Goal: Task Accomplishment & Management: Manage account settings

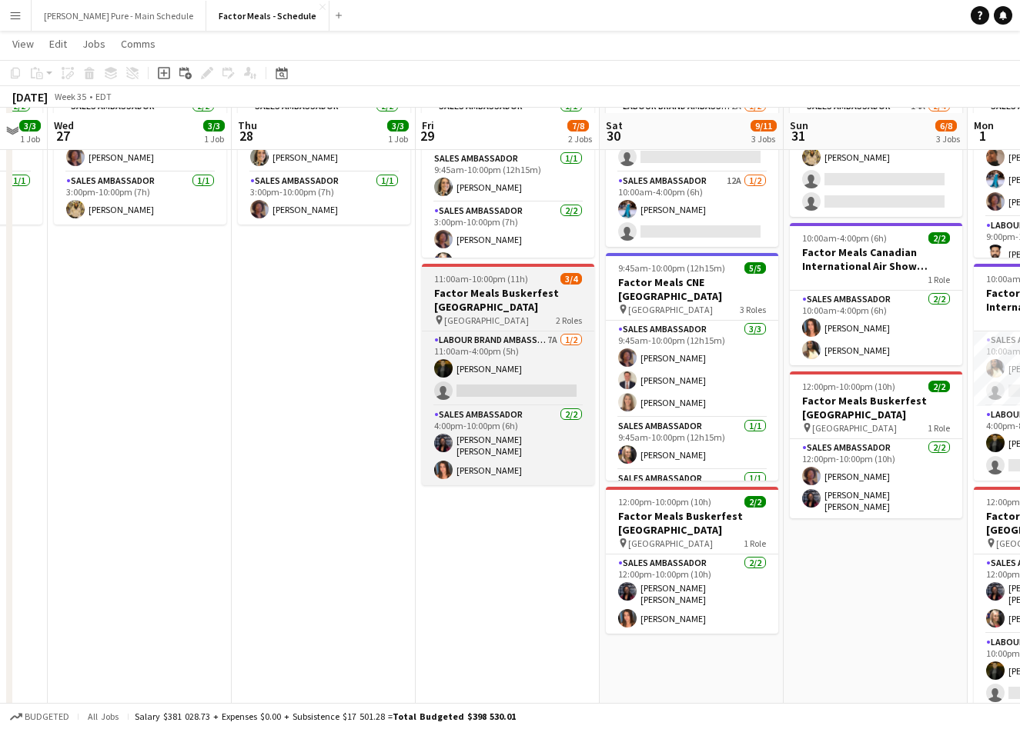
scroll to position [182, 0]
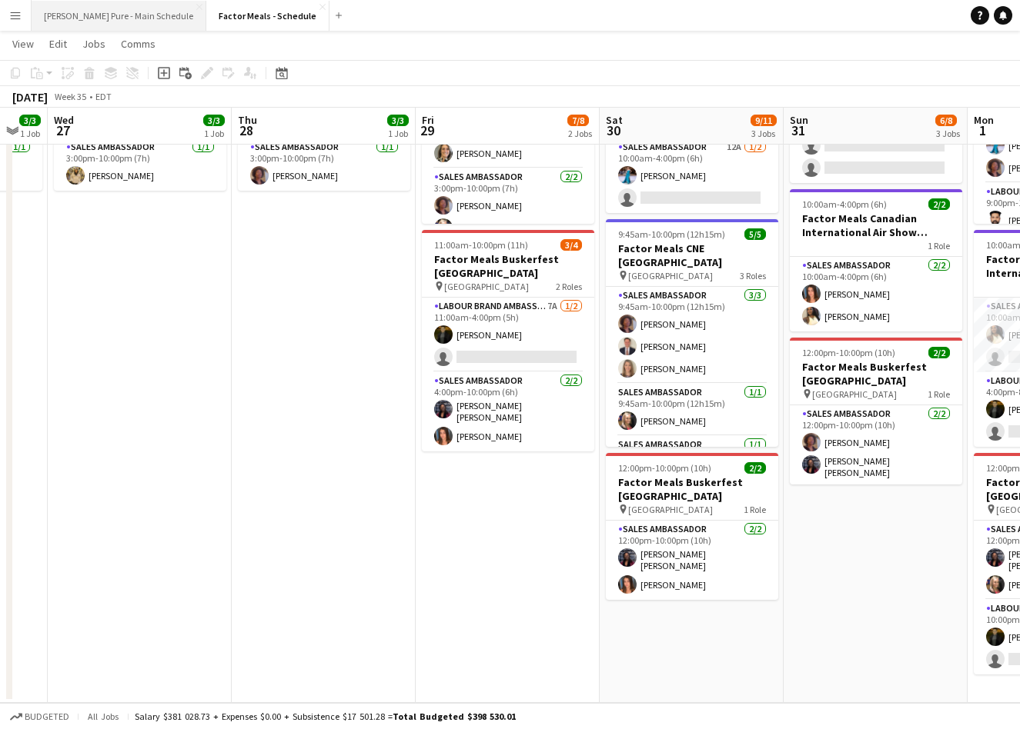
click at [127, 15] on button "[PERSON_NAME] Pure - Main Schedule Close" at bounding box center [119, 16] width 175 height 30
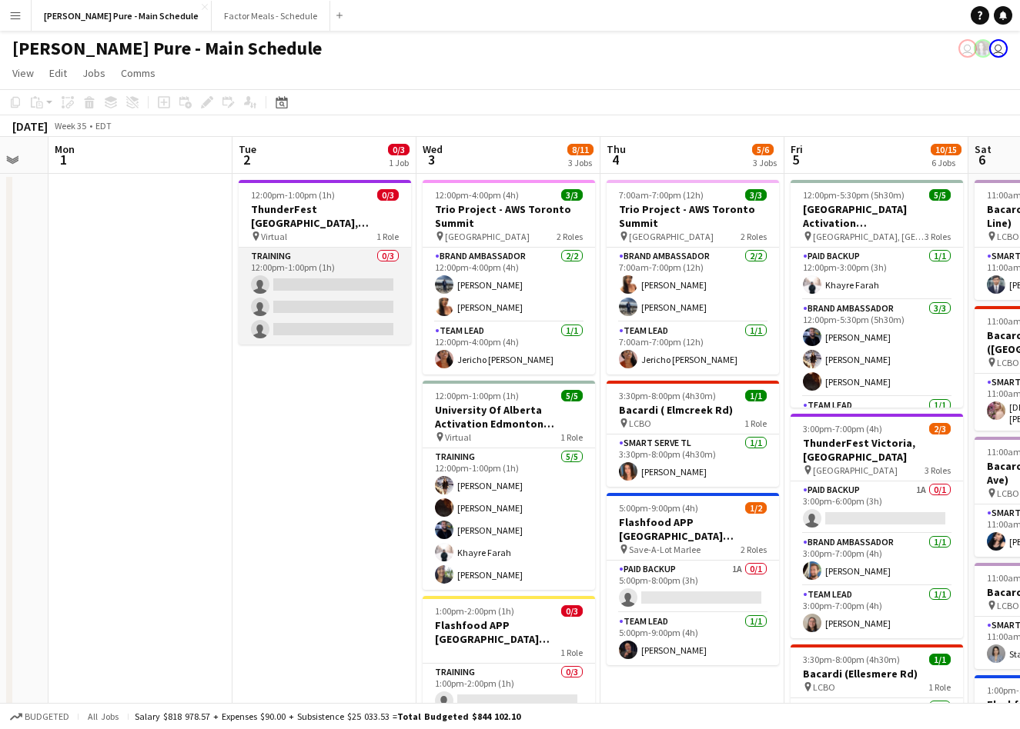
scroll to position [0, 496]
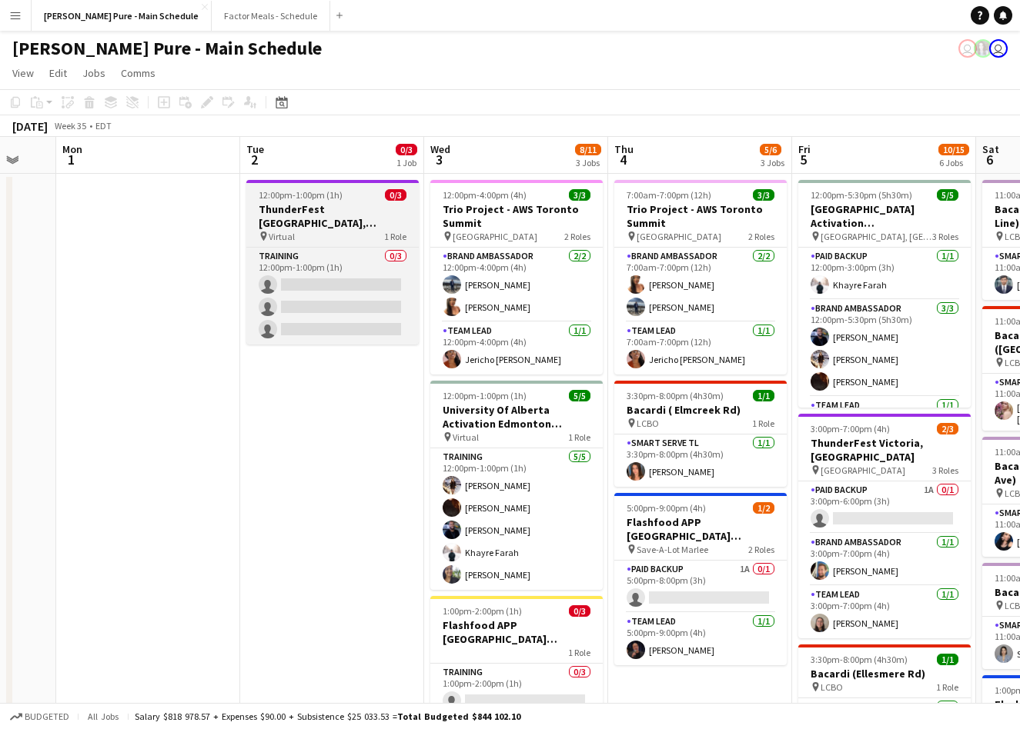
click at [312, 212] on h3 "ThunderFest [GEOGRAPHIC_DATA], [GEOGRAPHIC_DATA] Training" at bounding box center [332, 216] width 172 height 28
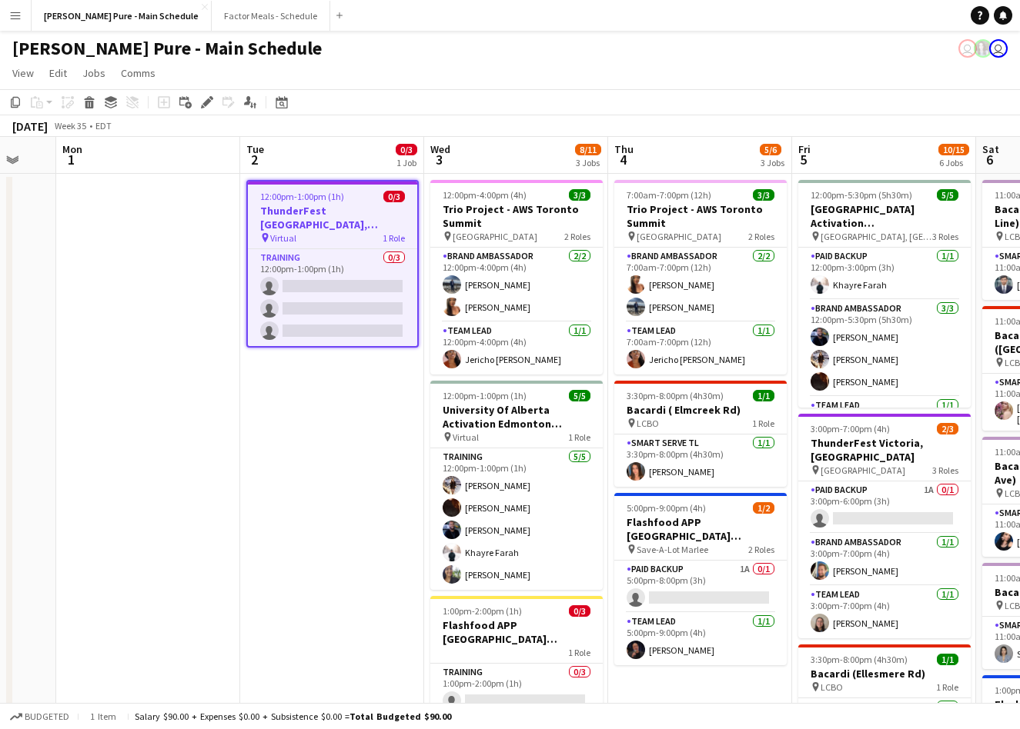
click at [22, 23] on button "Menu" at bounding box center [15, 15] width 31 height 31
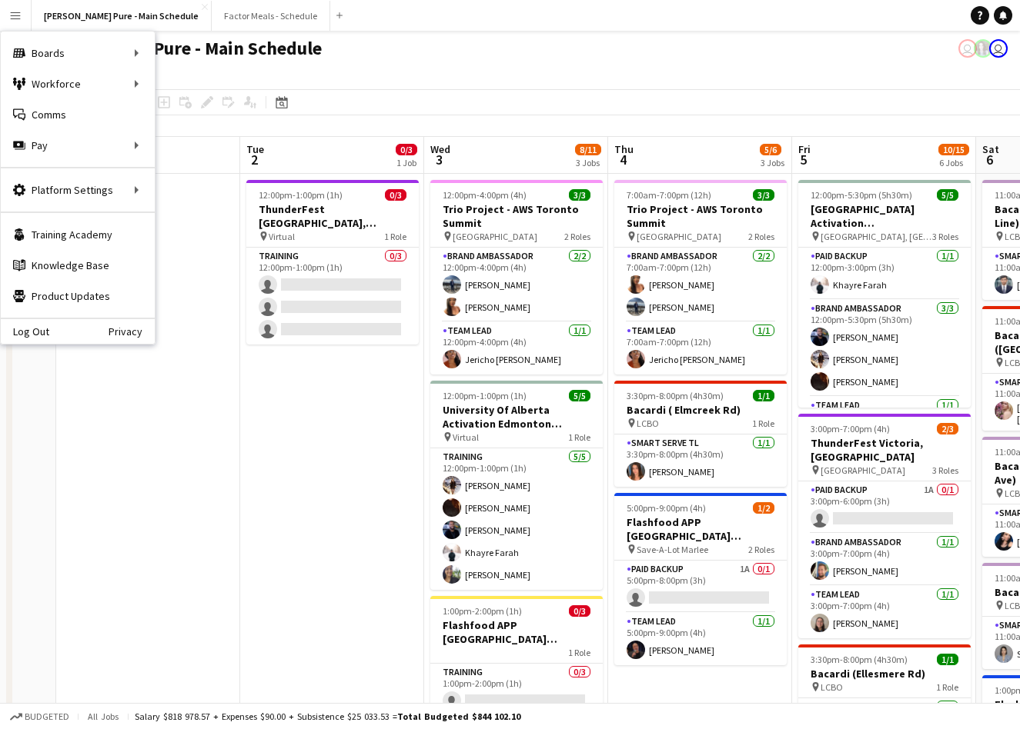
click at [522, 96] on app-toolbar "Copy Paste Paste Command V Paste with crew Command Shift V Paste linked Job [GE…" at bounding box center [510, 102] width 1020 height 26
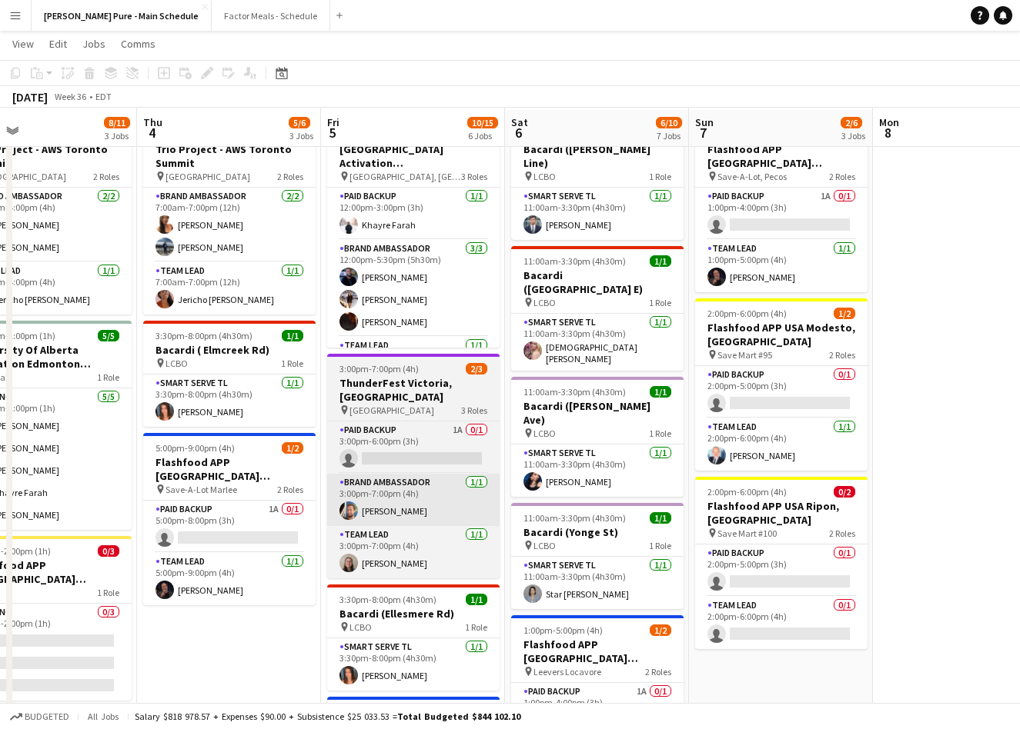
scroll to position [61, 0]
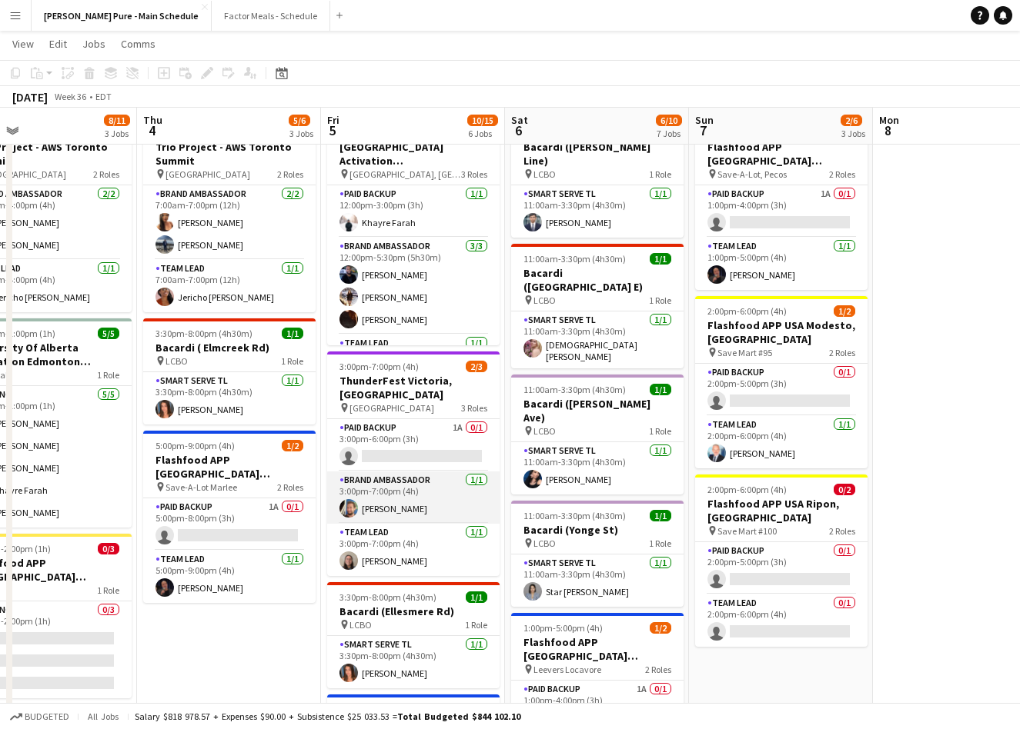
click at [410, 492] on app-card-role "Brand Ambassador [DATE] 3:00pm-7:00pm (4h) [PERSON_NAME]" at bounding box center [413, 498] width 172 height 52
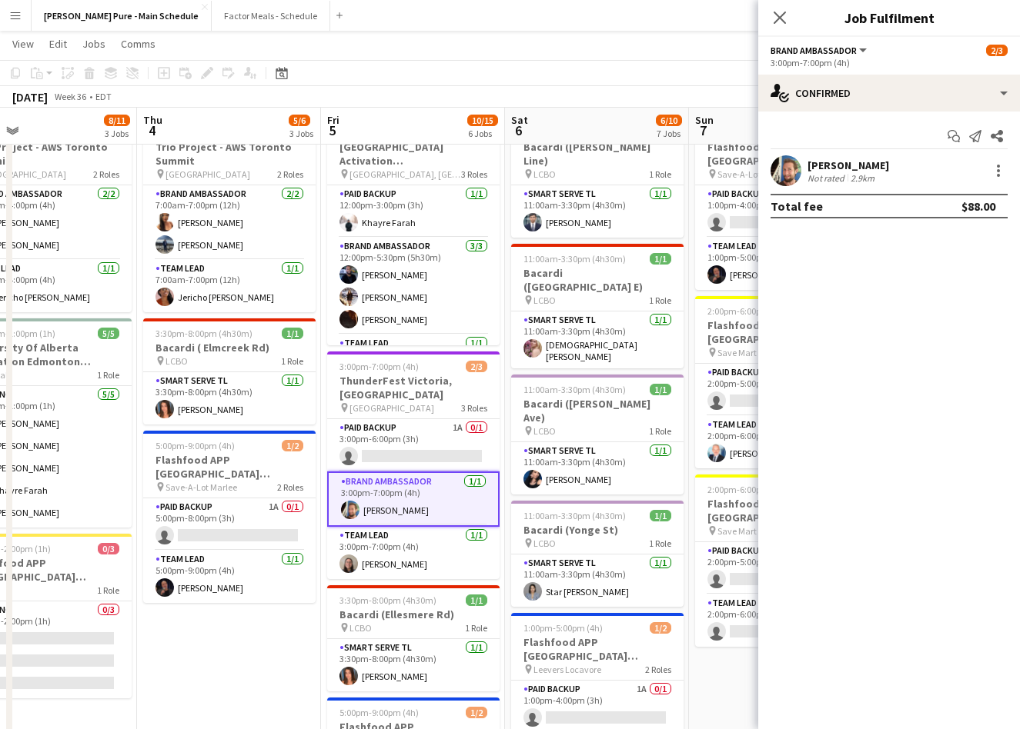
click at [799, 169] on app-user-avatar at bounding box center [785, 170] width 31 height 31
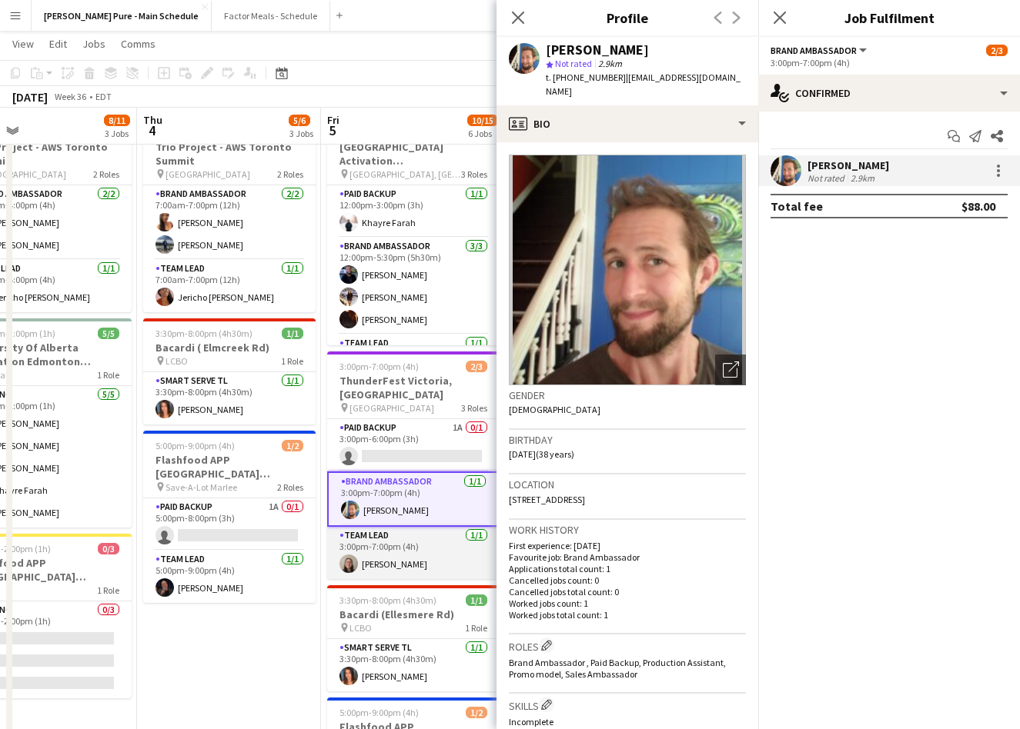
click at [387, 543] on app-card-role "Team Lead [DATE] 3:00pm-7:00pm (4h) [PERSON_NAME]" at bounding box center [413, 553] width 172 height 52
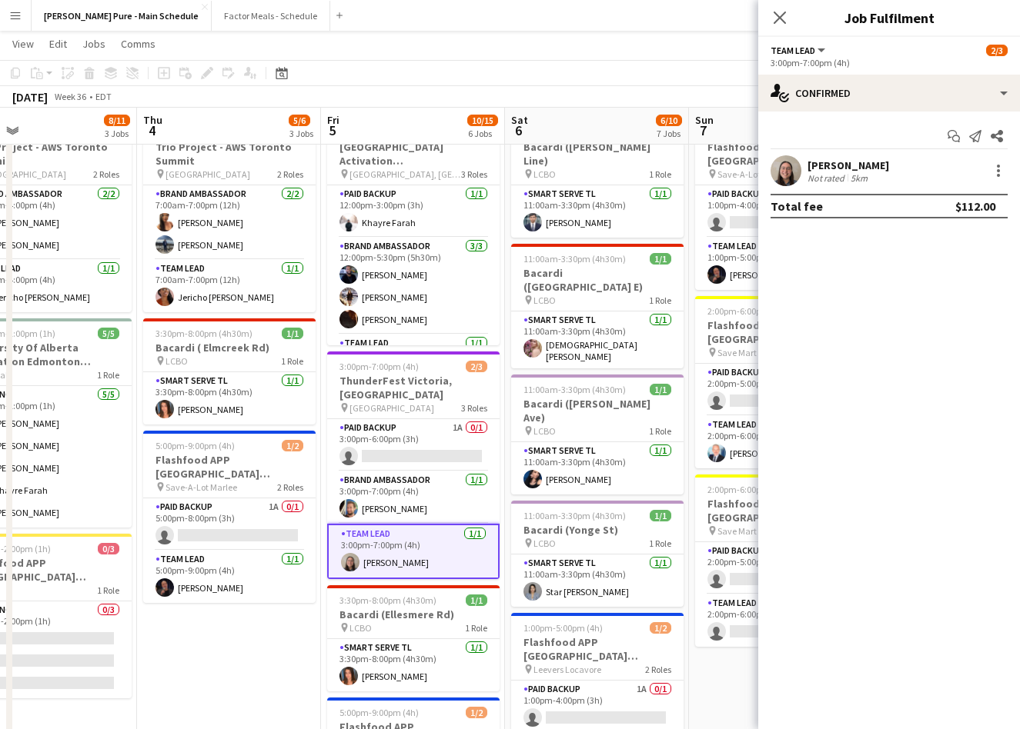
click at [783, 167] on app-user-avatar at bounding box center [785, 170] width 31 height 31
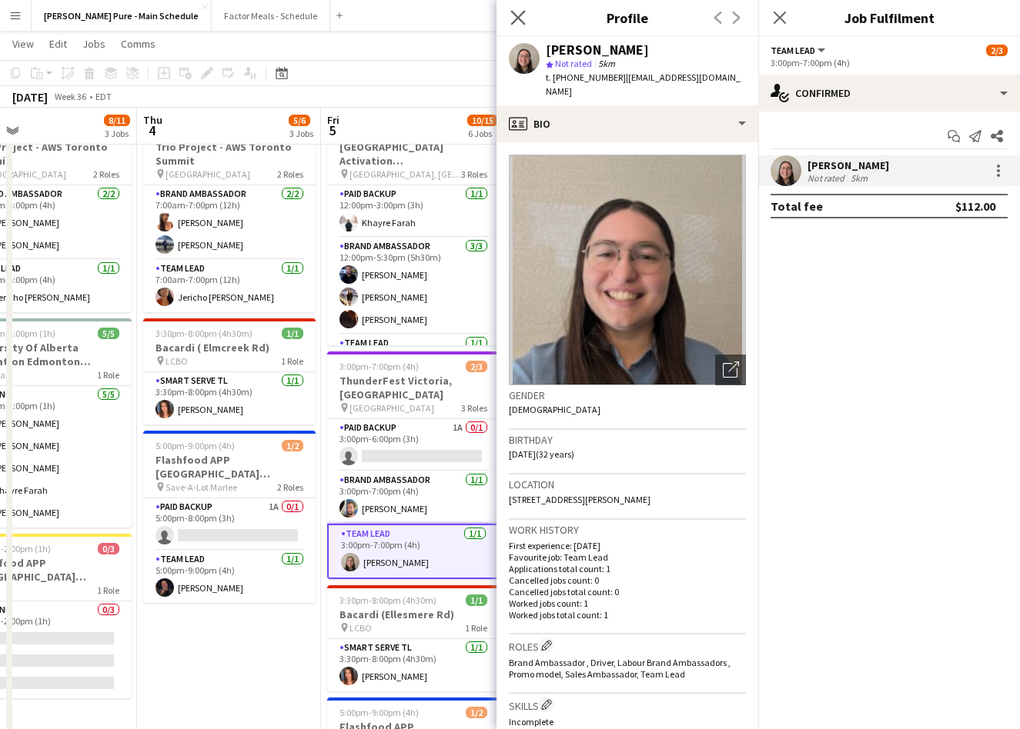
click at [519, 9] on app-icon "Close pop-in" at bounding box center [518, 18] width 22 height 22
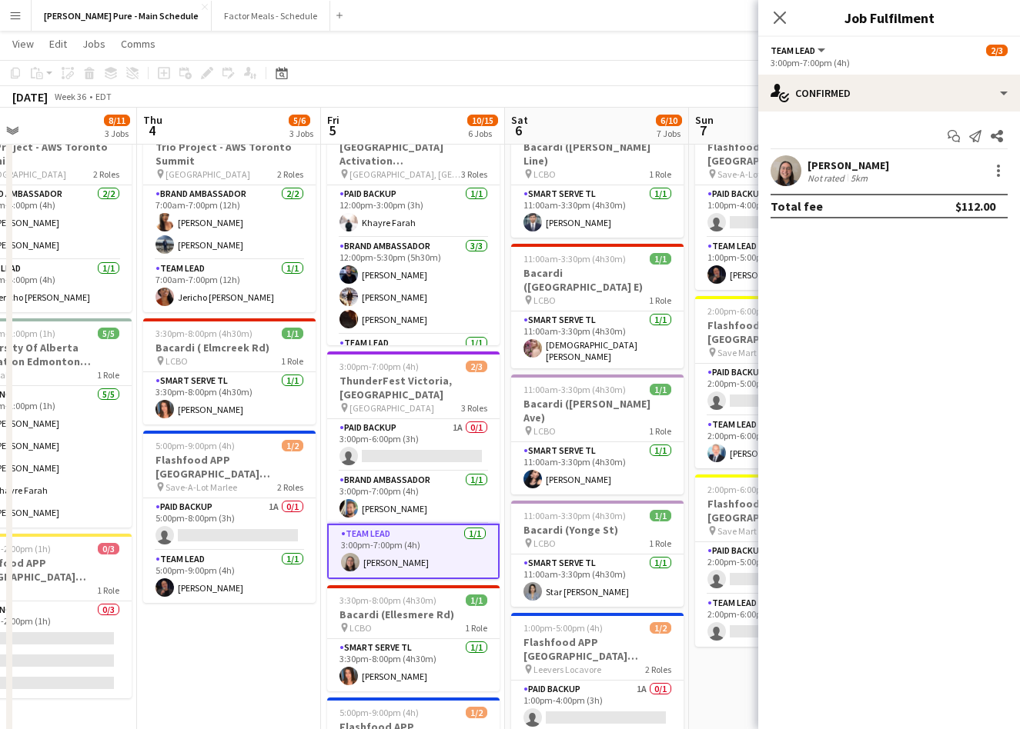
click at [20, 13] on app-icon "Menu" at bounding box center [15, 15] width 12 height 12
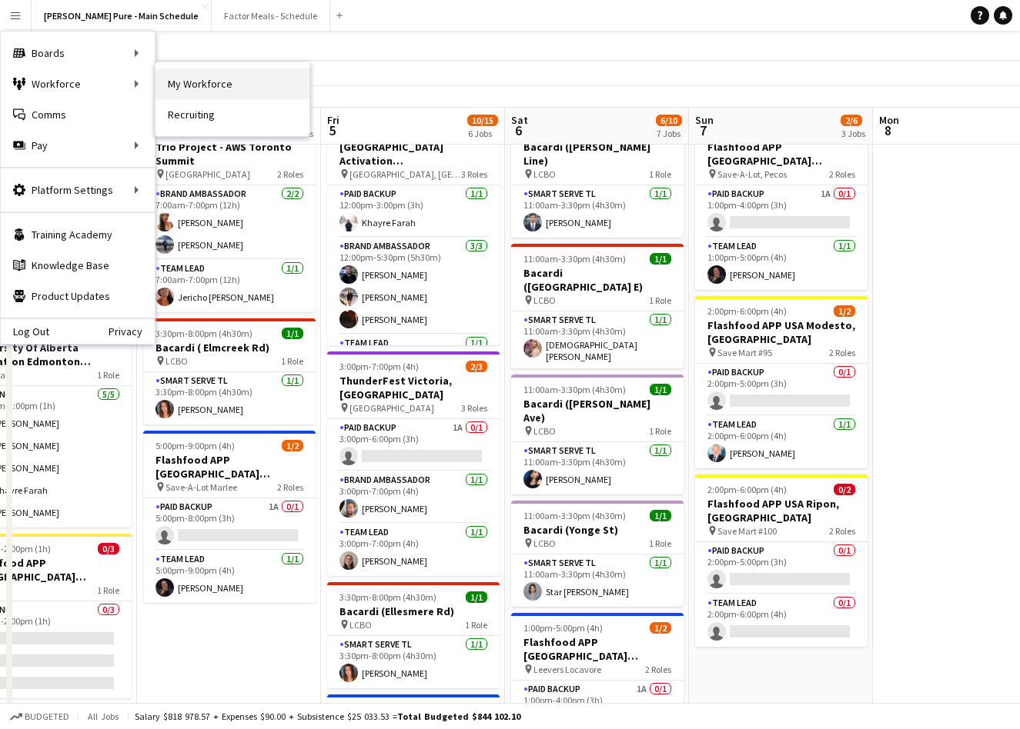
click at [242, 82] on link "My Workforce" at bounding box center [232, 83] width 154 height 31
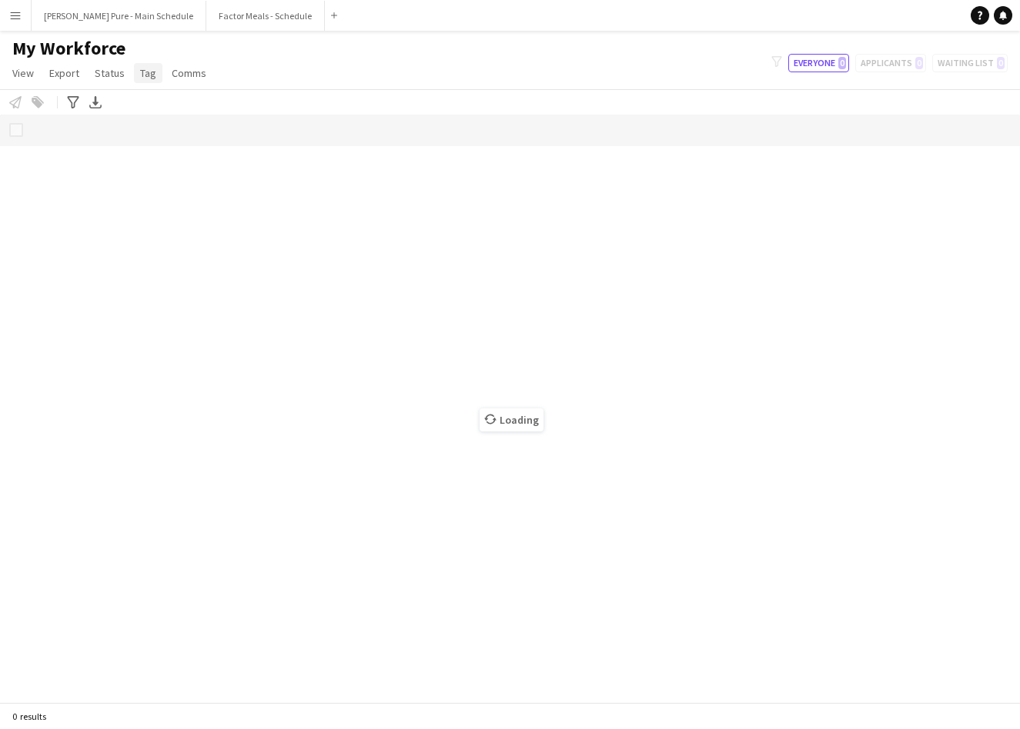
click at [146, 77] on span "Tag" at bounding box center [148, 73] width 16 height 14
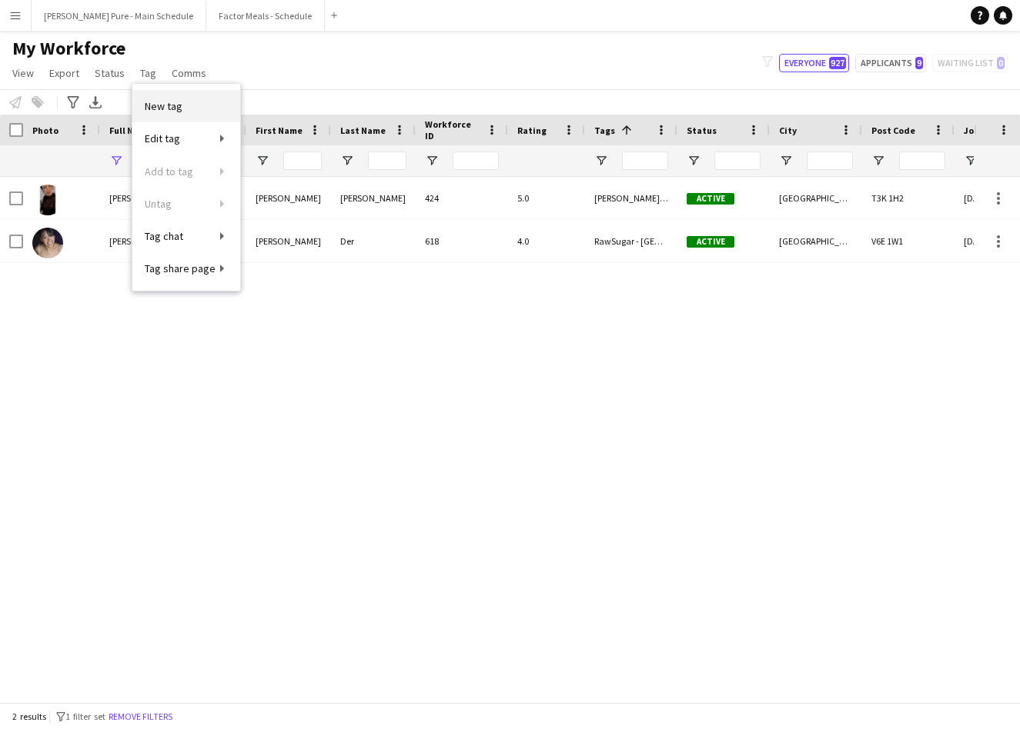
click at [175, 109] on span "New tag" at bounding box center [164, 106] width 38 height 14
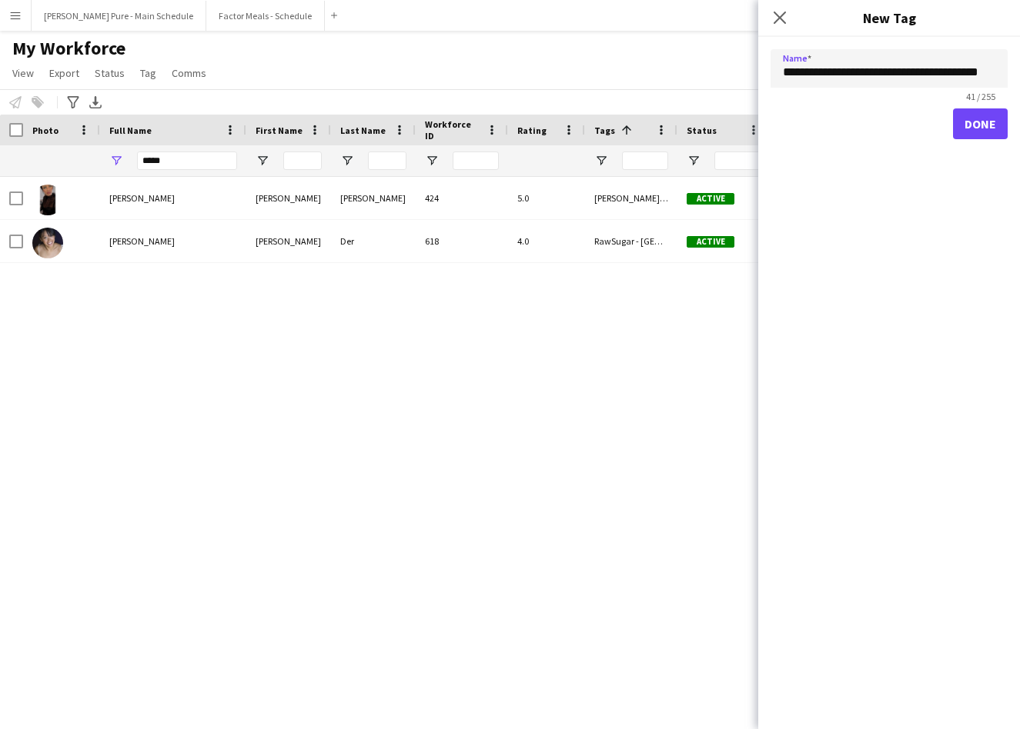
scroll to position [0, 8]
type input "**********"
click at [987, 126] on button "Done" at bounding box center [980, 123] width 55 height 31
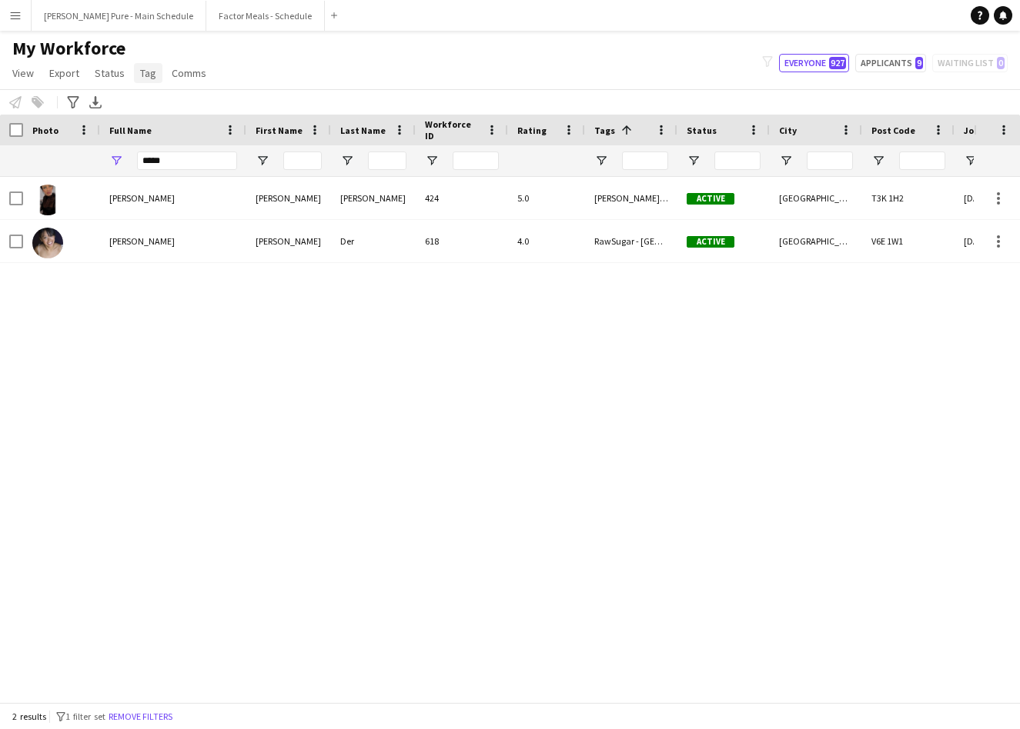
click at [142, 75] on span "Tag" at bounding box center [148, 73] width 16 height 14
click at [69, 479] on div "[PERSON_NAME] [PERSON_NAME] 424 5.0 [PERSON_NAME] Concert [GEOGRAPHIC_DATA], Es…" at bounding box center [486, 440] width 973 height 526
drag, startPoint x: 187, startPoint y: 171, endPoint x: 162, endPoint y: 169, distance: 25.5
click at [162, 169] on div "*****" at bounding box center [187, 160] width 100 height 31
drag, startPoint x: 157, startPoint y: 166, endPoint x: 118, endPoint y: 164, distance: 38.5
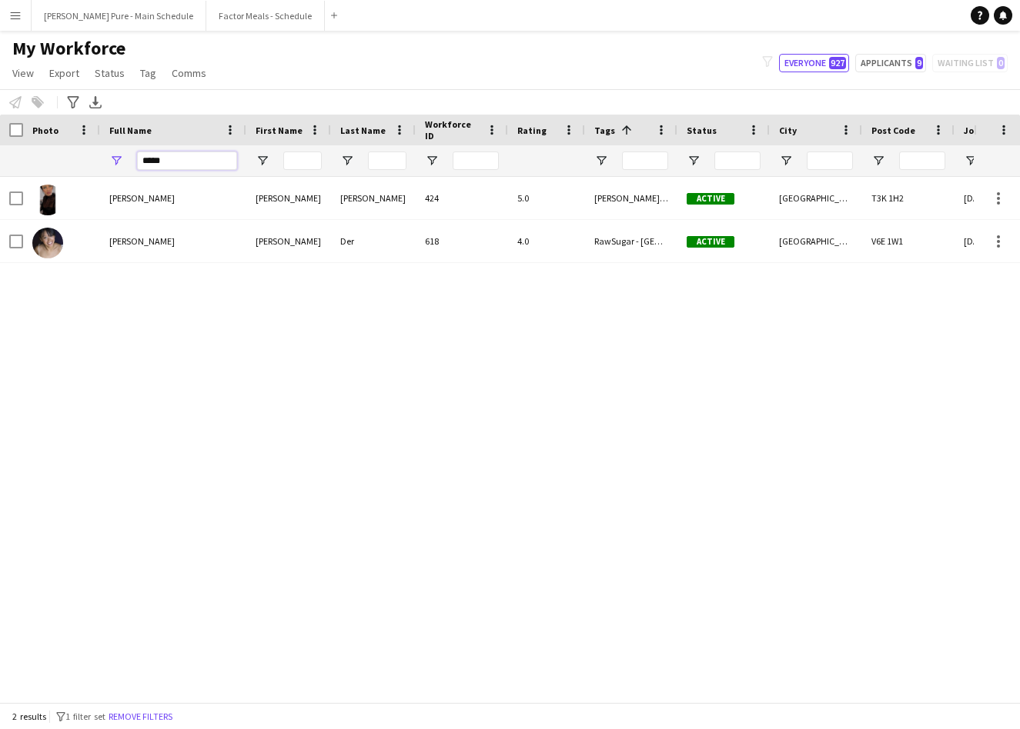
click at [122, 166] on div "*****" at bounding box center [173, 160] width 146 height 31
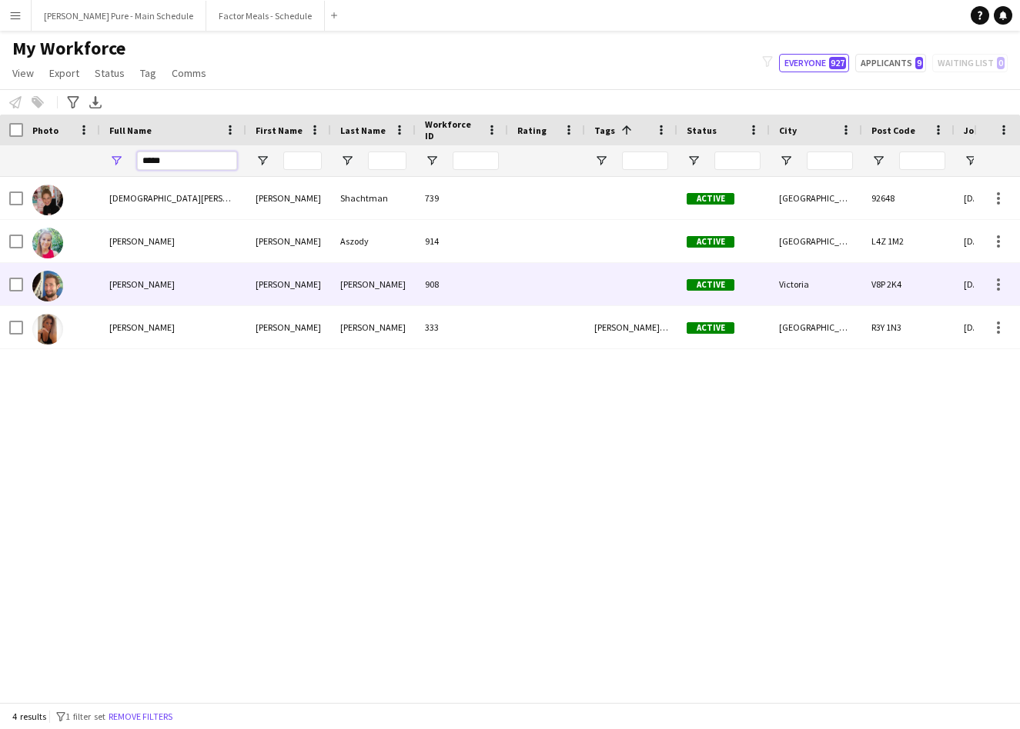
type input "*****"
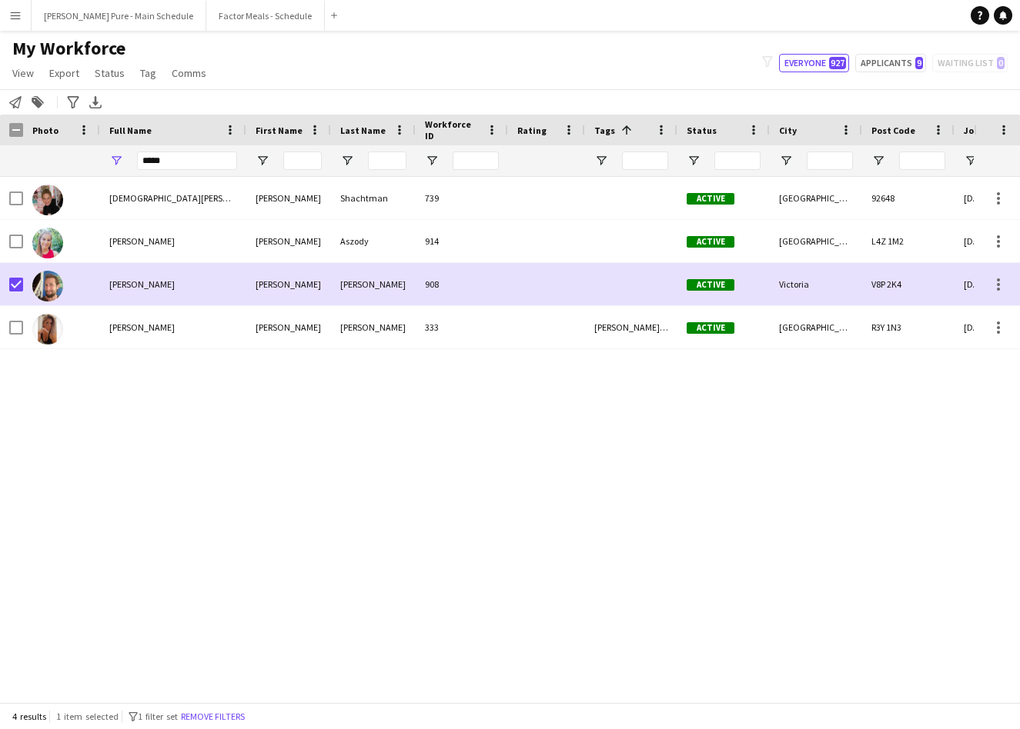
click at [29, 24] on button "Menu" at bounding box center [15, 15] width 31 height 31
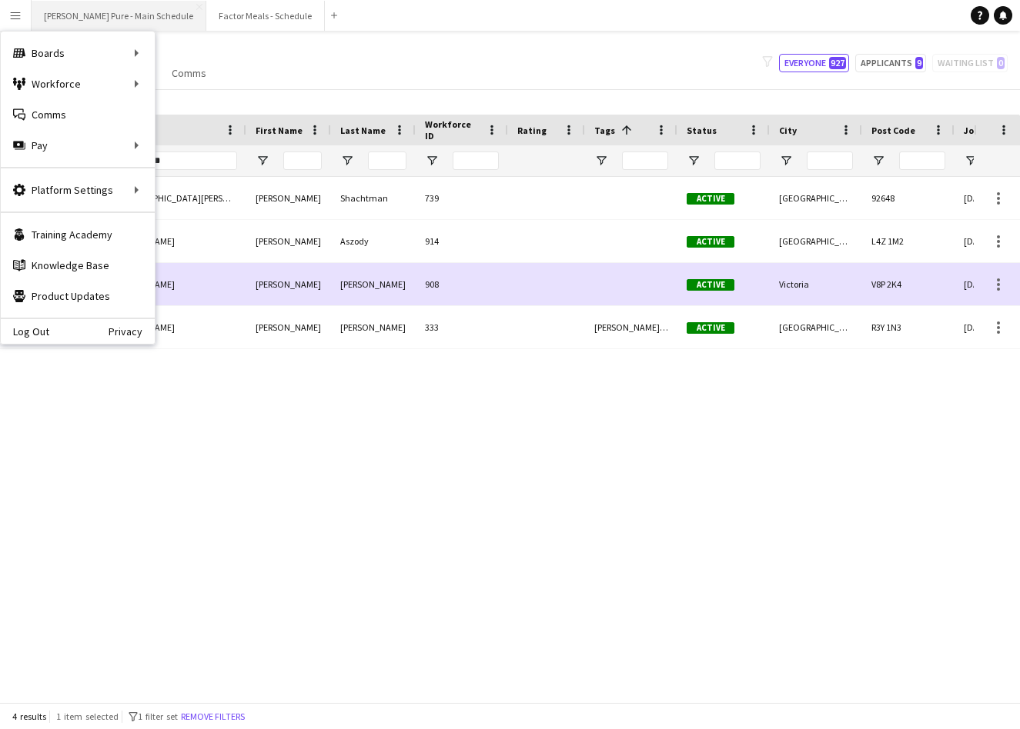
click at [79, 22] on button "[PERSON_NAME] Pure - Main Schedule Close" at bounding box center [119, 16] width 175 height 30
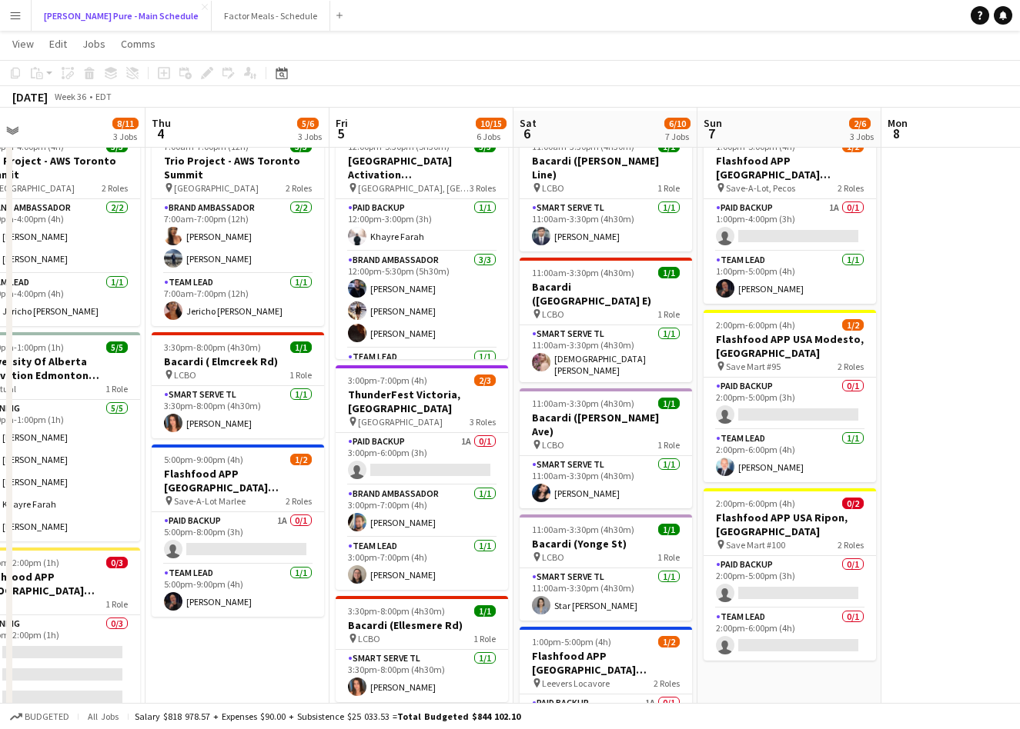
scroll to position [49, 0]
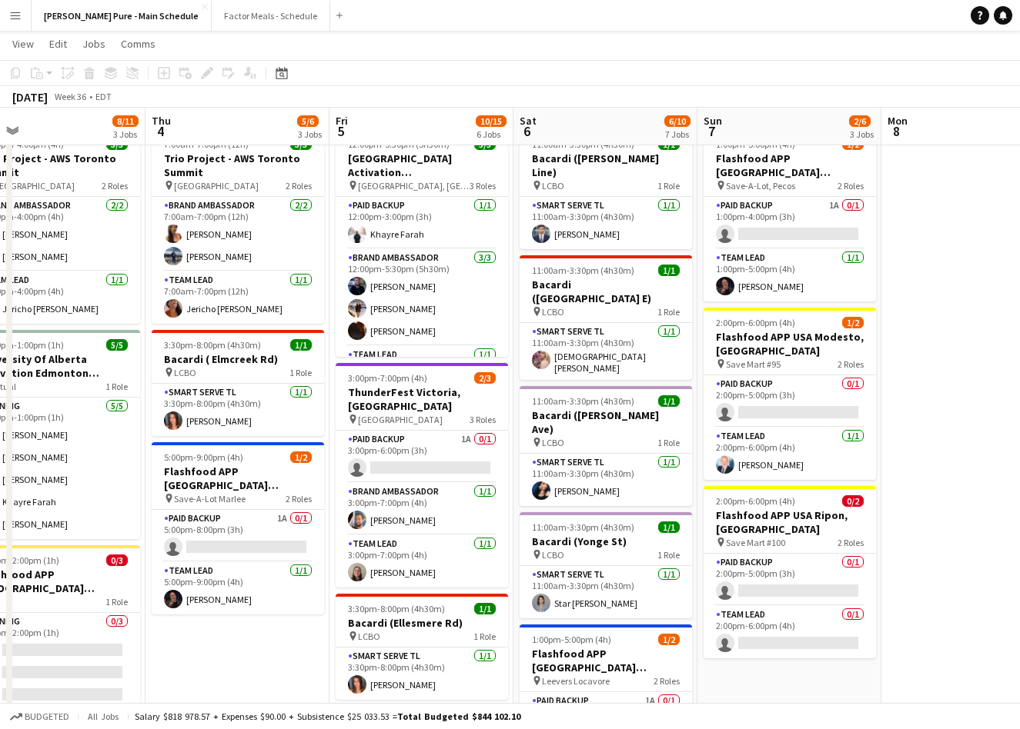
click at [22, 15] on button "Menu" at bounding box center [15, 15] width 31 height 31
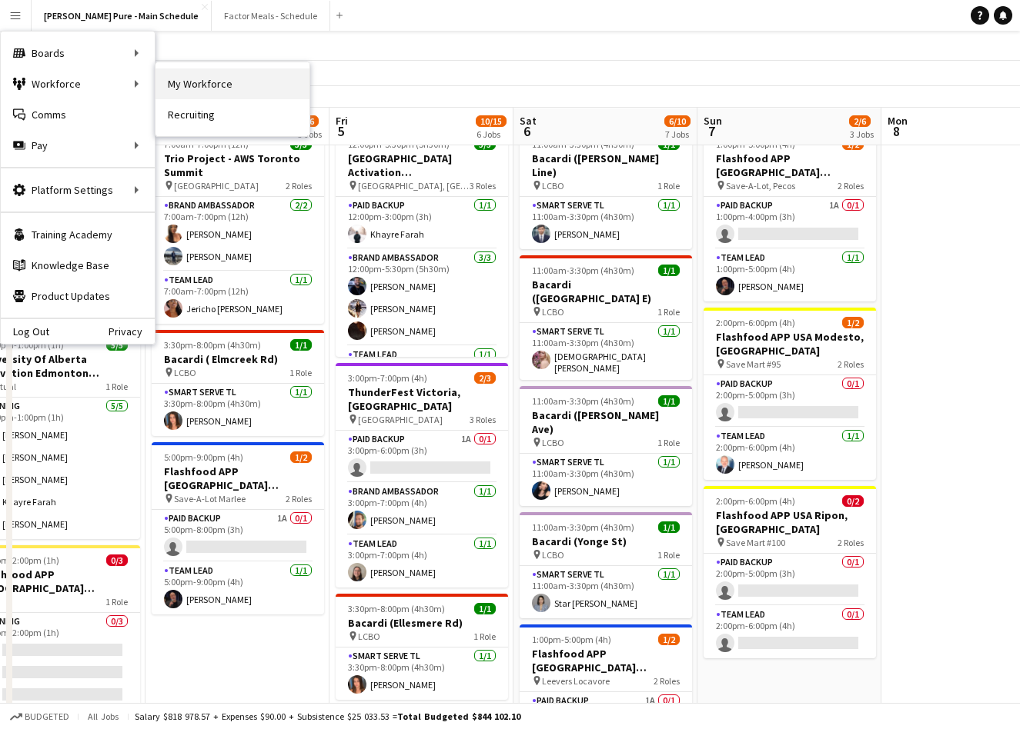
click at [183, 87] on link "My Workforce" at bounding box center [232, 83] width 154 height 31
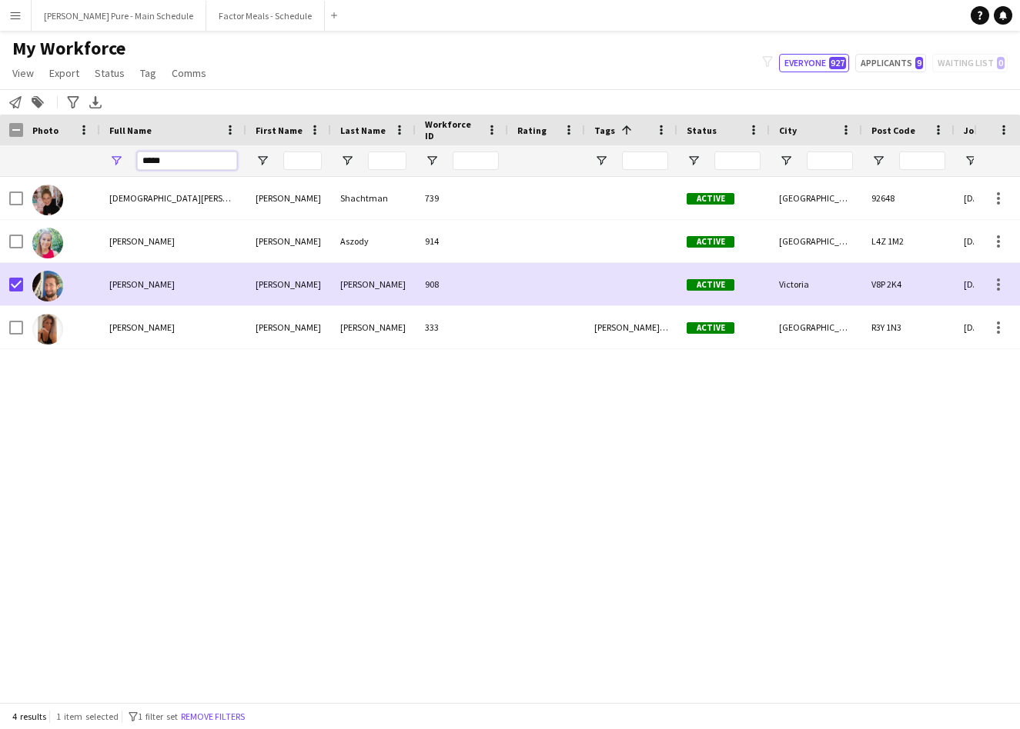
drag, startPoint x: 169, startPoint y: 160, endPoint x: 60, endPoint y: 160, distance: 109.3
click at [60, 160] on div "*****" at bounding box center [953, 160] width 1907 height 31
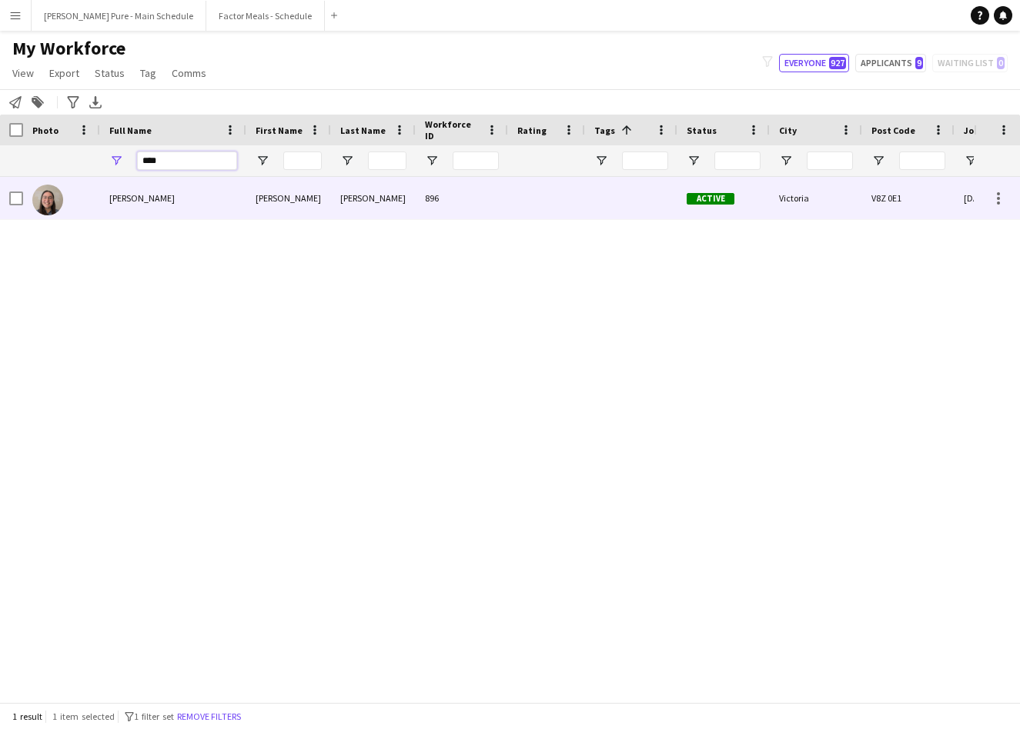
type input "****"
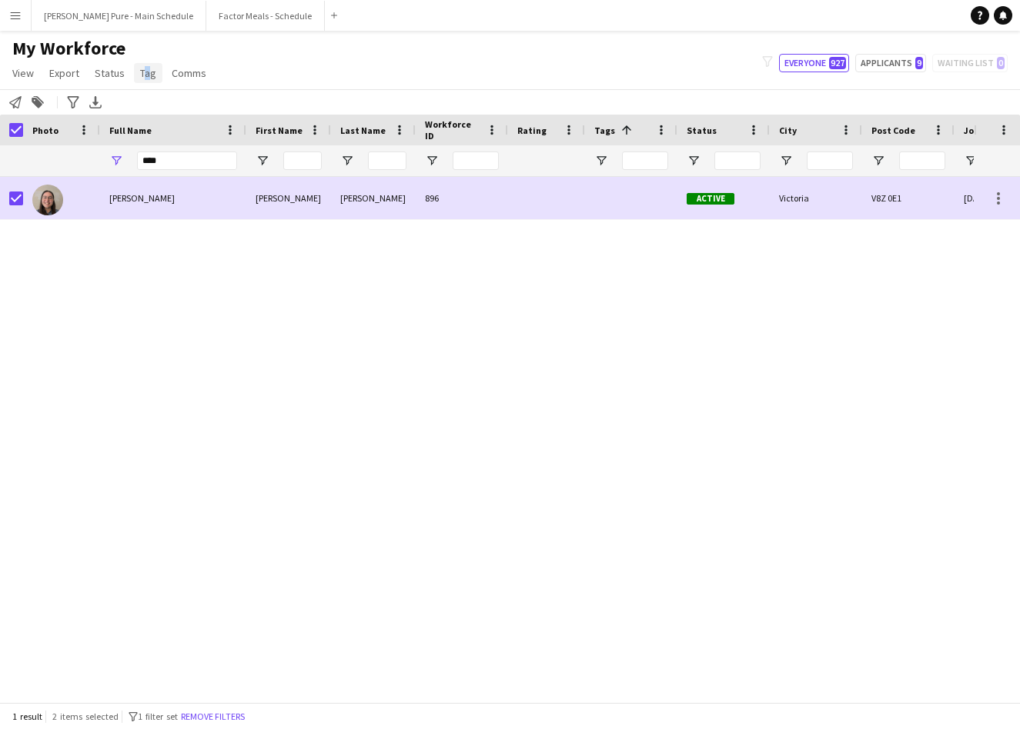
click at [140, 73] on span "Tag" at bounding box center [148, 73] width 16 height 14
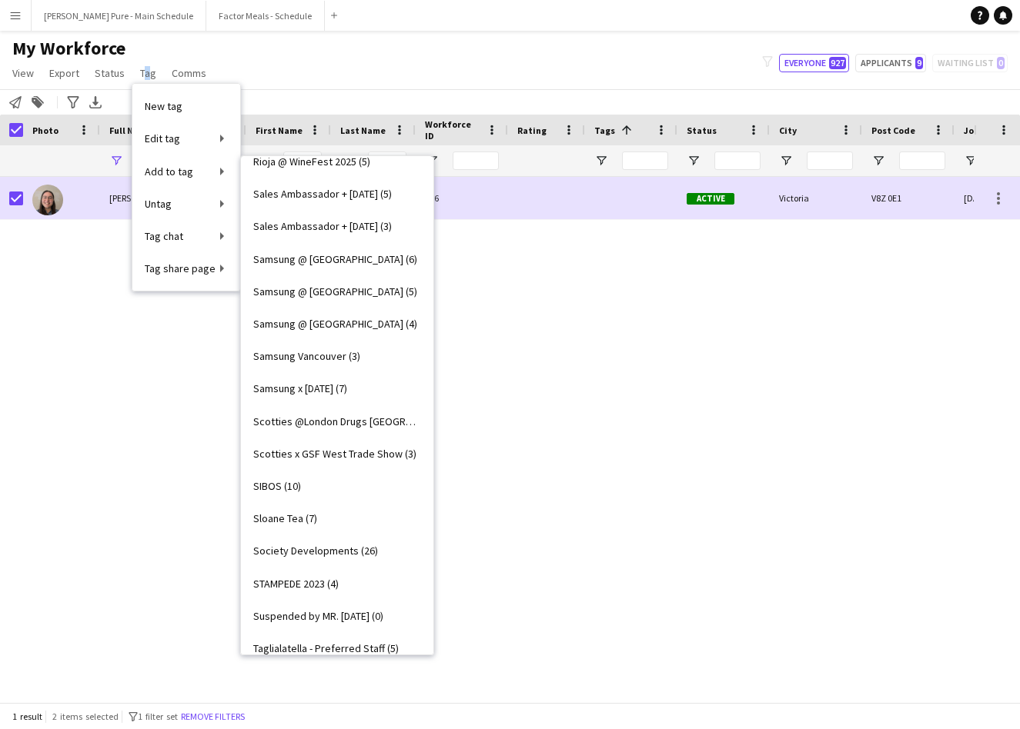
scroll to position [4157, 0]
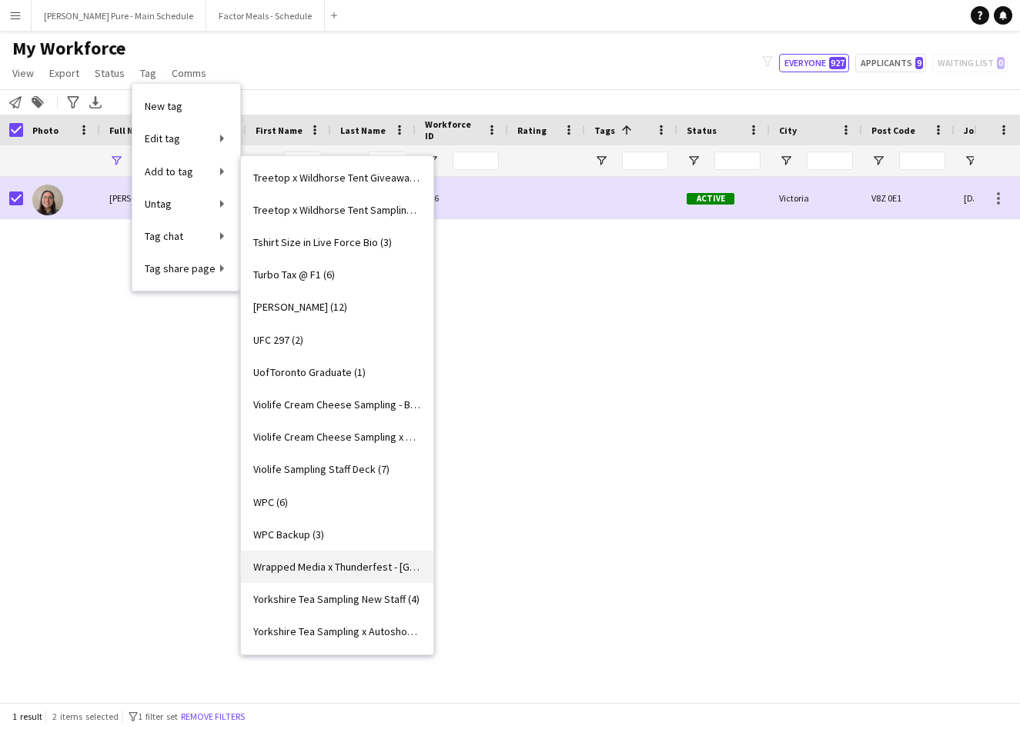
click at [330, 572] on span "Wrapped Media x Thunderfest - [GEOGRAPHIC_DATA], [GEOGRAPHIC_DATA] (0)" at bounding box center [337, 567] width 168 height 14
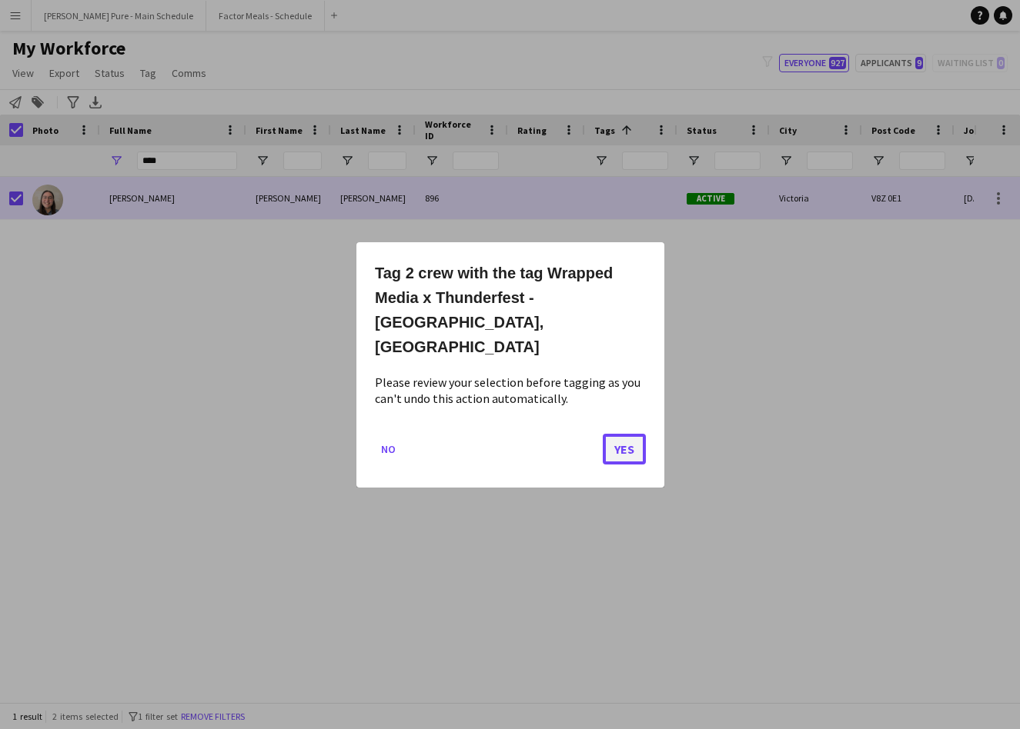
click at [619, 433] on button "Yes" at bounding box center [623, 448] width 43 height 31
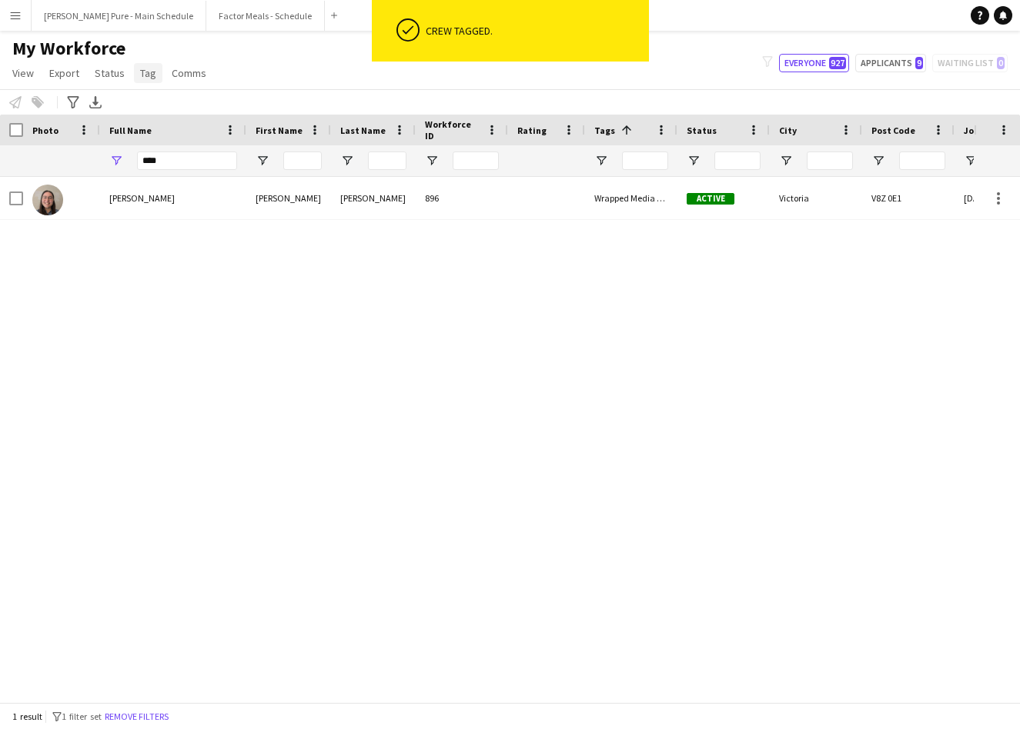
click at [152, 67] on span "Tag" at bounding box center [148, 73] width 16 height 14
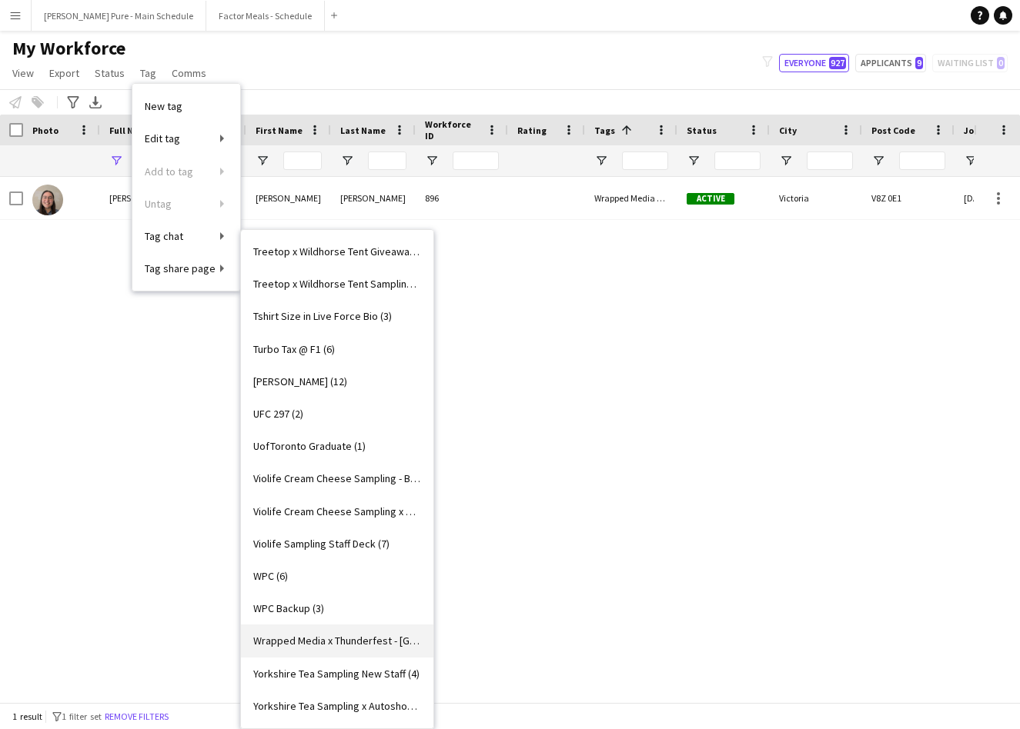
click at [316, 638] on span "Wrapped Media x Thunderfest - [GEOGRAPHIC_DATA], [GEOGRAPHIC_DATA] (2)" at bounding box center [337, 641] width 168 height 14
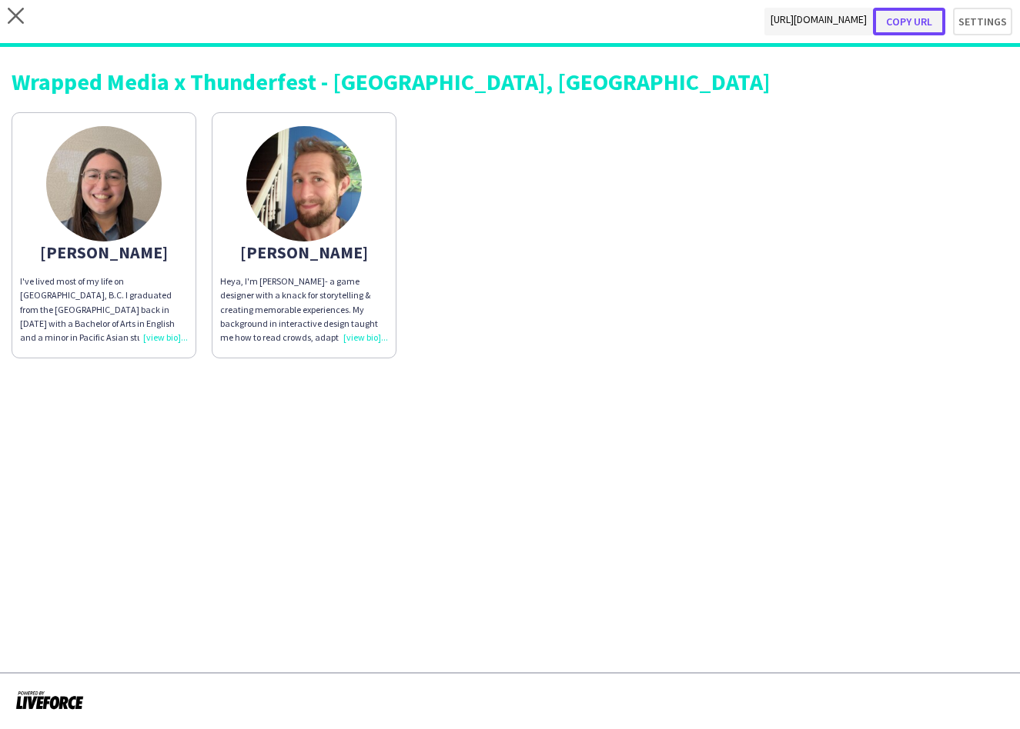
click at [916, 23] on button "Copy url" at bounding box center [909, 22] width 72 height 28
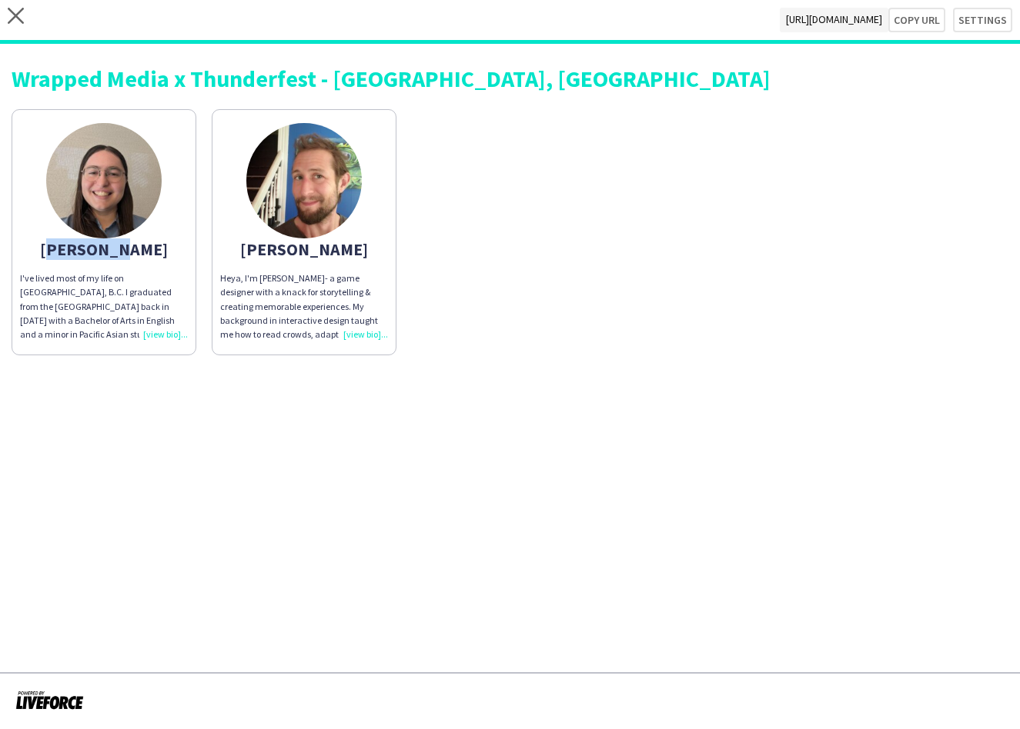
drag, startPoint x: 68, startPoint y: 248, endPoint x: 159, endPoint y: 245, distance: 90.8
click at [159, 245] on div "[PERSON_NAME]" at bounding box center [104, 249] width 168 height 14
copy div "[PERSON_NAME]"
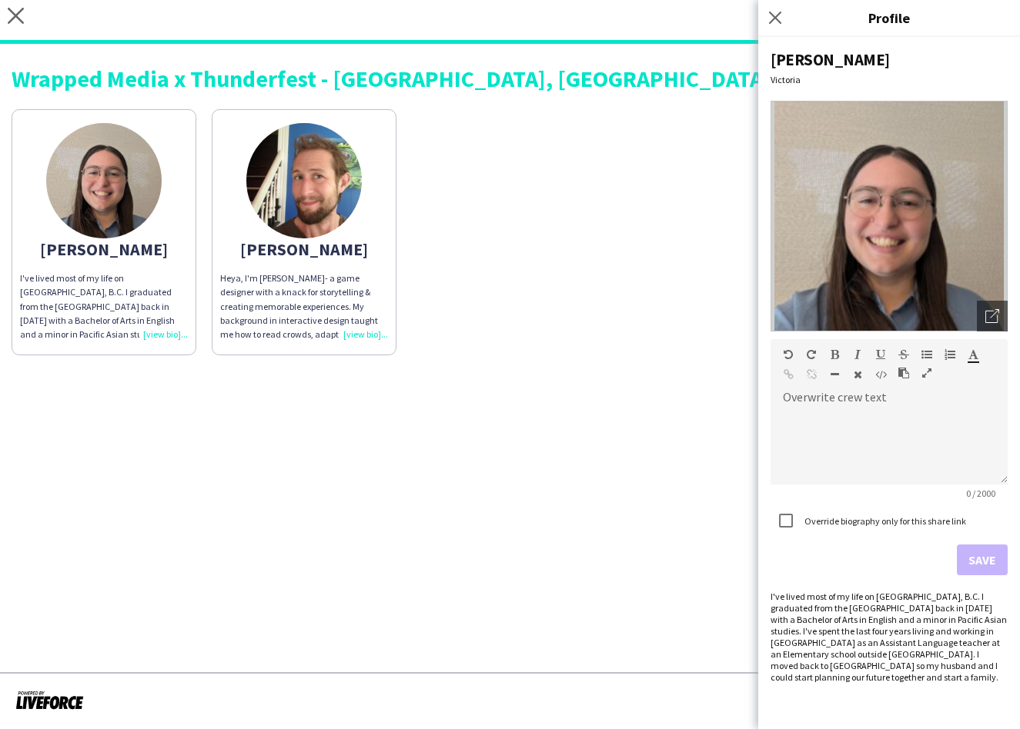
click at [323, 249] on div "[PERSON_NAME]" at bounding box center [304, 249] width 168 height 14
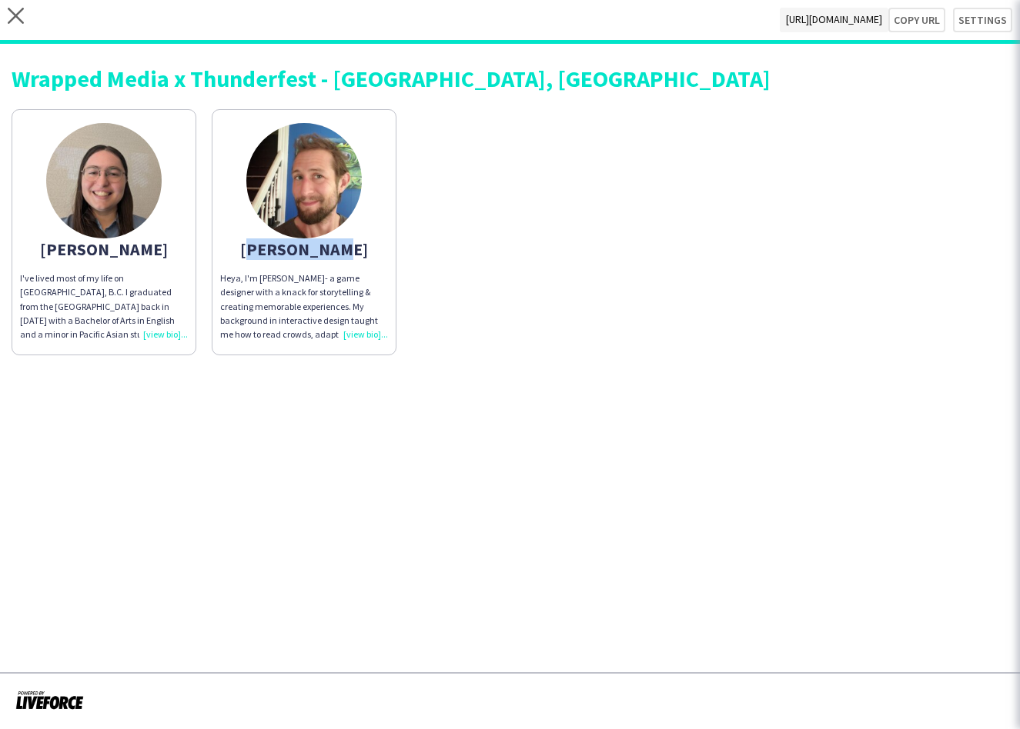
click at [323, 249] on div "[PERSON_NAME]" at bounding box center [304, 249] width 168 height 14
copy div "[PERSON_NAME]"
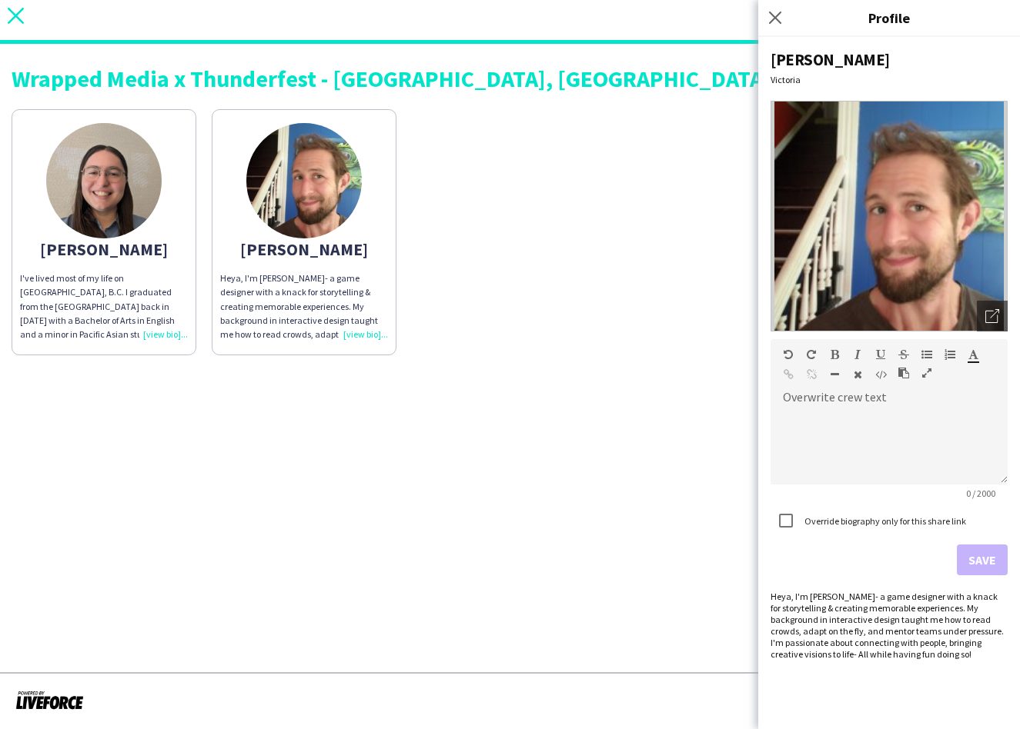
click at [15, 12] on icon "close" at bounding box center [16, 16] width 16 height 16
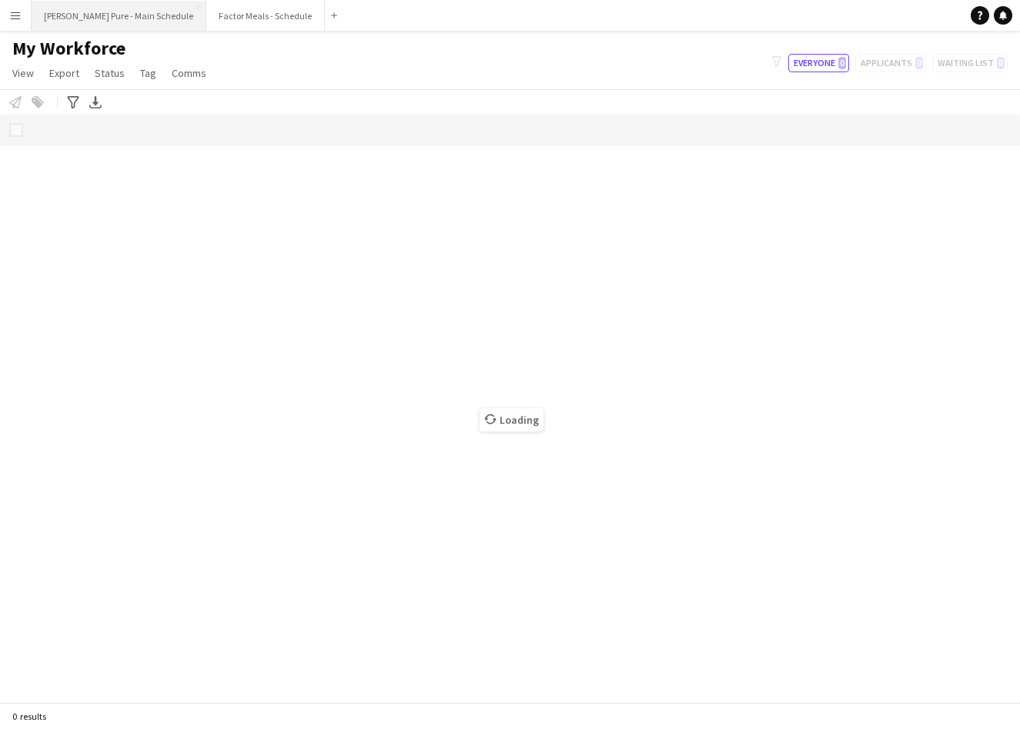
click at [115, 17] on button "[PERSON_NAME] Pure - Main Schedule Close" at bounding box center [119, 16] width 175 height 30
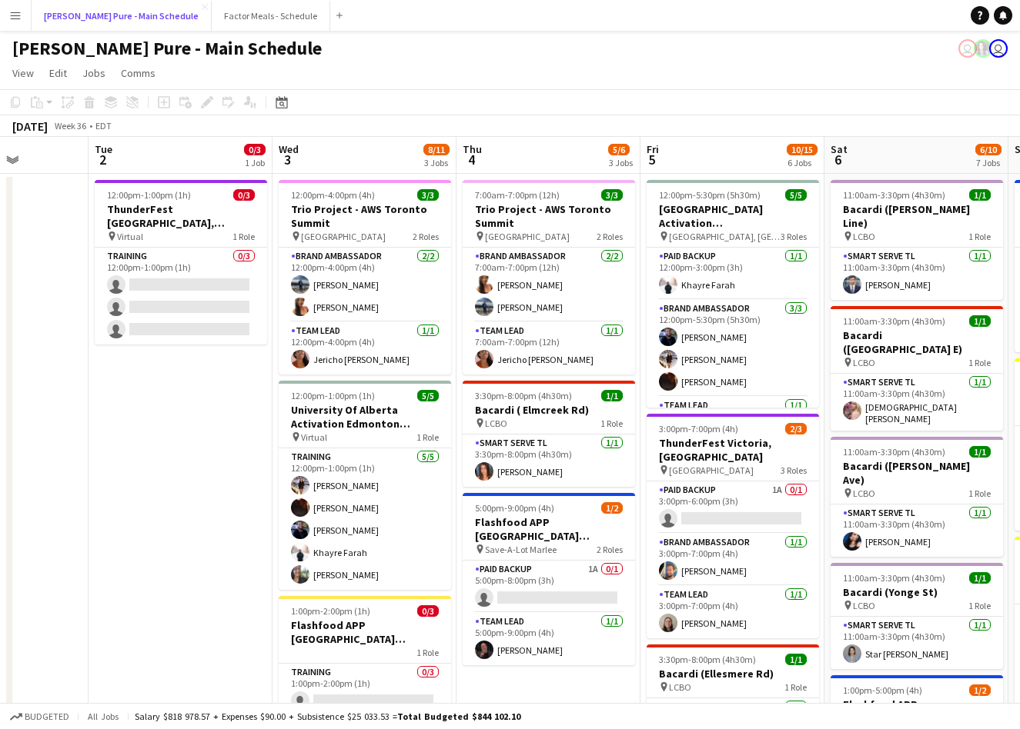
scroll to position [0, 630]
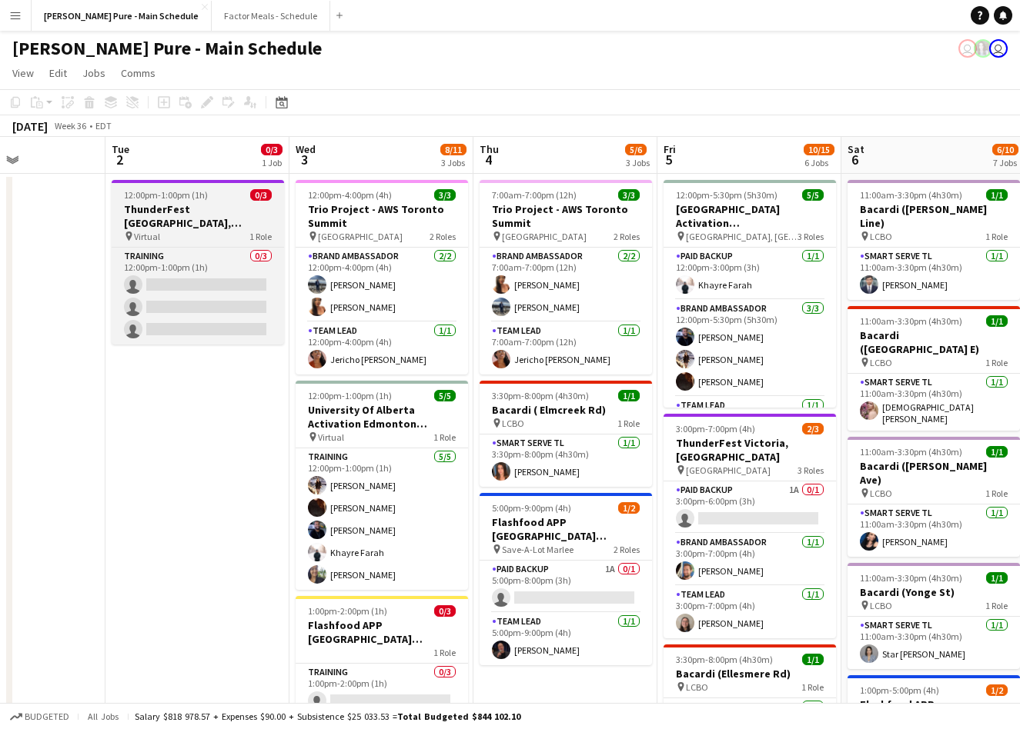
click at [155, 221] on h3 "ThunderFest [GEOGRAPHIC_DATA], [GEOGRAPHIC_DATA] Training" at bounding box center [198, 216] width 172 height 28
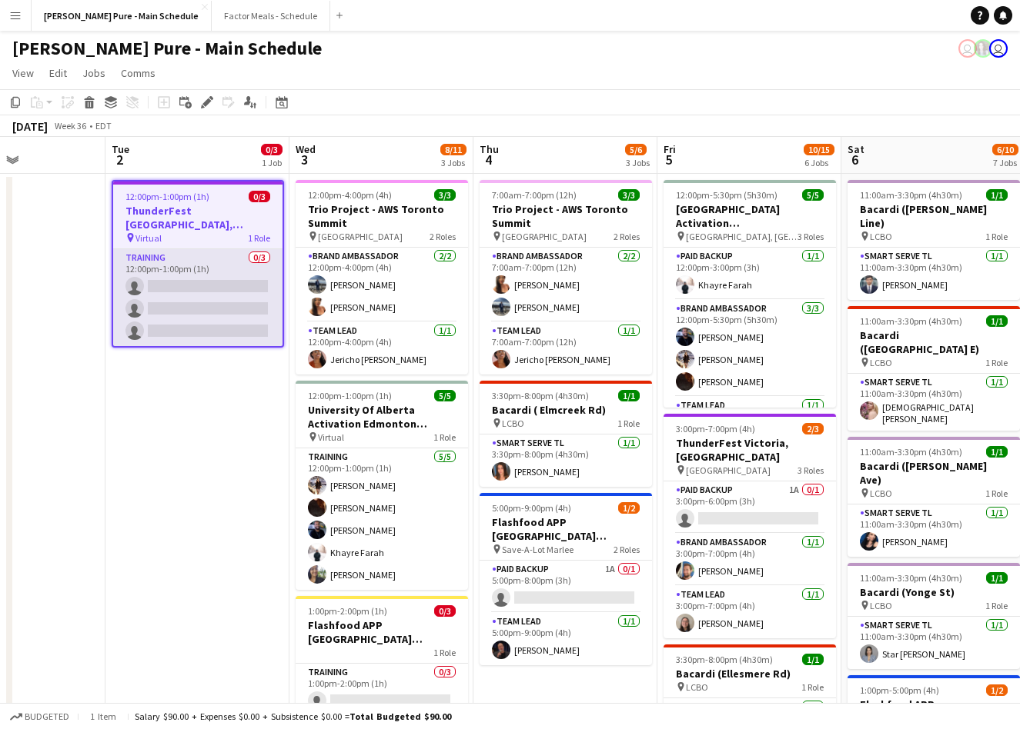
click at [163, 289] on app-card-role "Training 0/3 12:00pm-1:00pm (1h) single-neutral-actions single-neutral-actions …" at bounding box center [197, 297] width 169 height 97
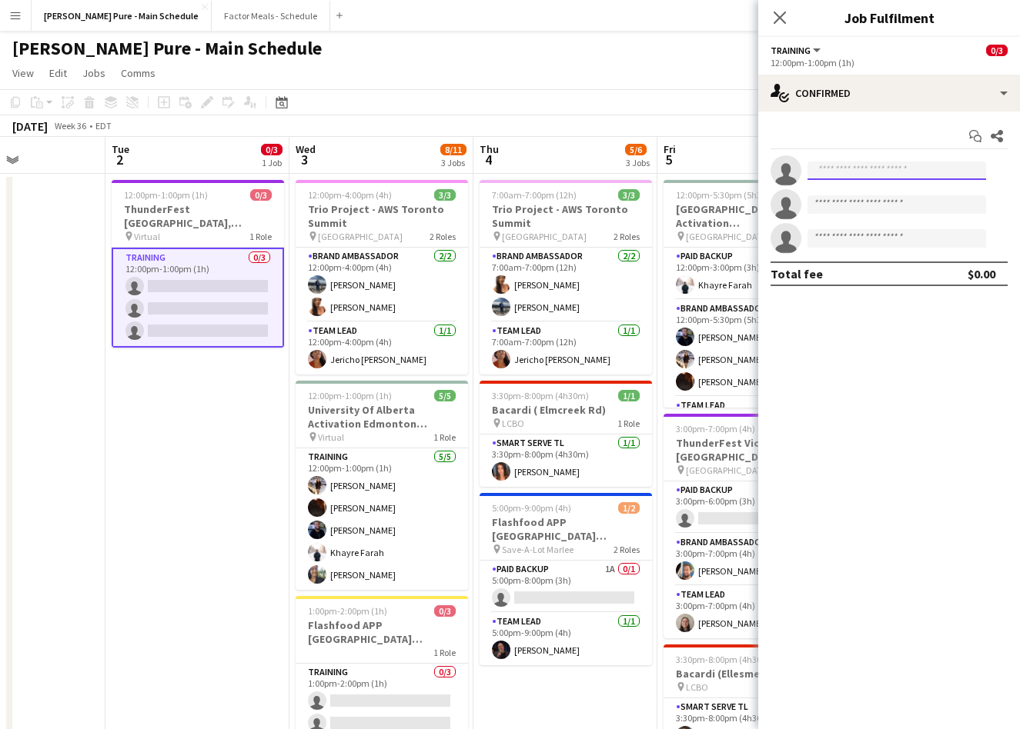
click at [873, 172] on input at bounding box center [896, 171] width 179 height 18
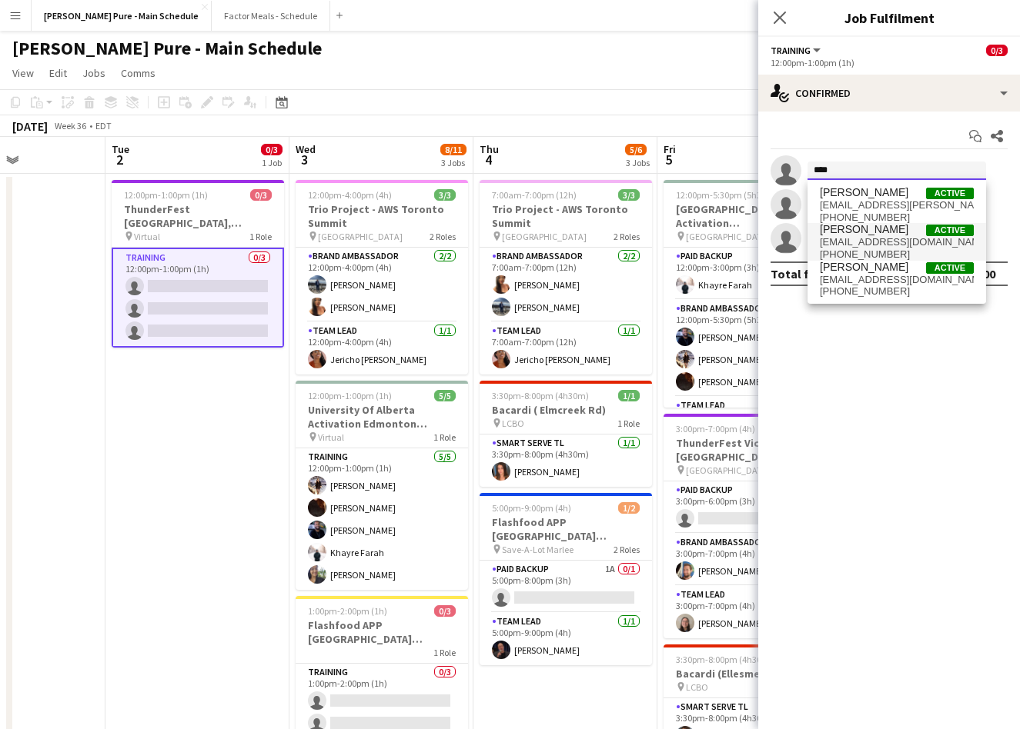
type input "****"
click at [852, 230] on span "[PERSON_NAME]" at bounding box center [863, 229] width 88 height 13
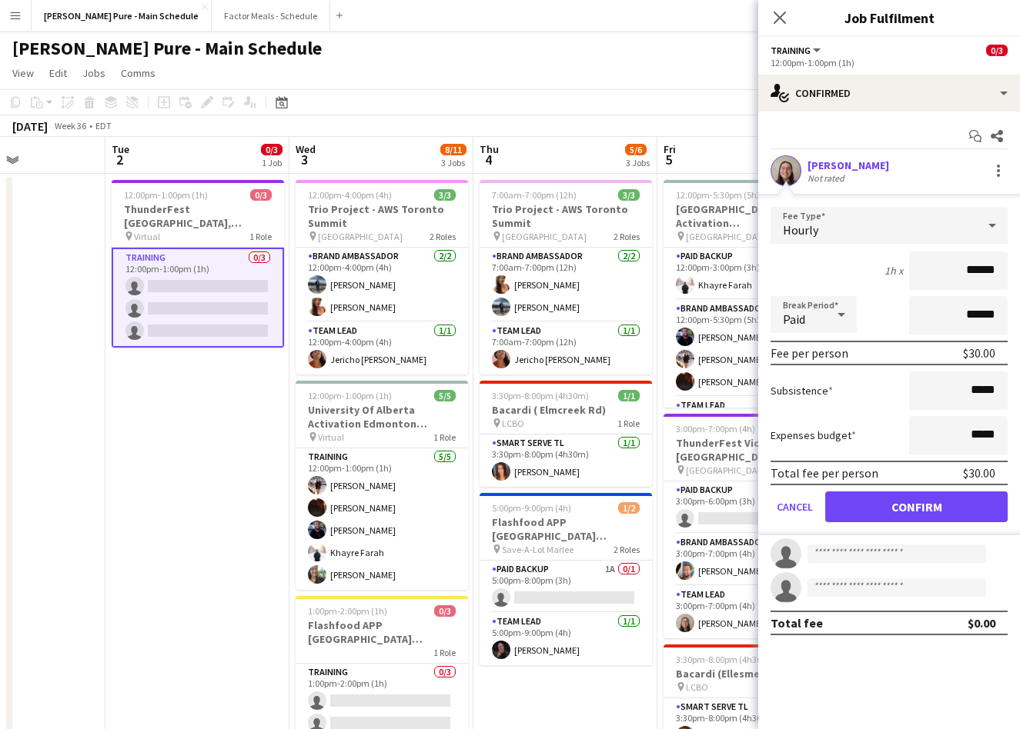
click at [836, 215] on div "Hourly" at bounding box center [873, 225] width 206 height 37
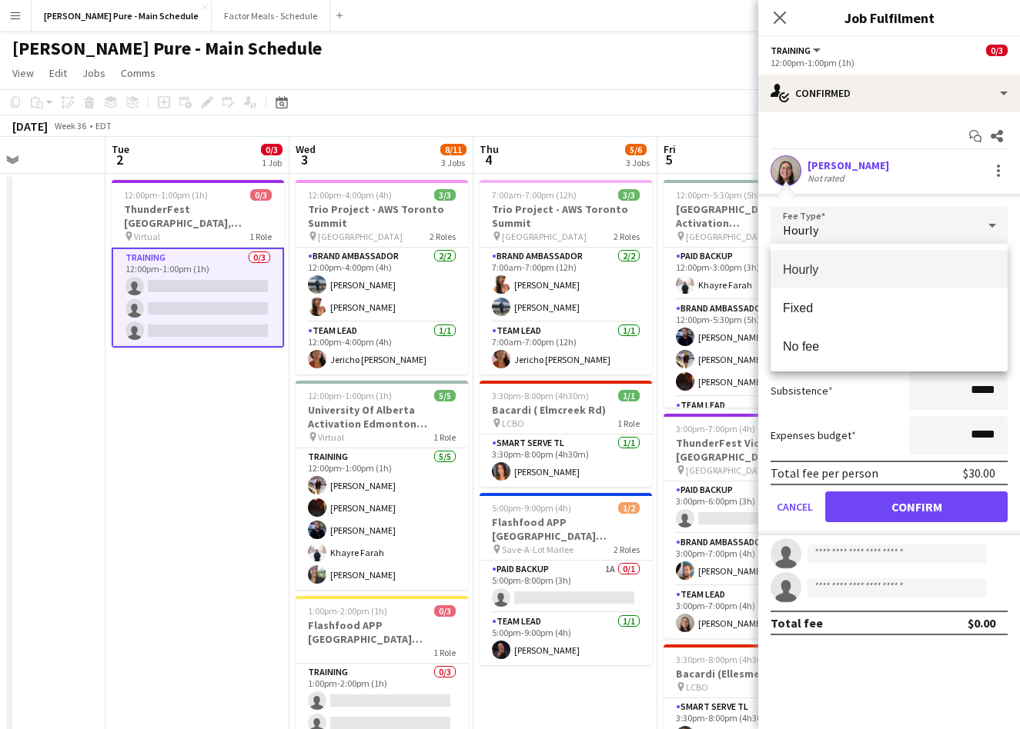
click at [918, 116] on div at bounding box center [510, 364] width 1020 height 729
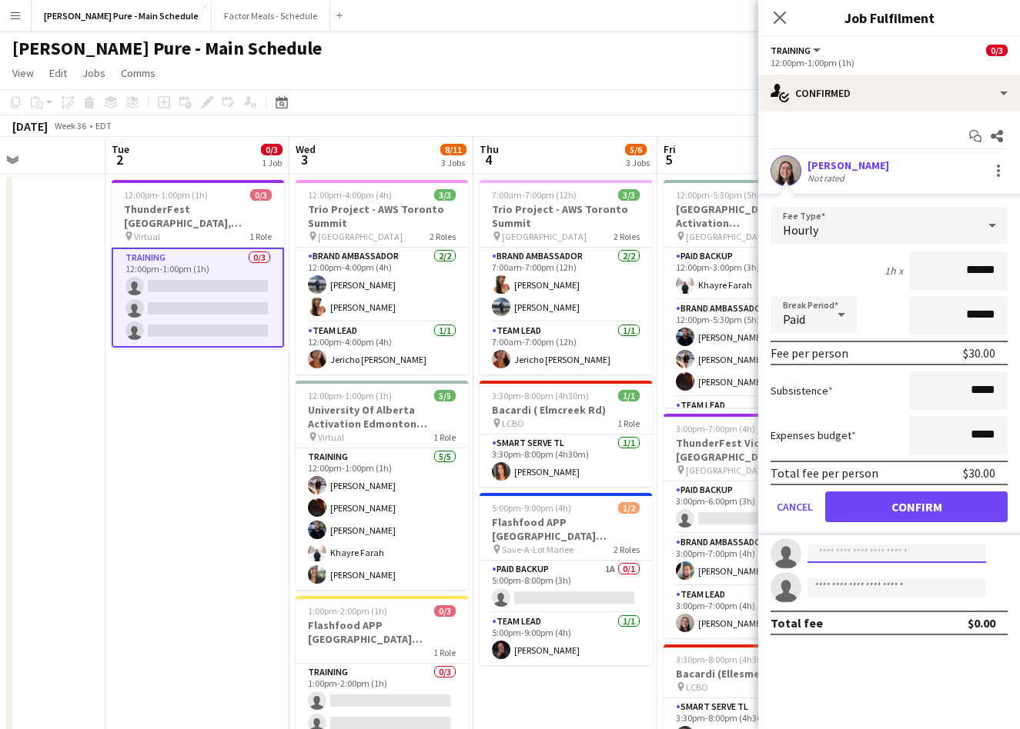
click at [883, 553] on input at bounding box center [896, 554] width 179 height 18
type input "*******"
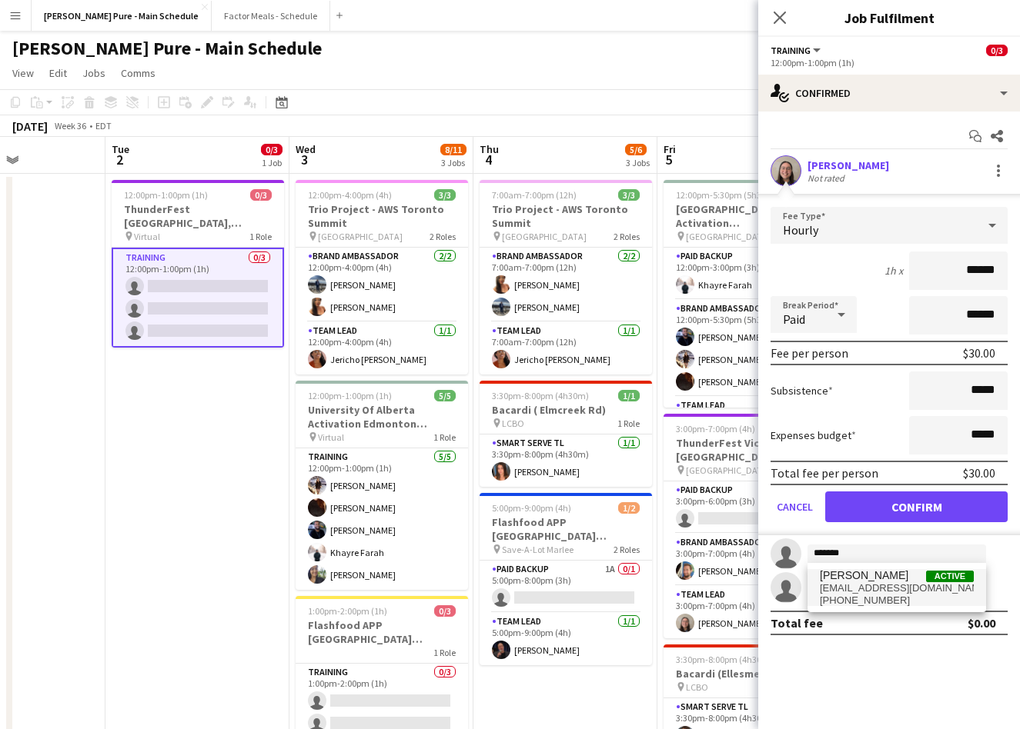
click at [867, 586] on span "[EMAIL_ADDRESS][DOMAIN_NAME]" at bounding box center [896, 588] width 154 height 12
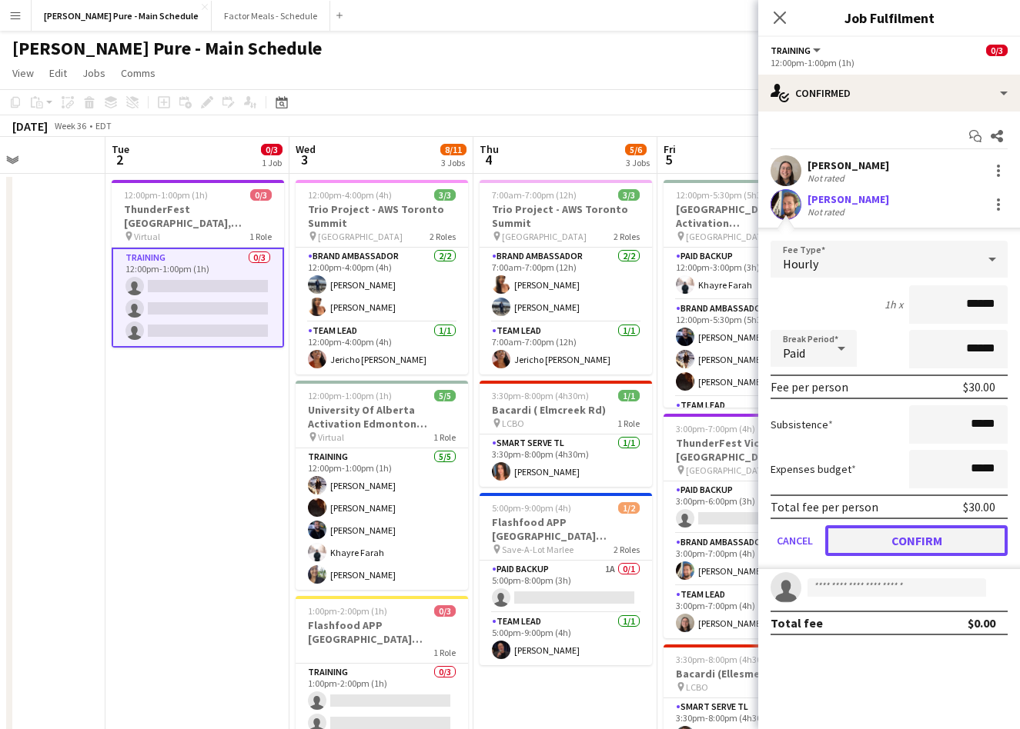
click at [896, 544] on button "Confirm" at bounding box center [916, 541] width 182 height 31
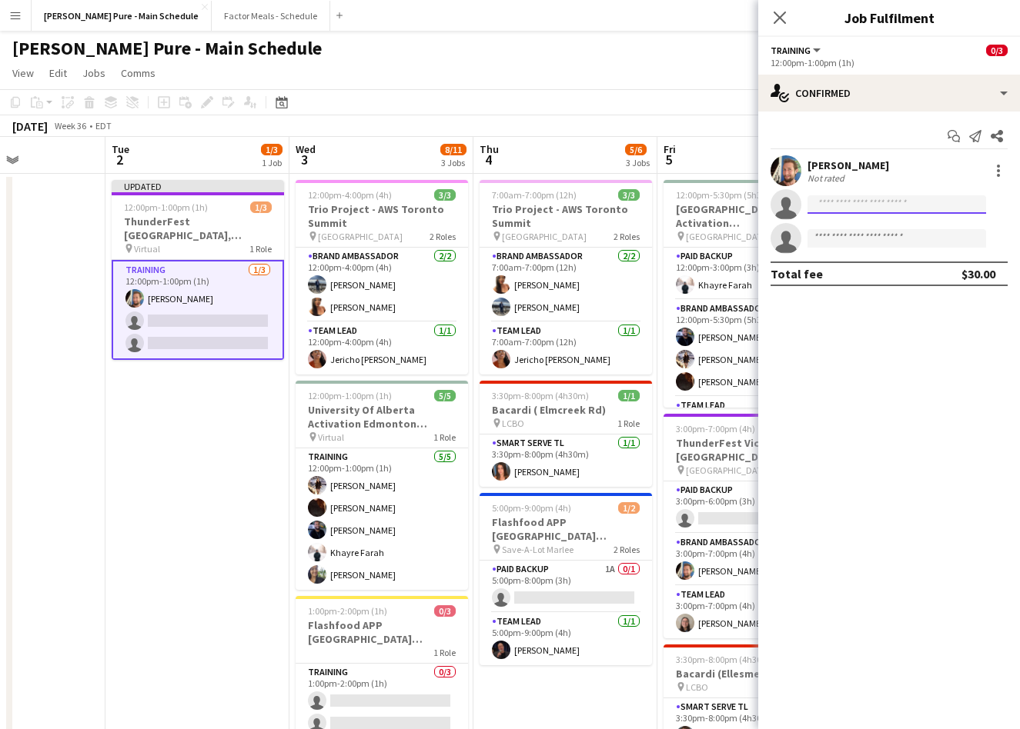
click at [854, 199] on input at bounding box center [896, 204] width 179 height 18
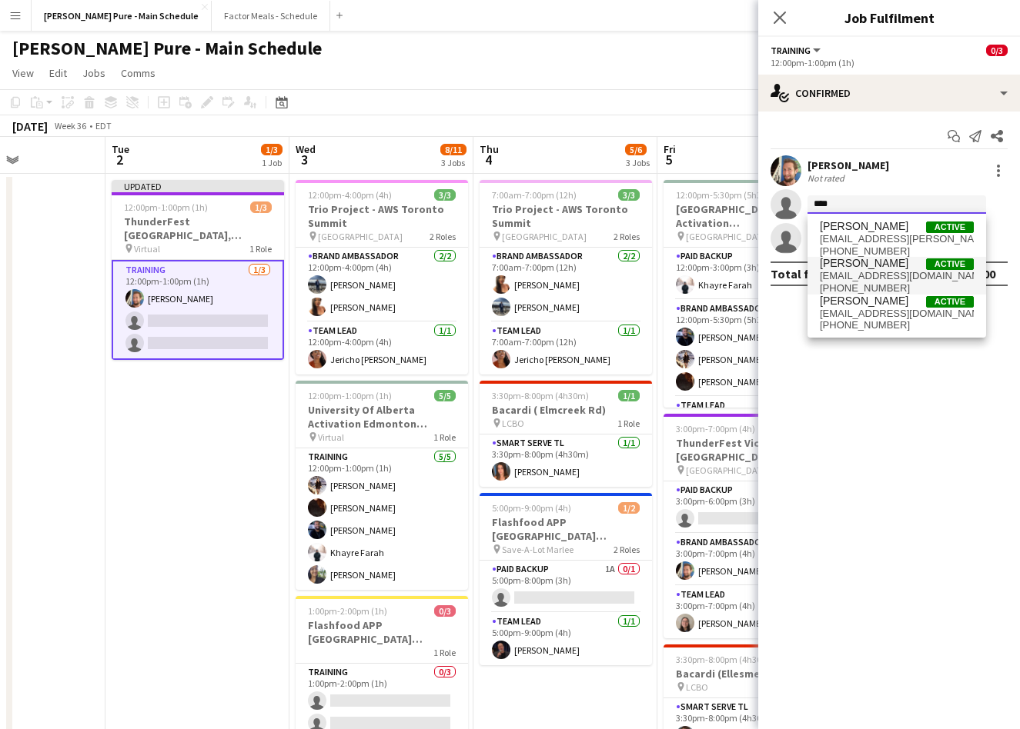
type input "****"
click at [856, 289] on span "[PHONE_NUMBER]" at bounding box center [896, 288] width 154 height 12
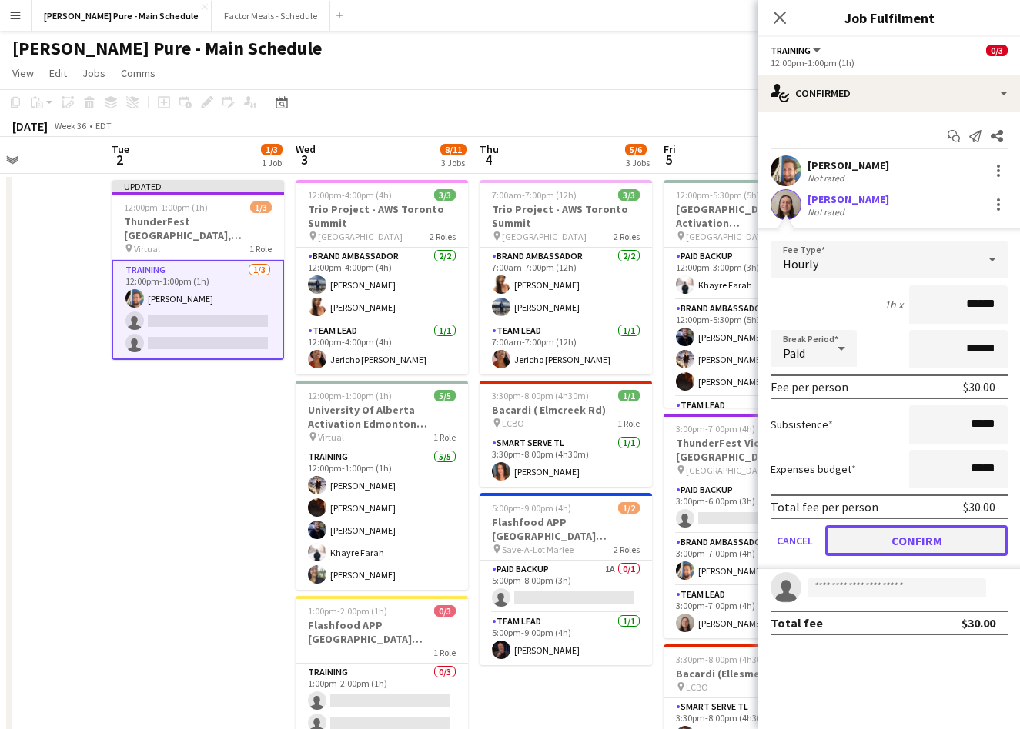
click at [913, 545] on button "Confirm" at bounding box center [916, 541] width 182 height 31
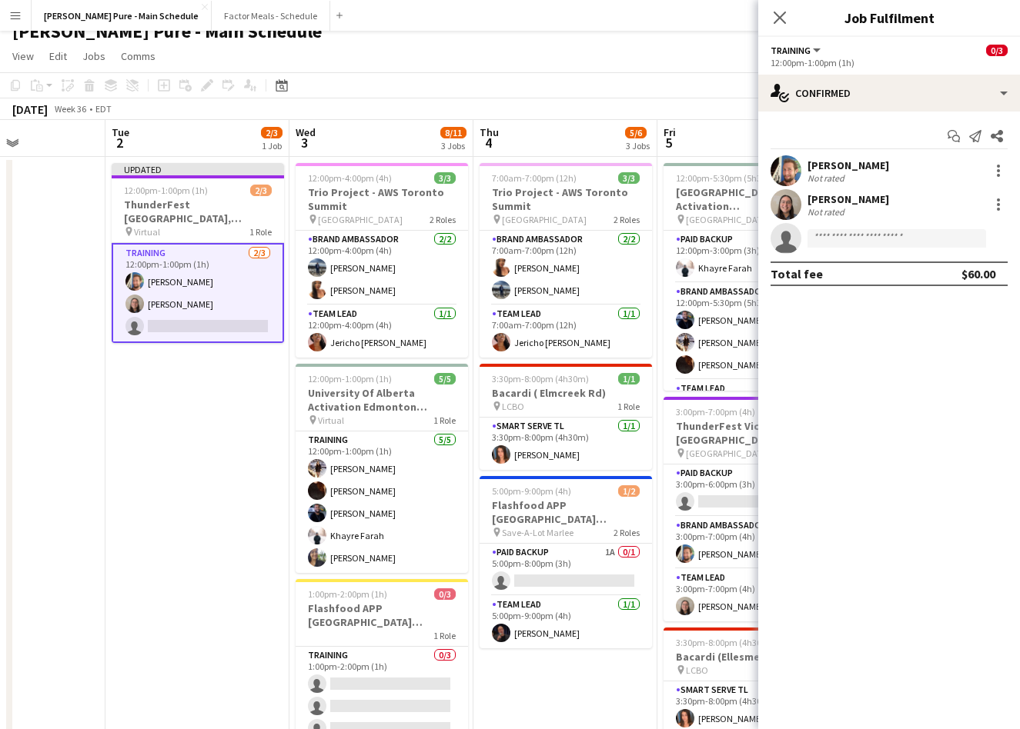
scroll to position [18, 0]
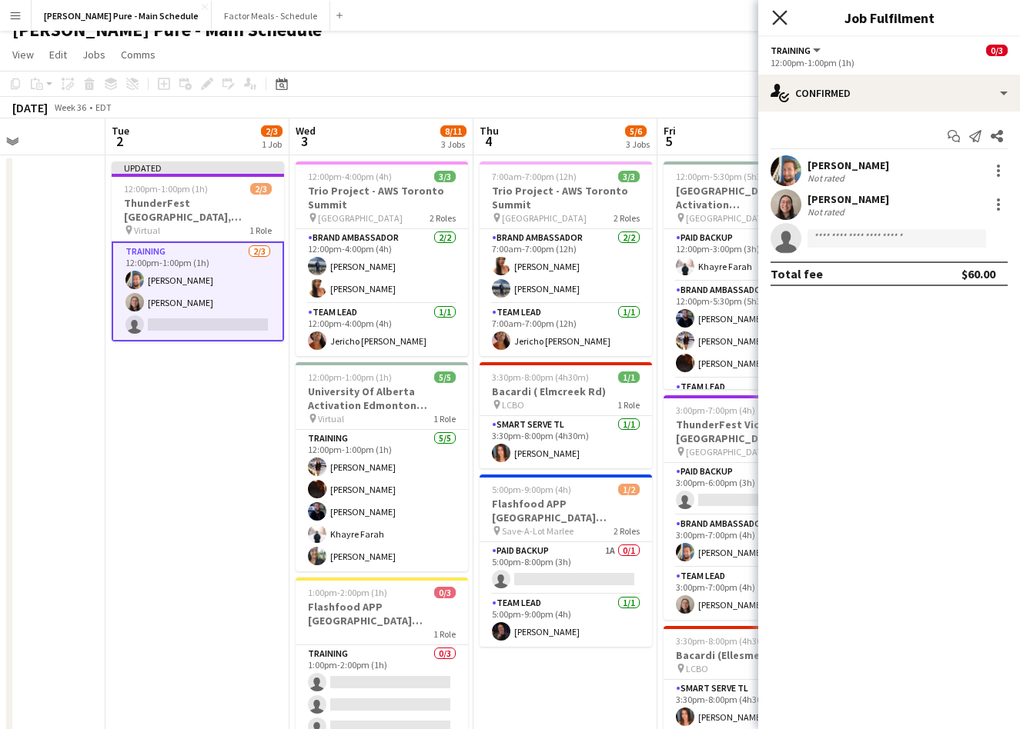
click at [778, 18] on icon at bounding box center [779, 17] width 15 height 15
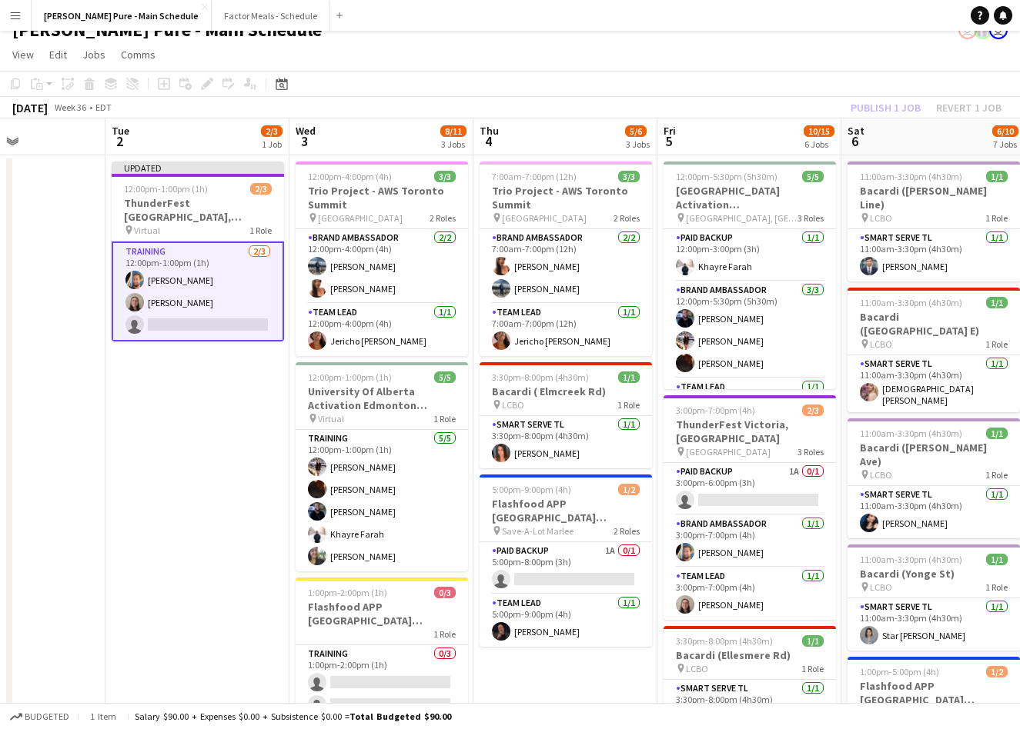
click at [884, 102] on div "Publish 1 job Revert 1 job" at bounding box center [926, 108] width 188 height 20
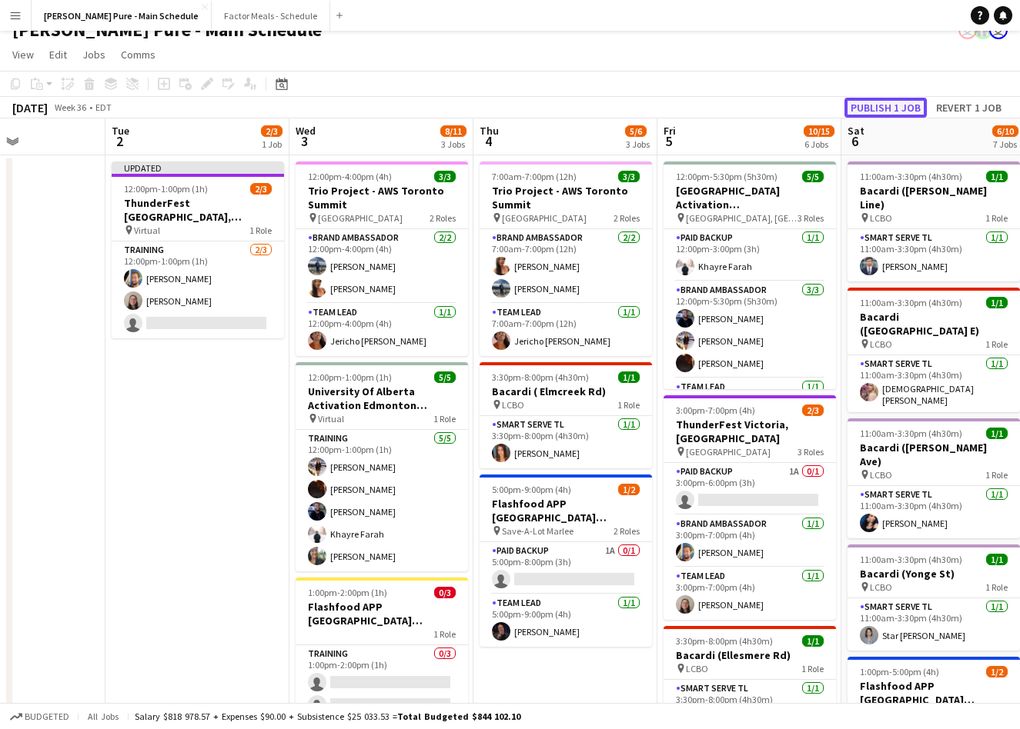
click at [884, 102] on button "Publish 1 job" at bounding box center [885, 108] width 82 height 20
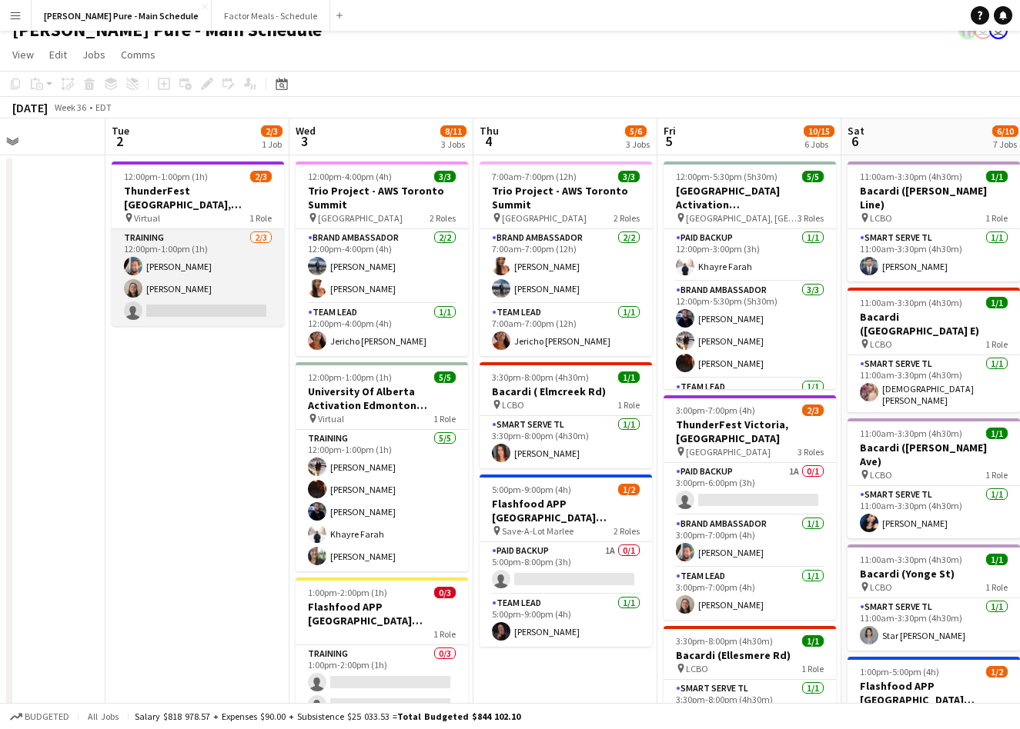
click at [164, 272] on app-card-role "Training [DATE] 12:00pm-1:00pm (1h) [PERSON_NAME] [PERSON_NAME] single-neutral-…" at bounding box center [198, 277] width 172 height 97
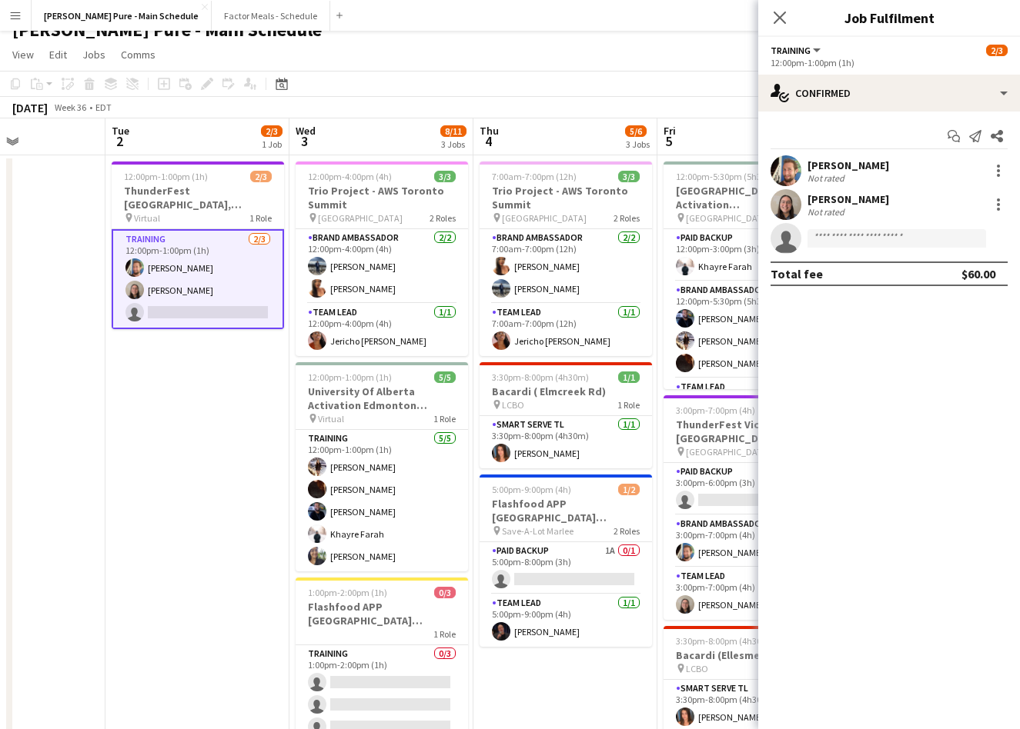
click at [869, 161] on div "[PERSON_NAME]" at bounding box center [848, 166] width 82 height 14
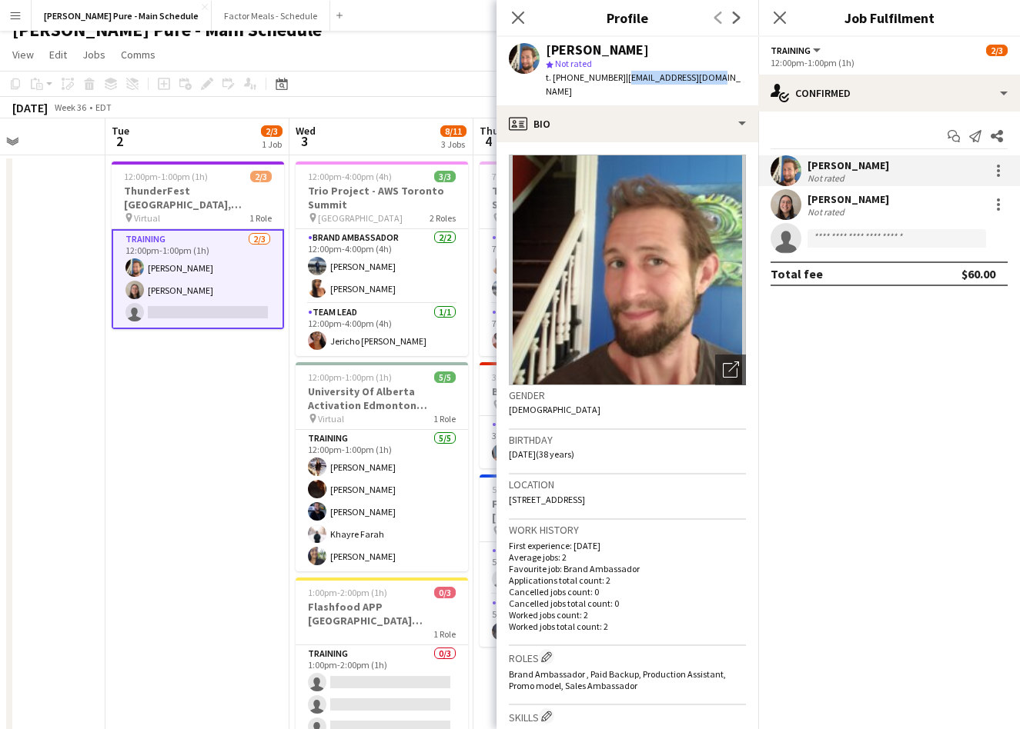
drag, startPoint x: 619, startPoint y: 78, endPoint x: 732, endPoint y: 76, distance: 112.4
click at [733, 77] on app-profile-header "[PERSON_NAME] star Not rated t. [PHONE_NUMBER] | [EMAIL_ADDRESS][DOMAIN_NAME]" at bounding box center [627, 71] width 262 height 68
copy span "[EMAIL_ADDRESS][DOMAIN_NAME]"
click at [169, 284] on app-card-role "Training [DATE] 12:00pm-1:00pm (1h) [PERSON_NAME] [PERSON_NAME] single-neutral-…" at bounding box center [198, 279] width 172 height 100
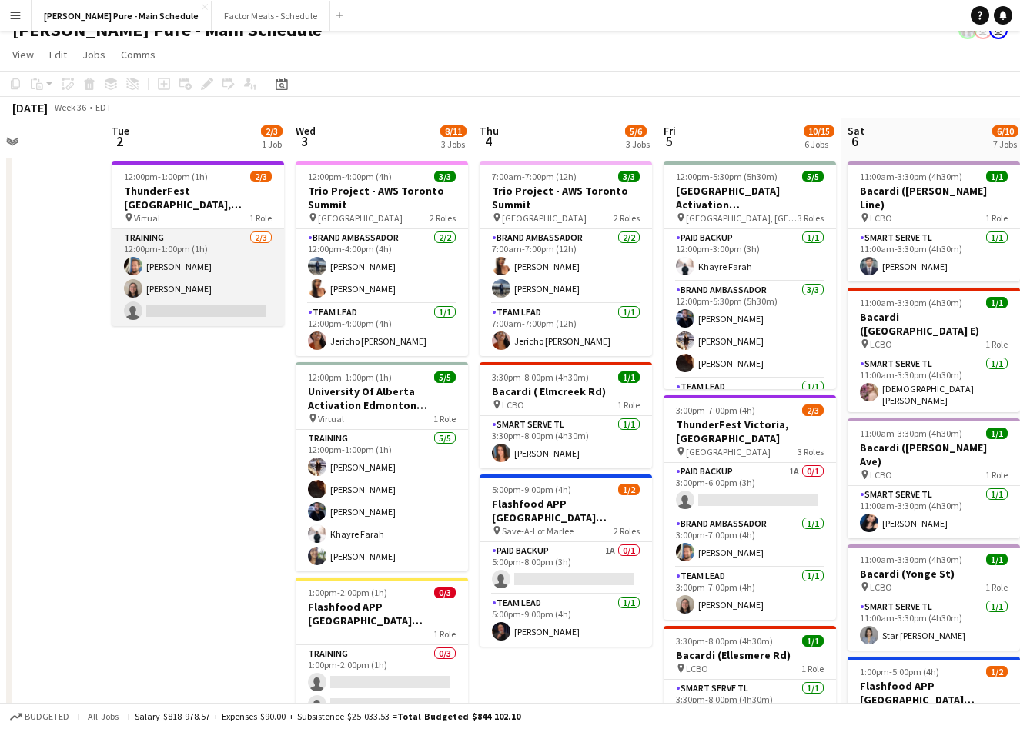
click at [142, 283] on app-card-role "Training [DATE] 12:00pm-1:00pm (1h) [PERSON_NAME] [PERSON_NAME] single-neutral-…" at bounding box center [198, 277] width 172 height 97
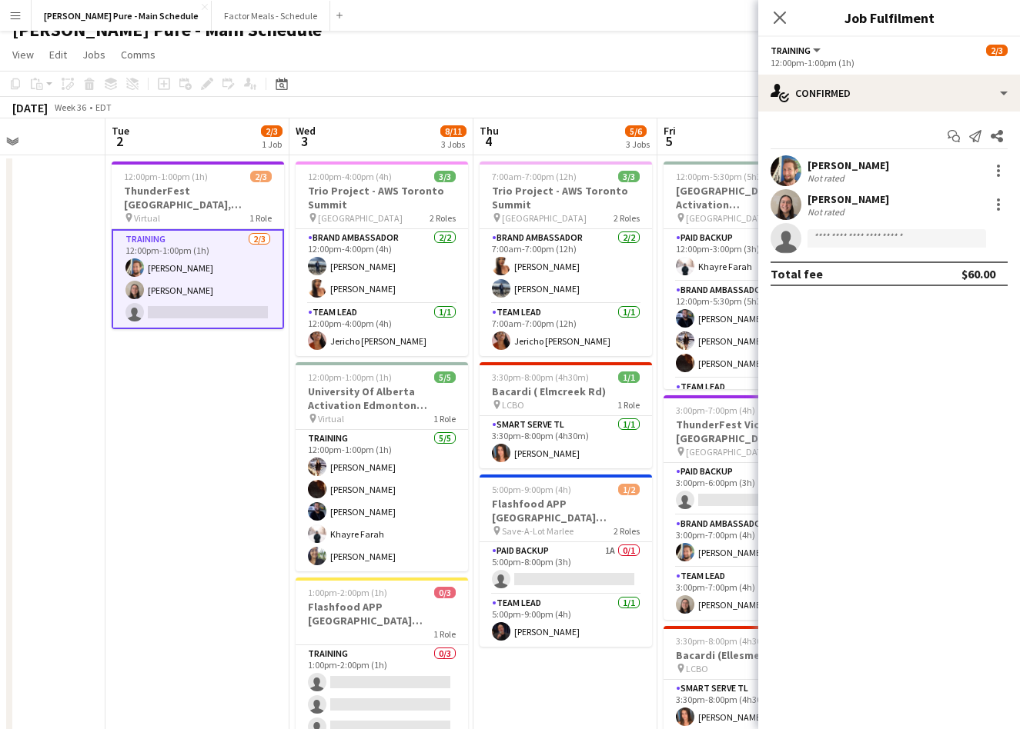
click at [794, 203] on app-user-avatar at bounding box center [785, 204] width 31 height 31
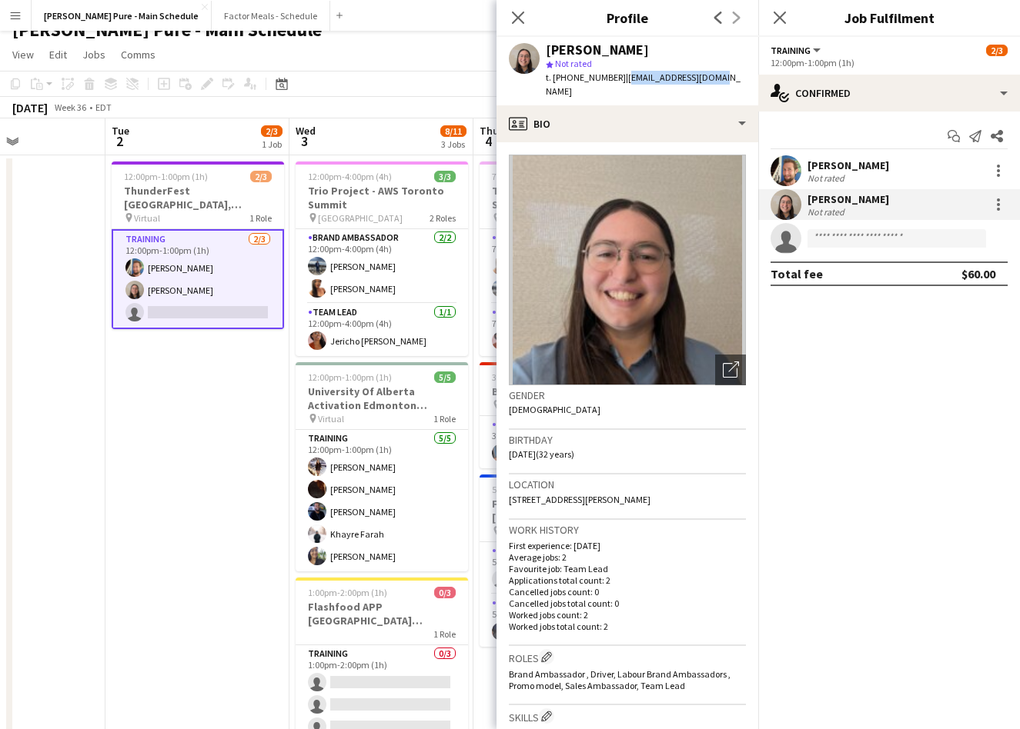
drag, startPoint x: 616, startPoint y: 77, endPoint x: 725, endPoint y: 75, distance: 109.3
click at [725, 75] on app-profile-header "[PERSON_NAME] star Not rated t. [PHONE_NUMBER] | [EMAIL_ADDRESS][DOMAIN_NAME]" at bounding box center [627, 71] width 262 height 68
copy span "[EMAIL_ADDRESS][DOMAIN_NAME]"
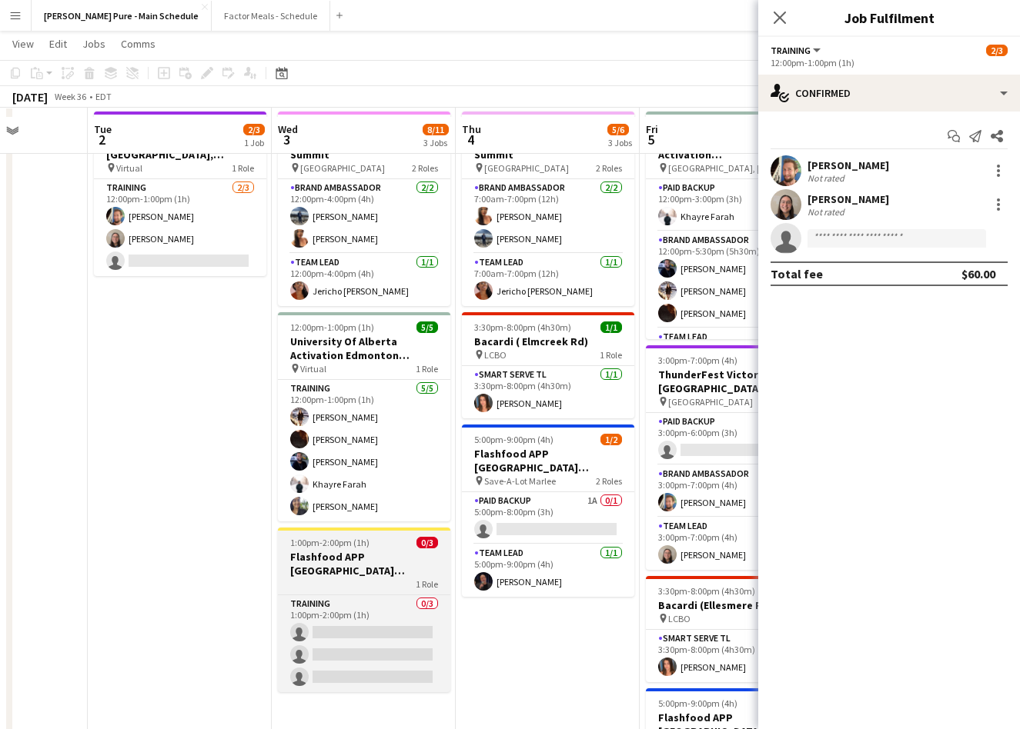
scroll to position [65, 0]
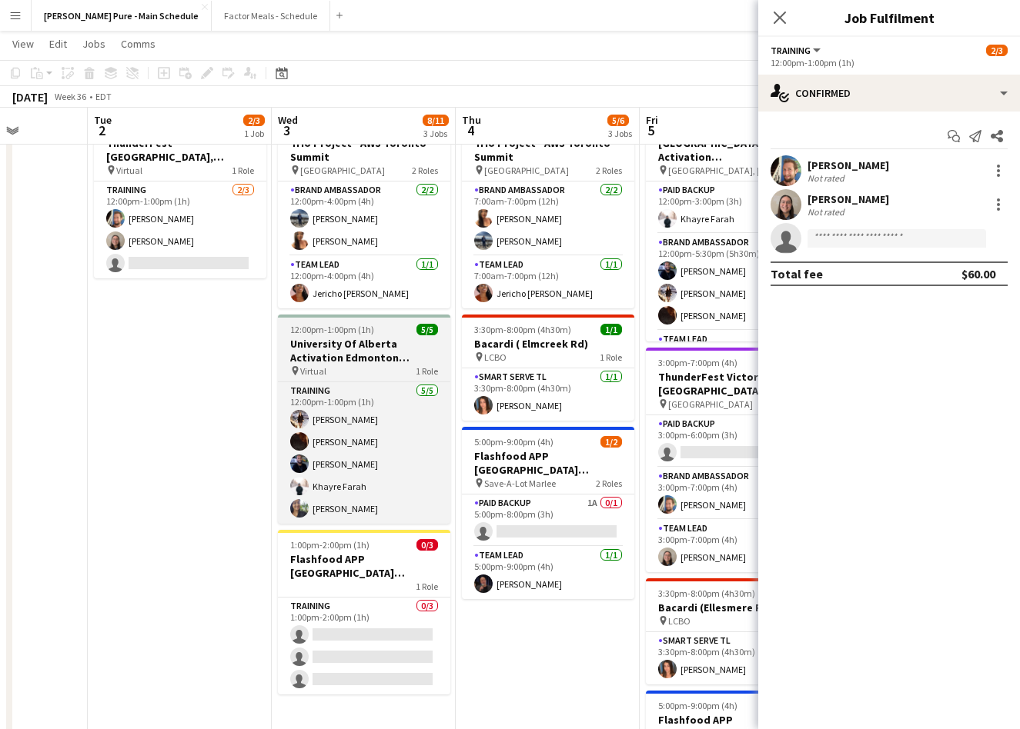
click at [346, 349] on h3 "University Of Alberta Activation Edmonton Training" at bounding box center [364, 351] width 172 height 28
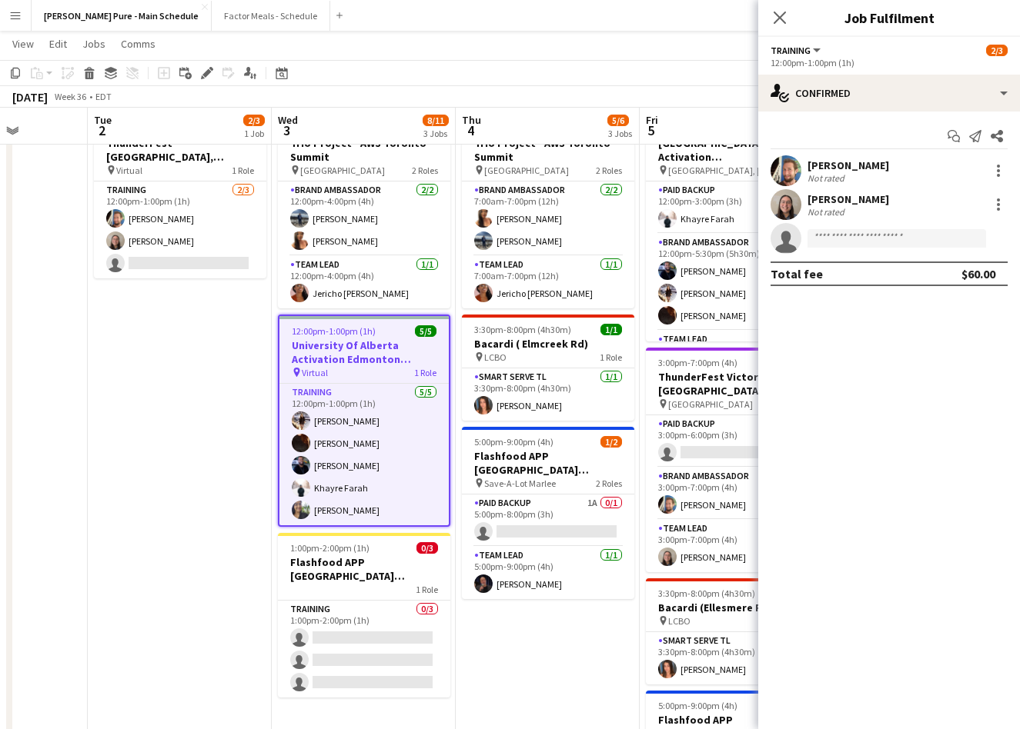
click at [789, 21] on div "Close pop-in" at bounding box center [779, 17] width 43 height 35
click at [776, 12] on icon "Close pop-in" at bounding box center [779, 17] width 15 height 15
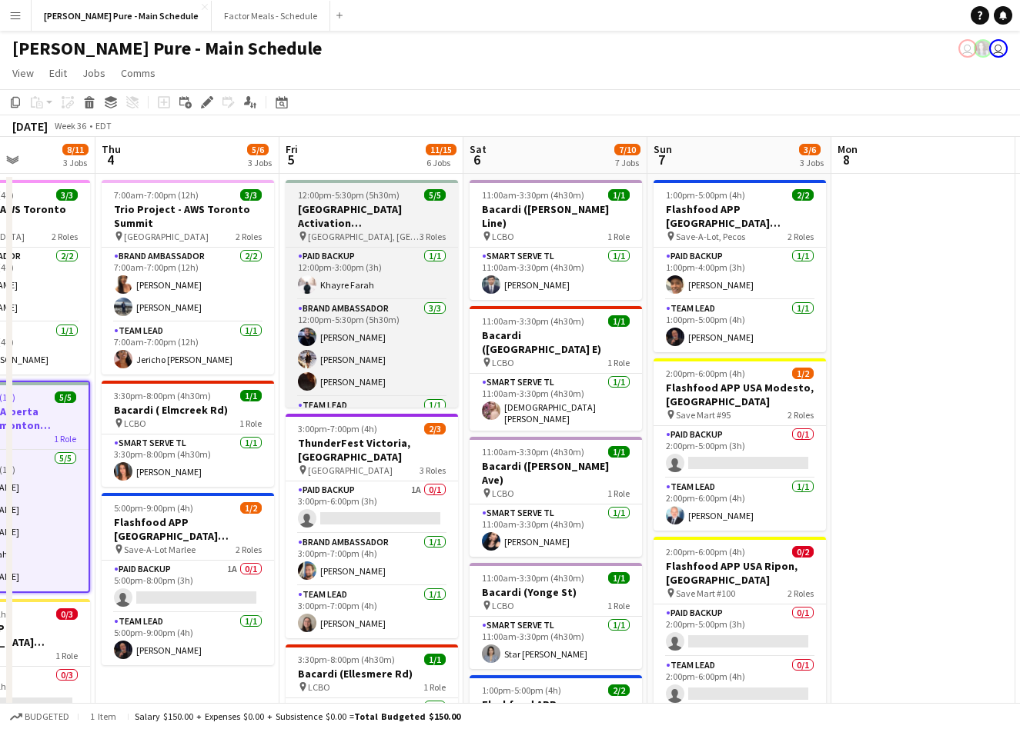
scroll to position [0, 399]
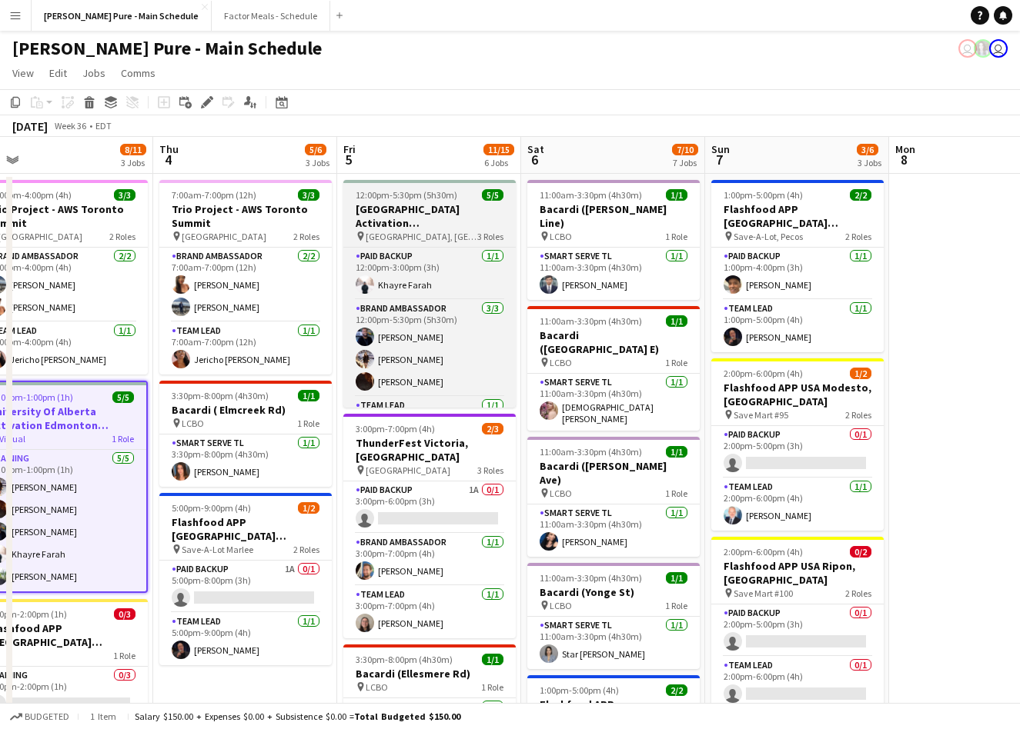
click at [435, 222] on h3 "[GEOGRAPHIC_DATA] Activation [GEOGRAPHIC_DATA]" at bounding box center [429, 216] width 172 height 28
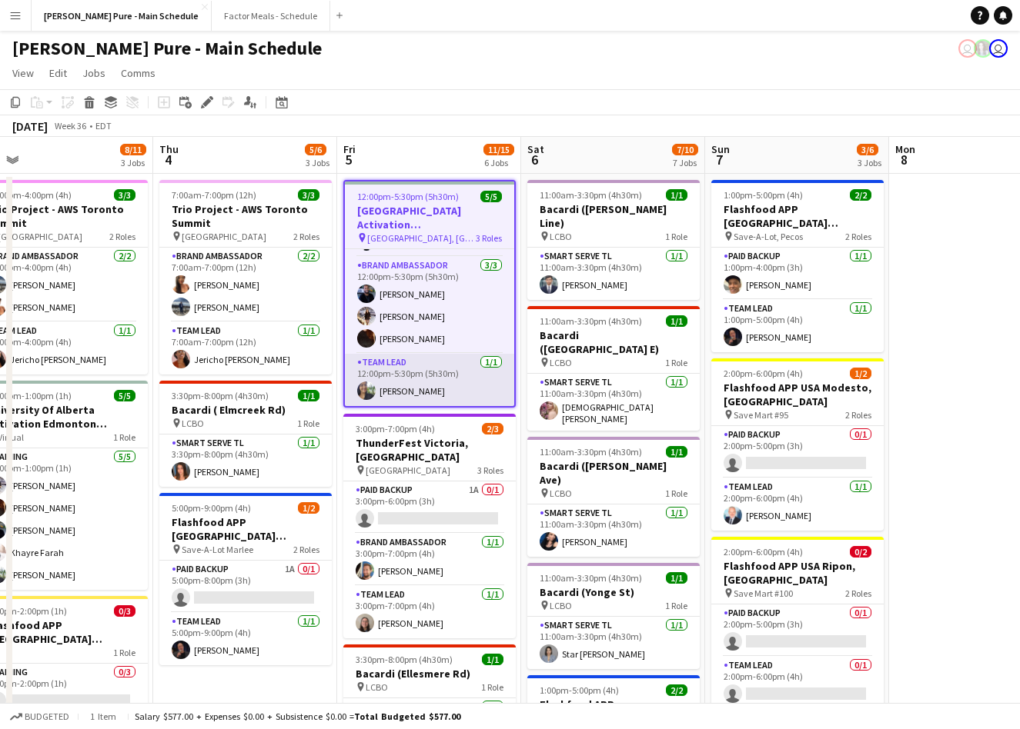
scroll to position [0, 0]
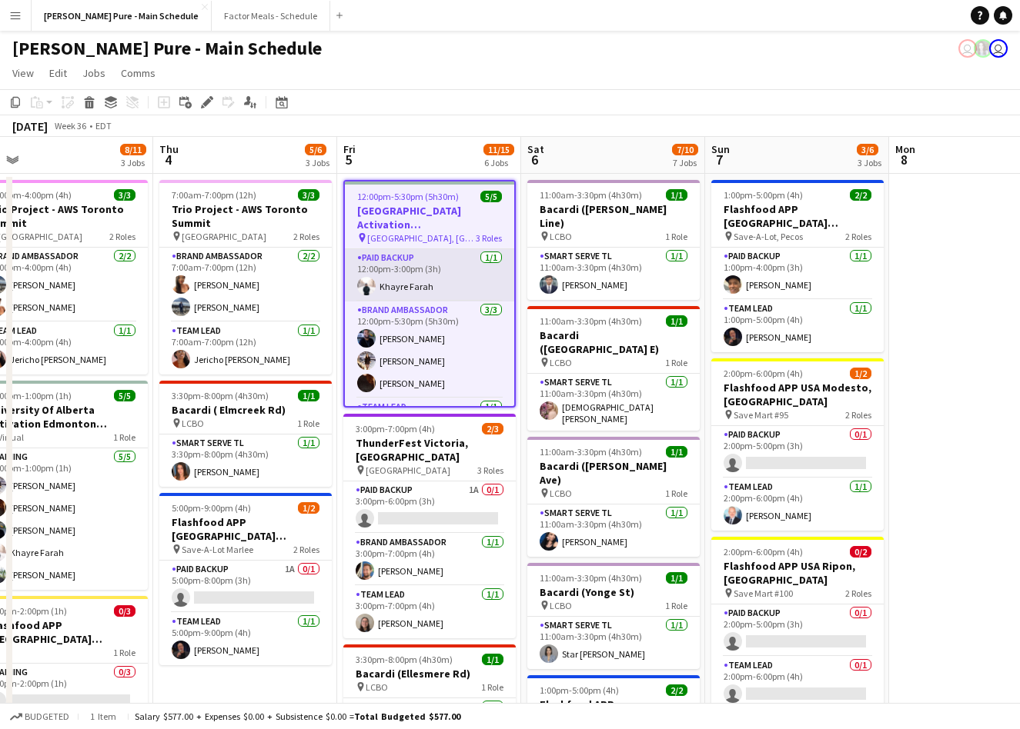
click at [367, 282] on app-user-avatar at bounding box center [366, 286] width 18 height 18
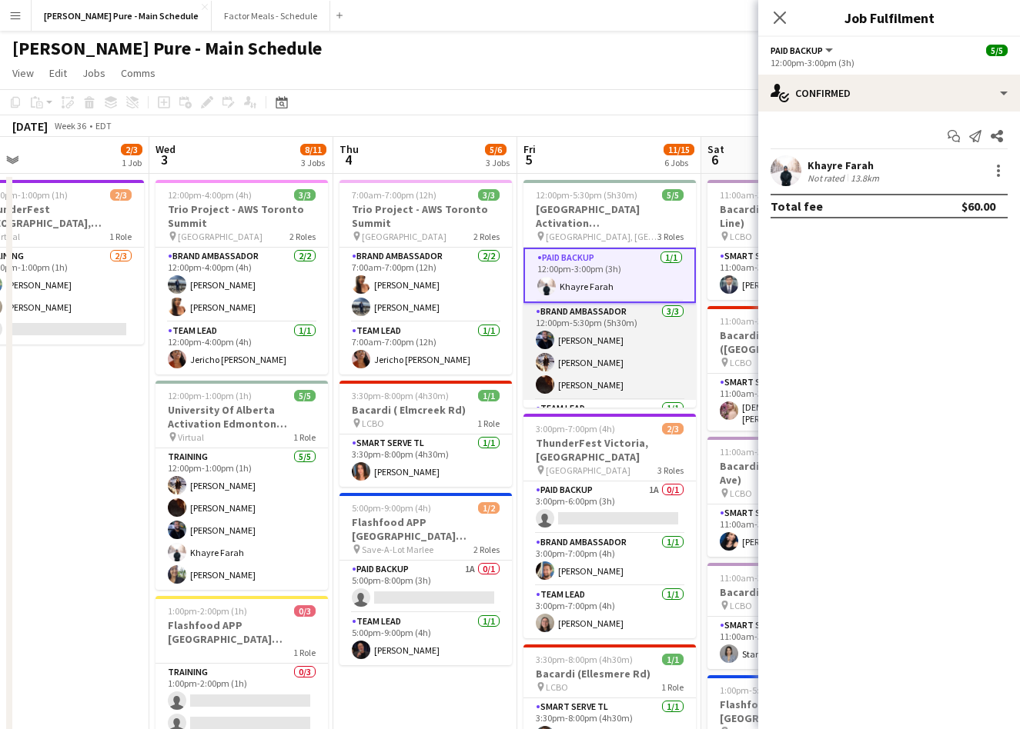
scroll to position [45, 0]
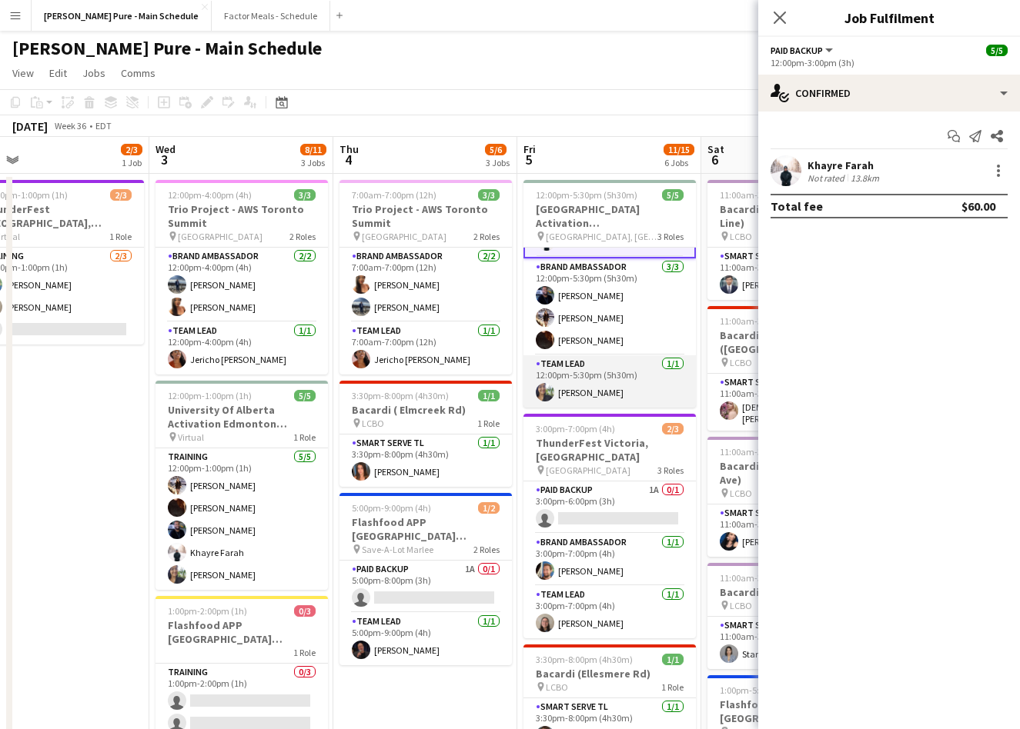
click at [565, 396] on app-card-role "Team Lead [DATE] 12:00pm-5:30pm (5h30m) [PERSON_NAME]" at bounding box center [609, 381] width 172 height 52
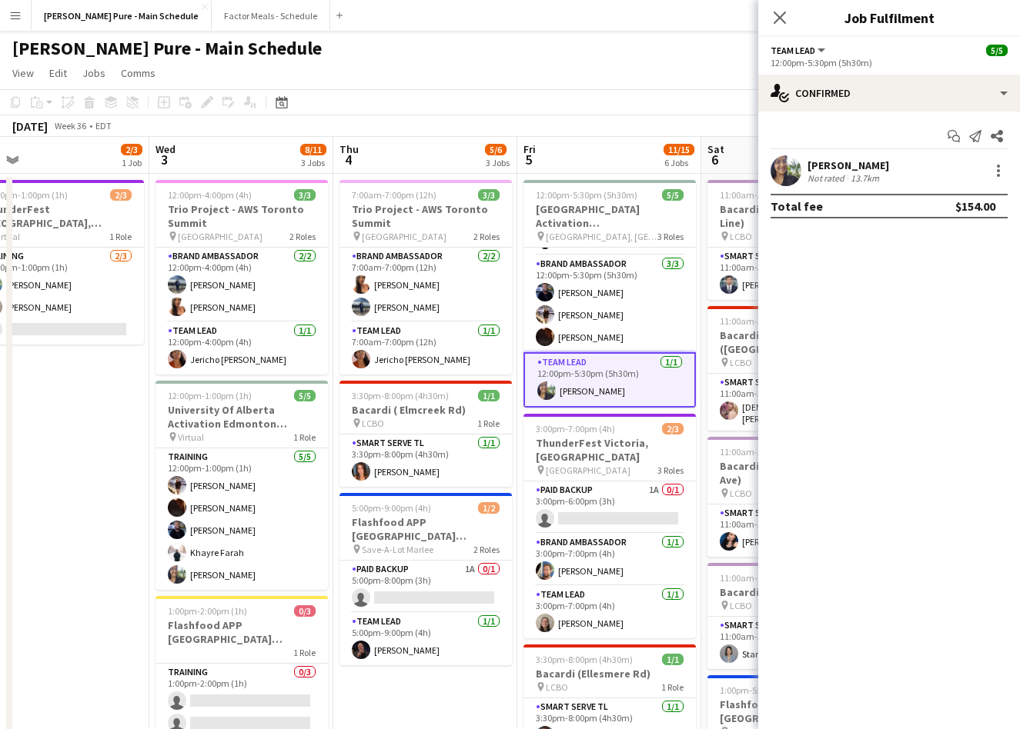
scroll to position [43, 0]
drag, startPoint x: 895, startPoint y: 164, endPoint x: 774, endPoint y: 164, distance: 120.8
click at [774, 164] on div "[PERSON_NAME] Not rated 13.7km" at bounding box center [889, 170] width 262 height 31
copy div "[PERSON_NAME]"
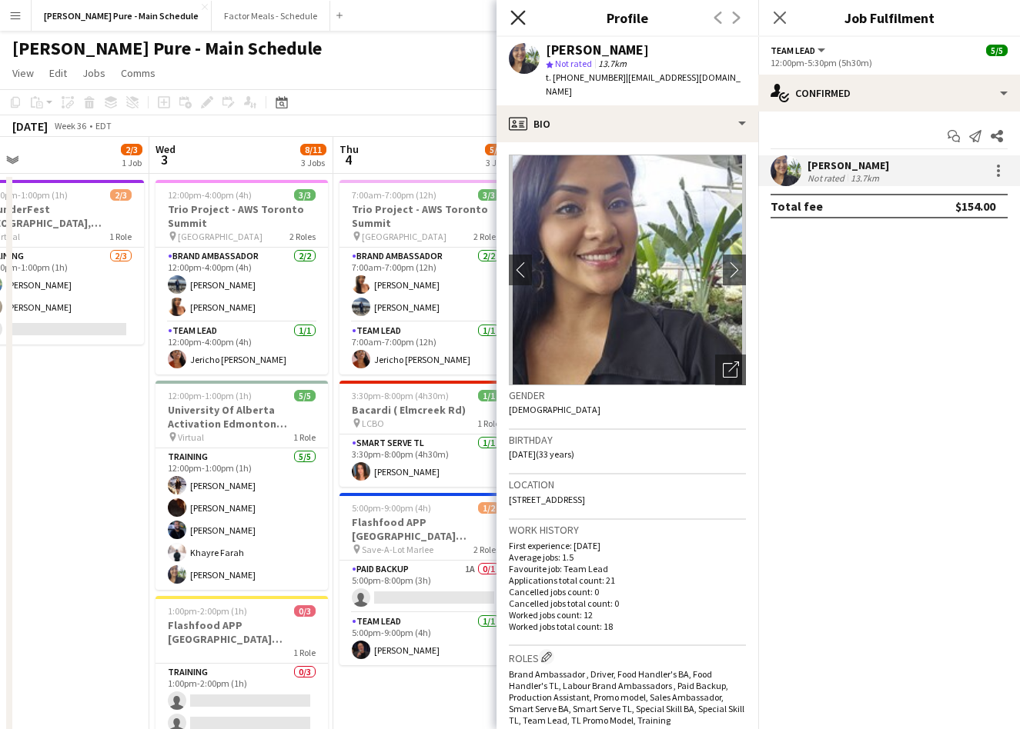
click at [523, 18] on icon "Close pop-in" at bounding box center [517, 17] width 15 height 15
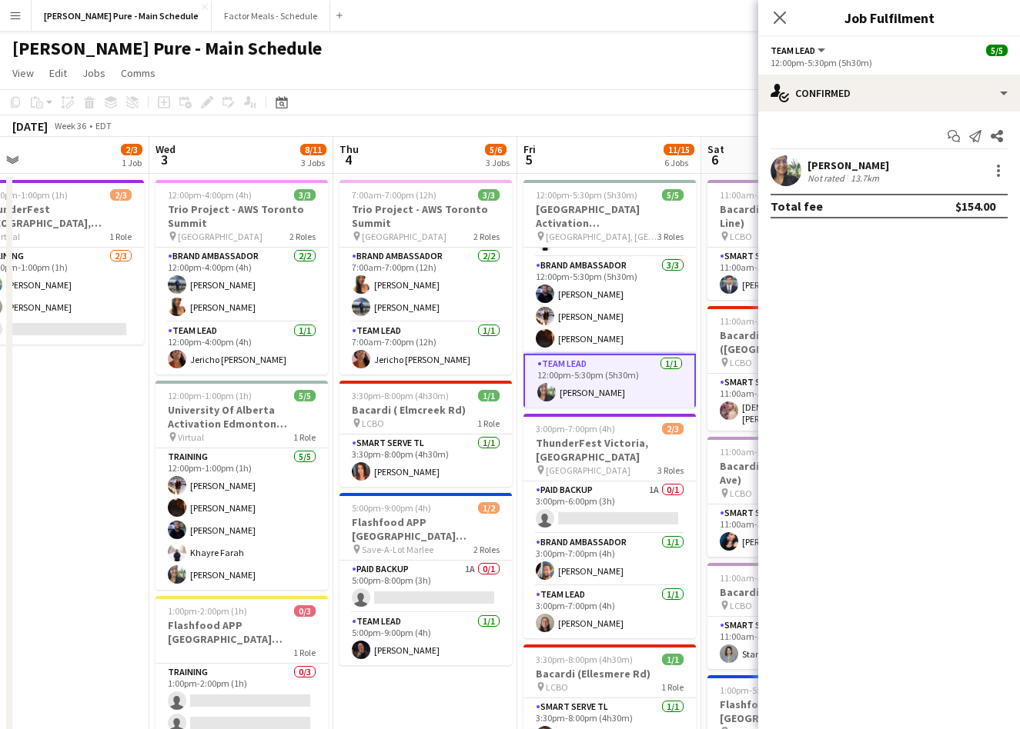
click at [799, 54] on span "Team Lead" at bounding box center [792, 51] width 45 height 12
click at [799, 75] on li "All roles" at bounding box center [821, 77] width 77 height 14
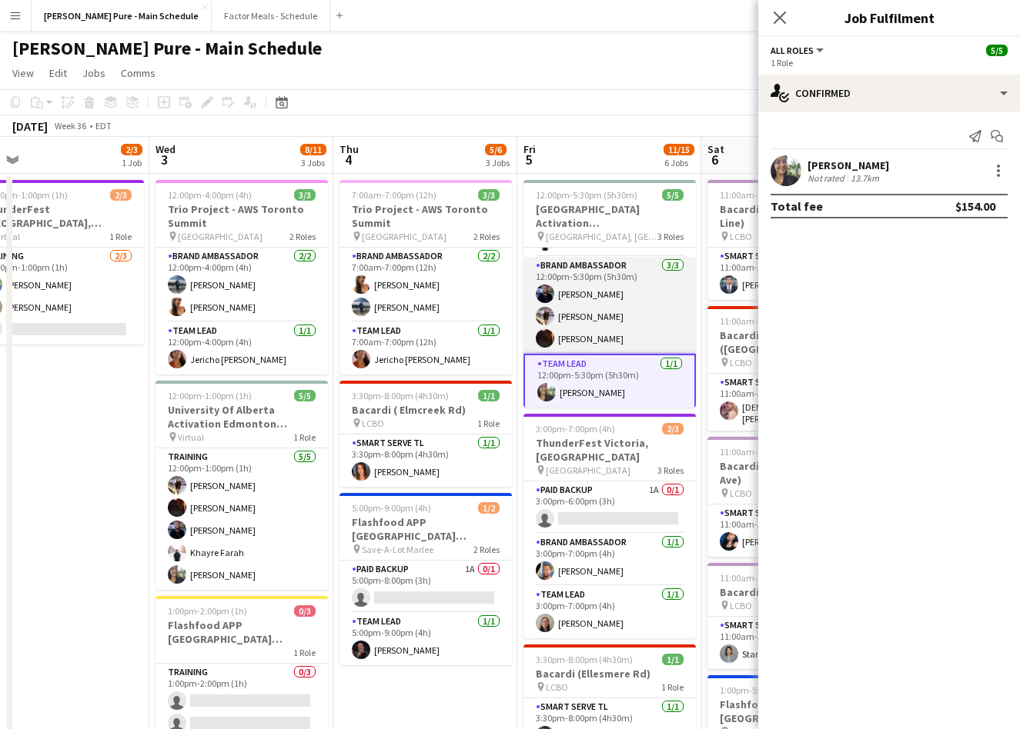
click at [584, 322] on app-card-role "Brand Ambassador [DATE] 12:00pm-5:30pm (5h30m) [PERSON_NAME] [PERSON_NAME] [PER…" at bounding box center [609, 305] width 172 height 97
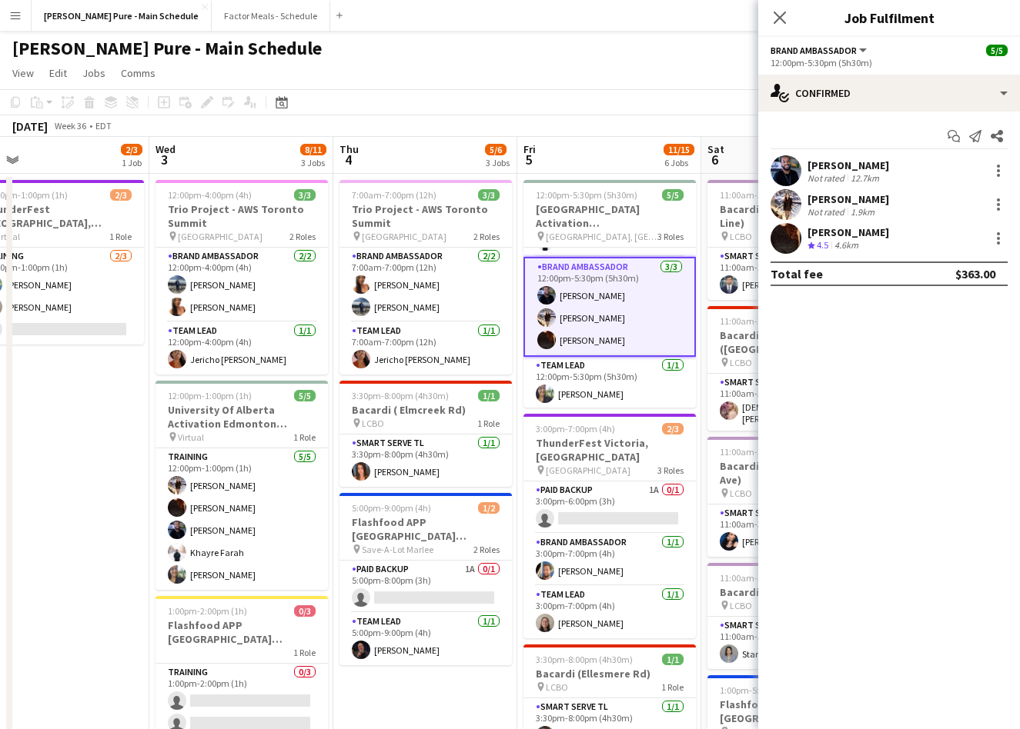
click at [833, 162] on div "[PERSON_NAME]" at bounding box center [848, 166] width 82 height 14
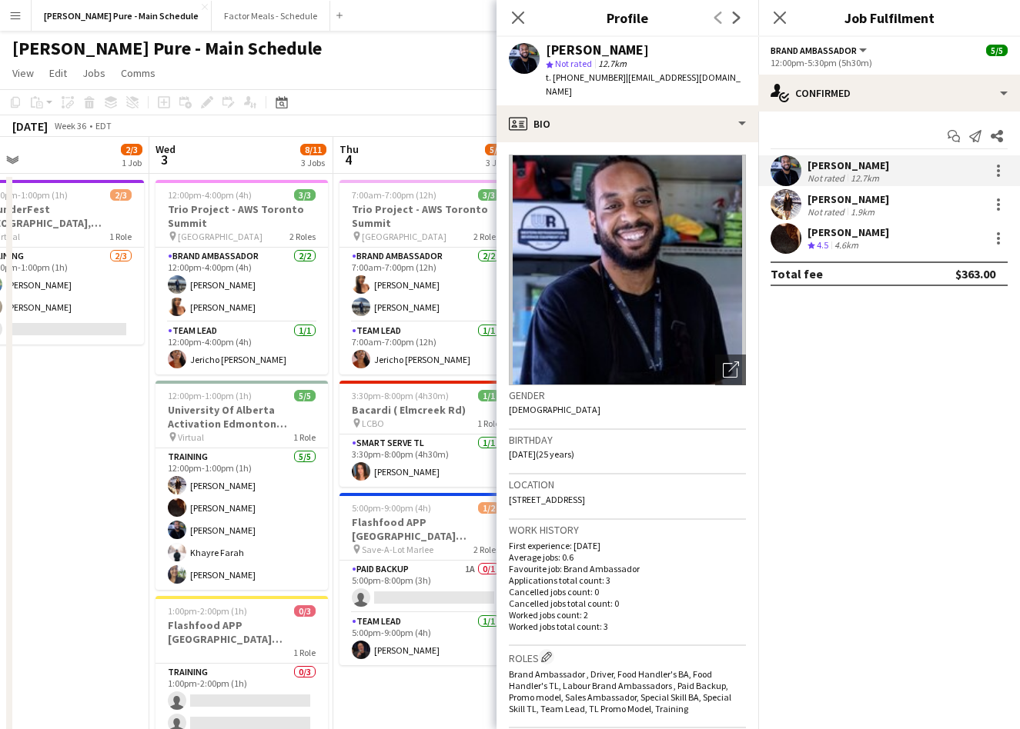
drag, startPoint x: 893, startPoint y: 163, endPoint x: 797, endPoint y: 164, distance: 95.4
click at [797, 164] on div "[PERSON_NAME] Not rated 12.7km" at bounding box center [889, 170] width 262 height 31
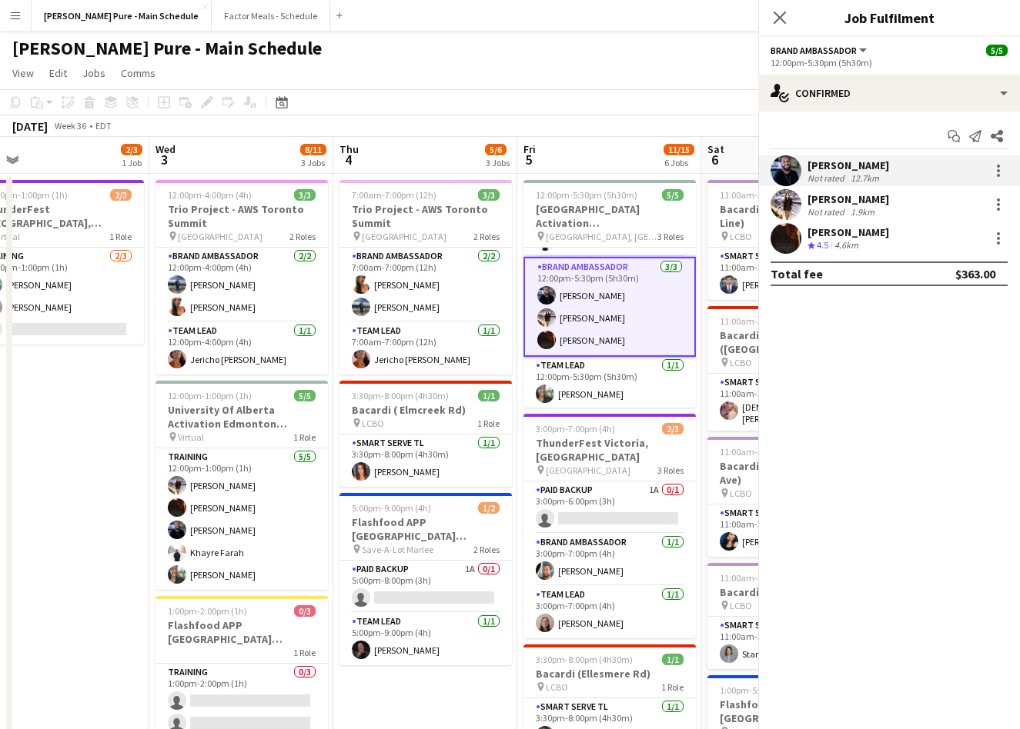
copy div "[PERSON_NAME]"
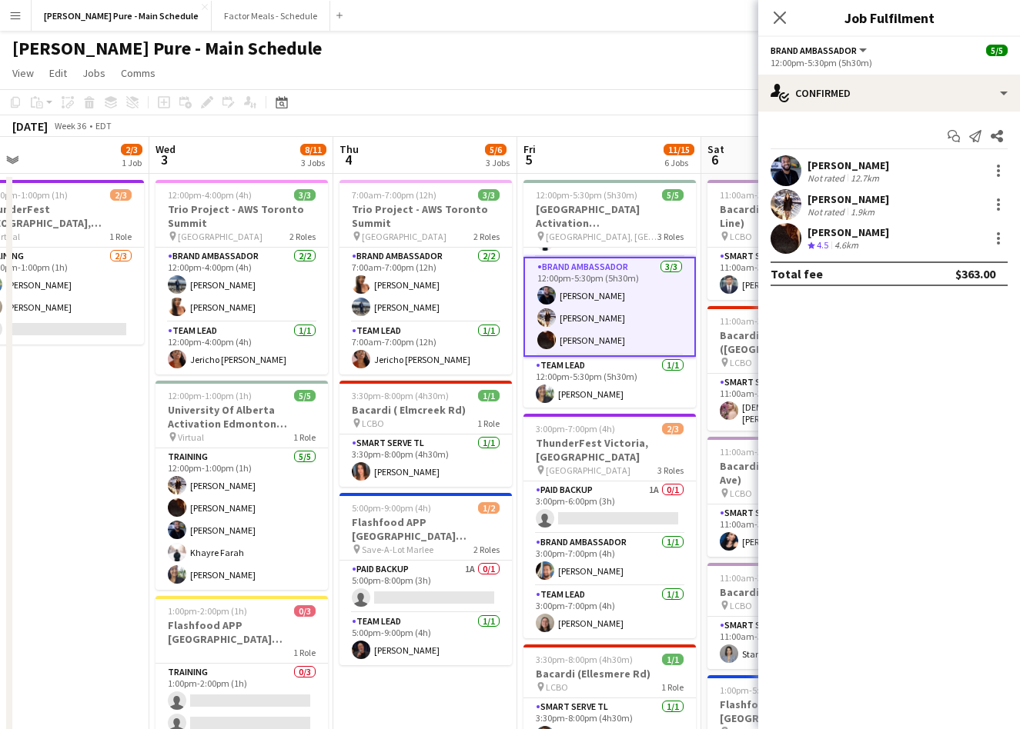
drag, startPoint x: 916, startPoint y: 203, endPoint x: 806, endPoint y: 202, distance: 110.8
click at [806, 202] on div "[PERSON_NAME] Not rated 1.9km" at bounding box center [889, 204] width 262 height 31
copy div "[PERSON_NAME]"
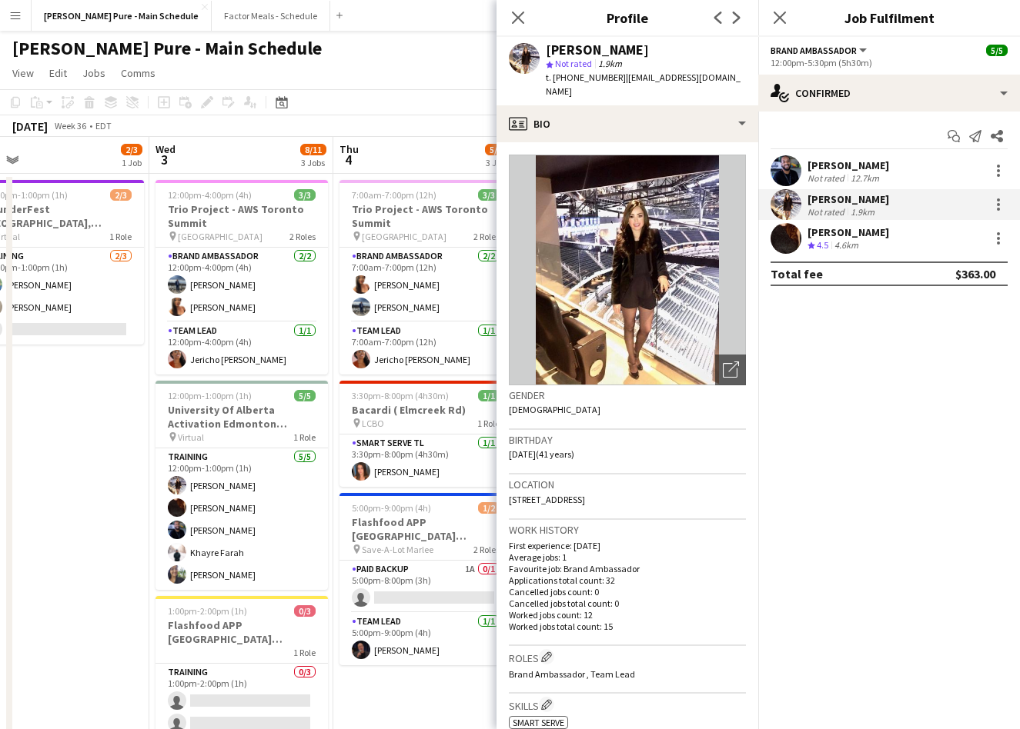
click at [846, 227] on div "[PERSON_NAME]" at bounding box center [848, 232] width 82 height 14
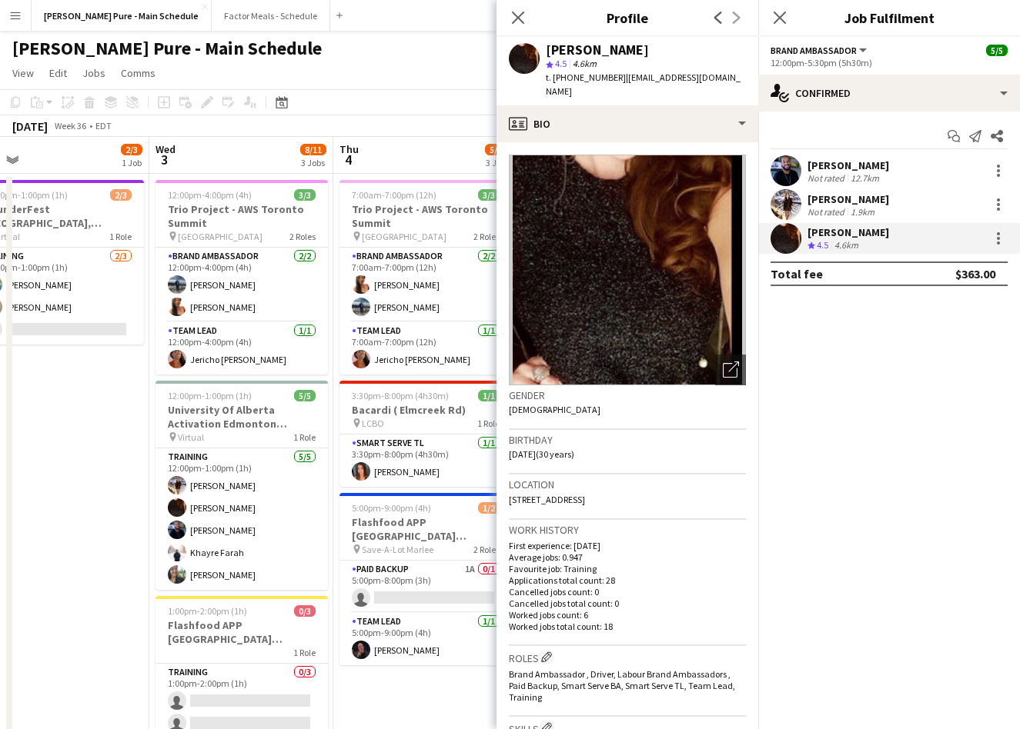
drag, startPoint x: 649, startPoint y: 55, endPoint x: 535, endPoint y: 57, distance: 113.9
click at [535, 56] on div "[PERSON_NAME] star 4.5 4.6km t. [PHONE_NUMBER] | [EMAIL_ADDRESS][DOMAIN_NAME]" at bounding box center [627, 71] width 262 height 68
copy div "[PERSON_NAME]"
click at [780, 12] on icon "Close pop-in" at bounding box center [779, 17] width 15 height 15
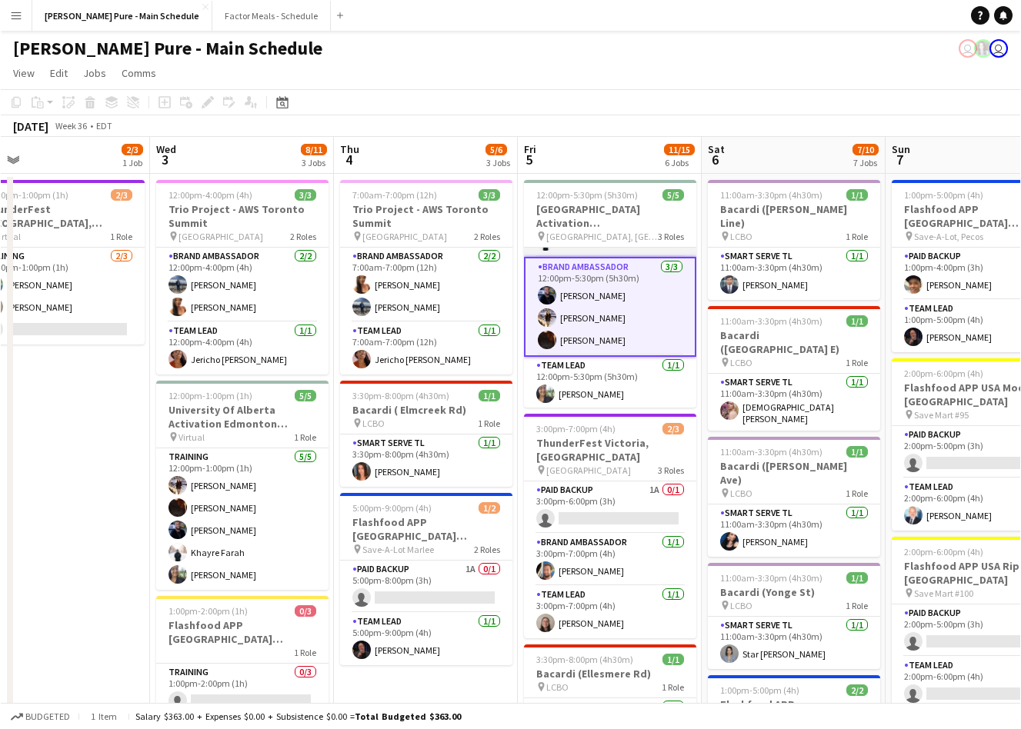
scroll to position [0, 0]
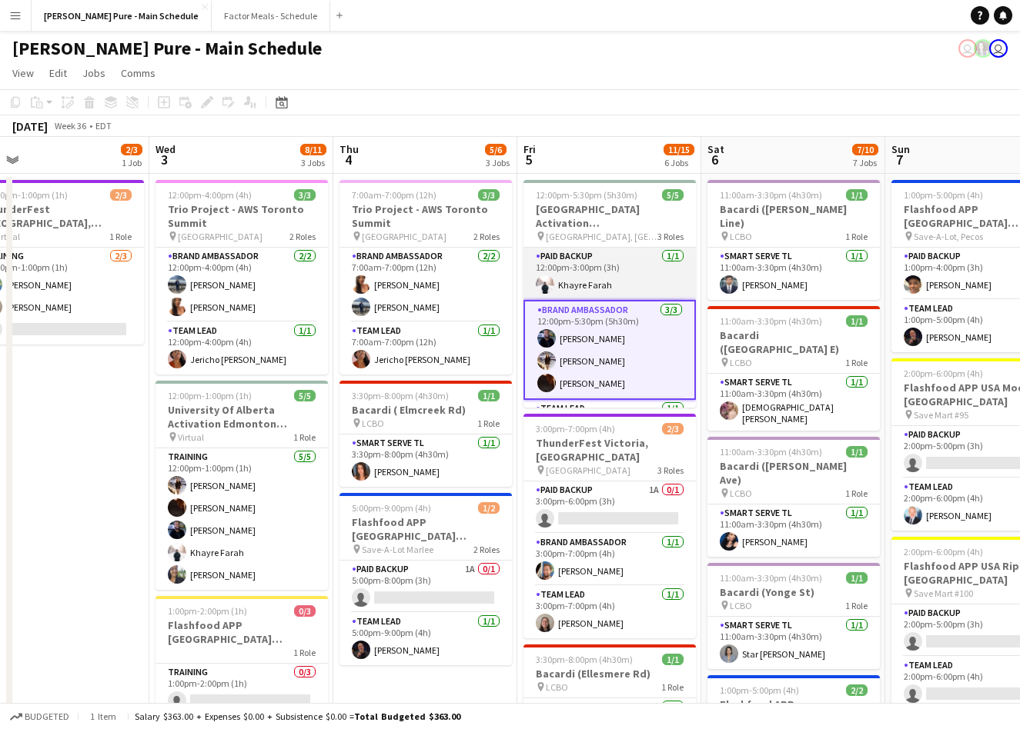
click at [568, 283] on app-card-role "Paid Backup [DATE] 12:00pm-3:00pm (3h) Khayre Farah" at bounding box center [609, 274] width 172 height 52
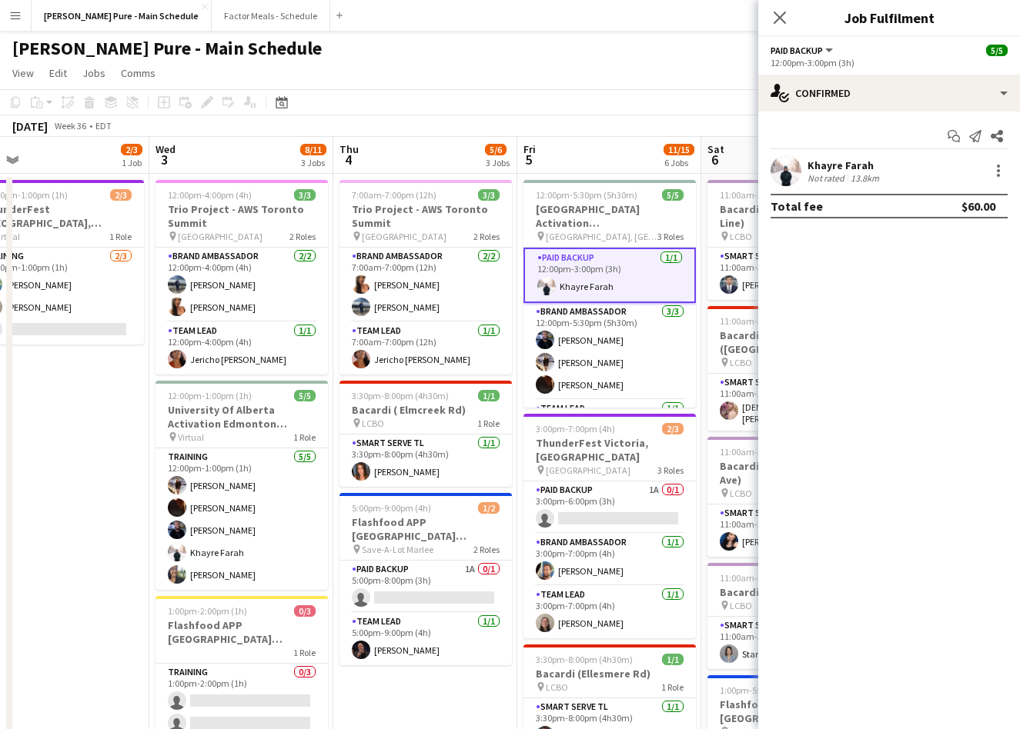
drag, startPoint x: 880, startPoint y: 164, endPoint x: 803, endPoint y: 163, distance: 77.7
click at [803, 163] on div "Khayre Farah Not rated 13.8km" at bounding box center [889, 170] width 262 height 31
copy div "Khayre Farah"
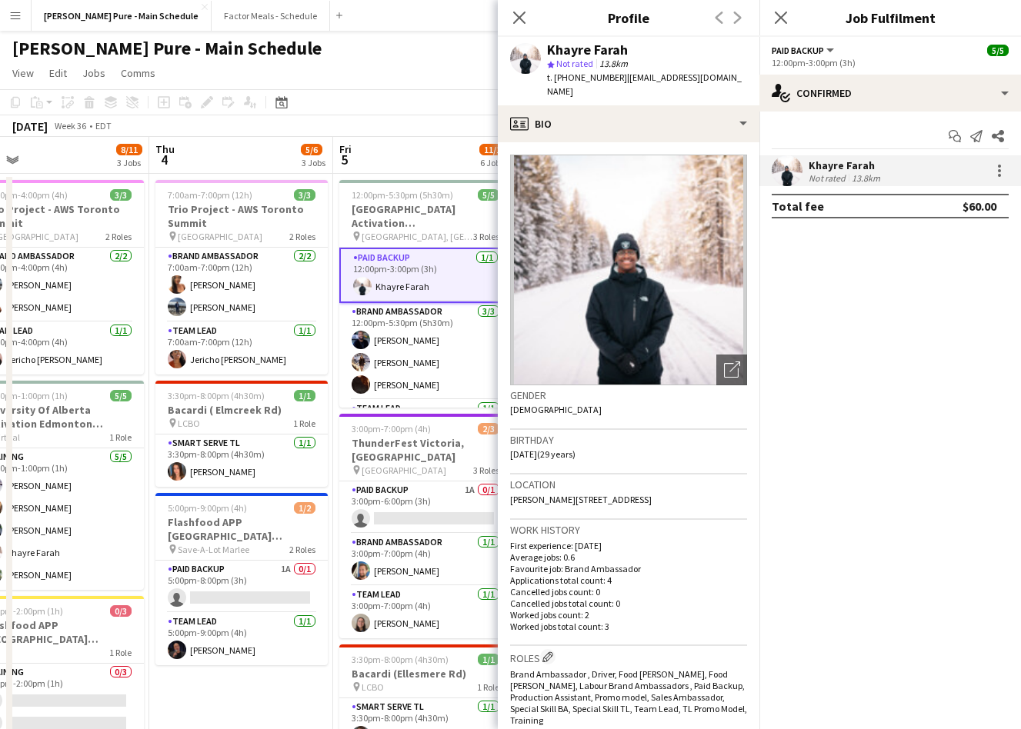
click at [28, 9] on button "Menu" at bounding box center [15, 15] width 31 height 31
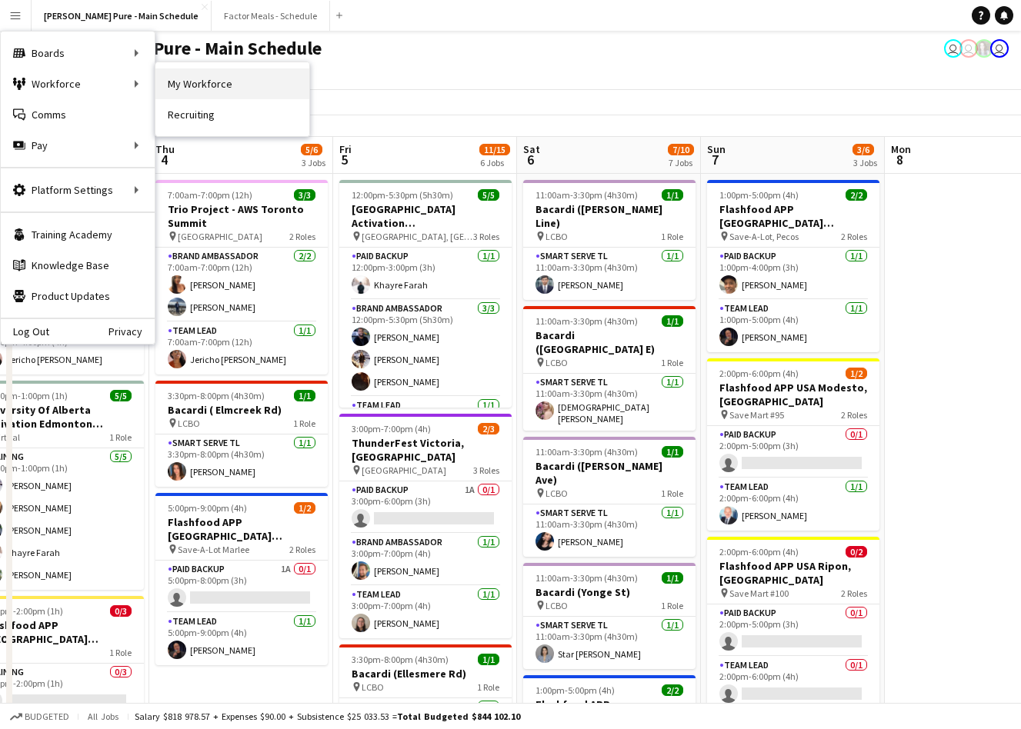
click at [202, 86] on link "My Workforce" at bounding box center [232, 83] width 154 height 31
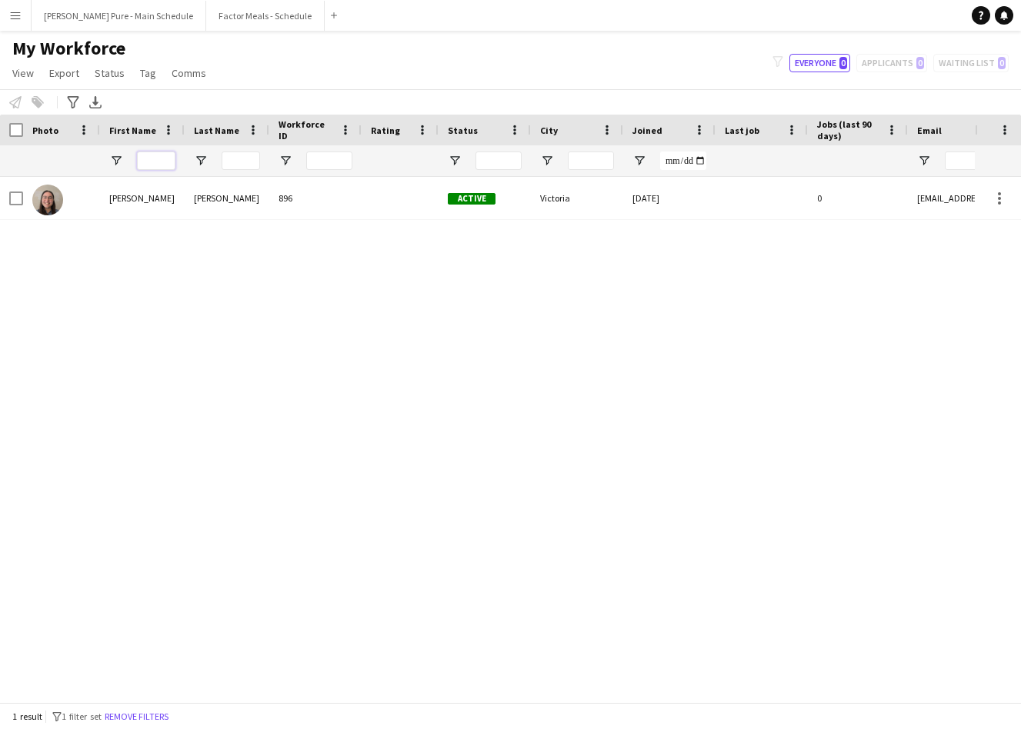
click at [154, 159] on input "First Name Filter Input" at bounding box center [156, 161] width 38 height 18
click at [449, 295] on div "[PERSON_NAME] 896 Active Victoria [DATE] 0 [EMAIL_ADDRESS][DOMAIN_NAME]" at bounding box center [487, 440] width 975 height 526
click at [144, 81] on link "Tag" at bounding box center [148, 73] width 28 height 20
click at [167, 115] on link "New tag" at bounding box center [186, 106] width 108 height 32
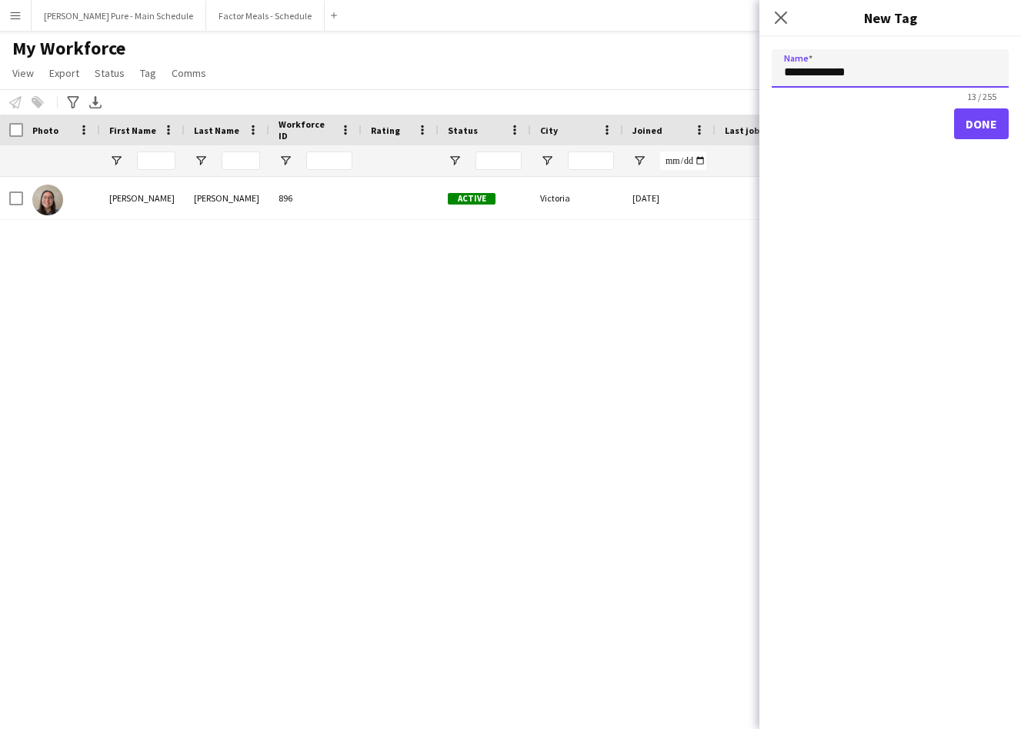
paste input "**********"
type input "**********"
click at [954, 108] on button "Done" at bounding box center [981, 123] width 55 height 31
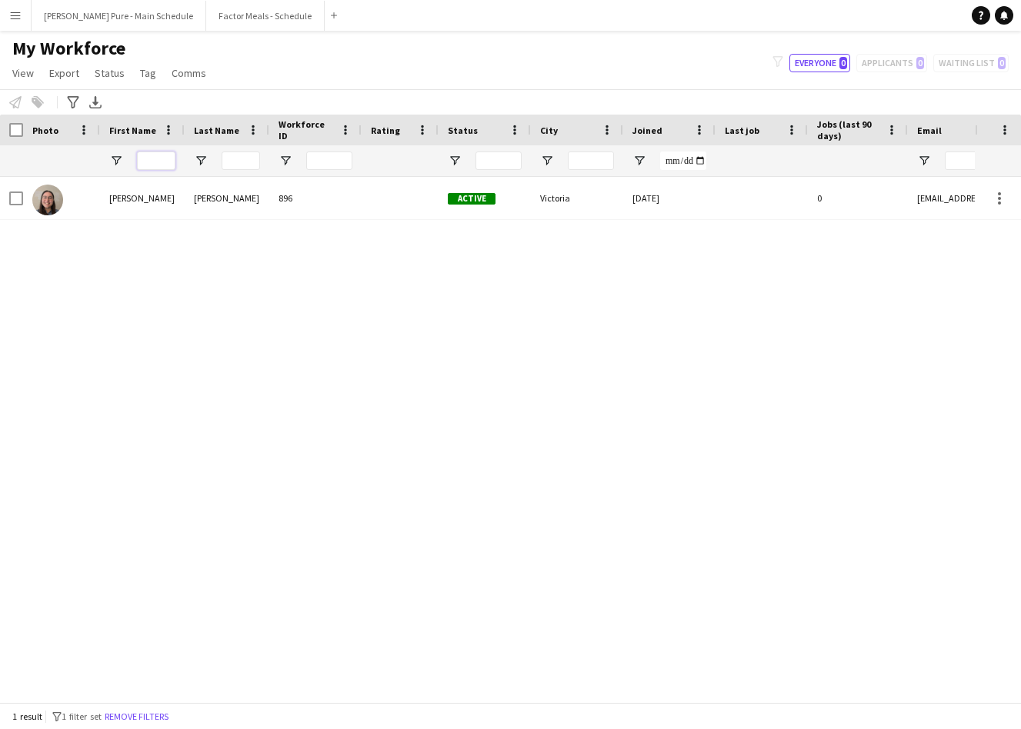
click at [151, 157] on input "First Name Filter Input" at bounding box center [156, 161] width 38 height 18
click at [61, 228] on div "[PERSON_NAME] 896 Active Victoria [DATE] 0 [EMAIL_ADDRESS][DOMAIN_NAME]" at bounding box center [487, 440] width 975 height 526
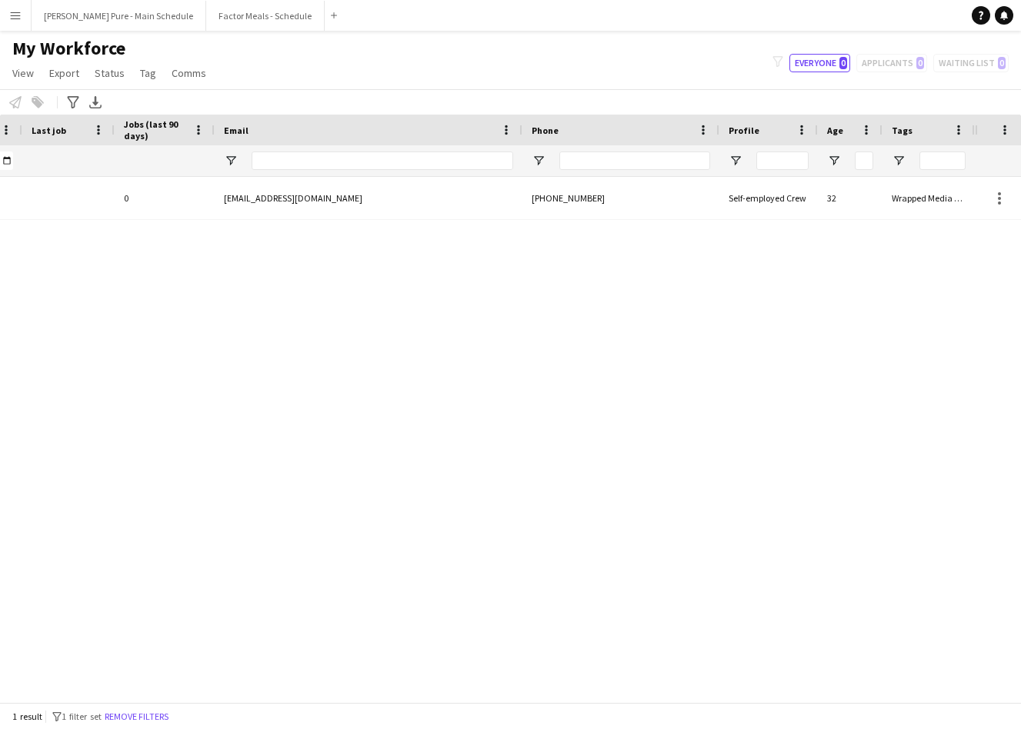
scroll to position [0, 0]
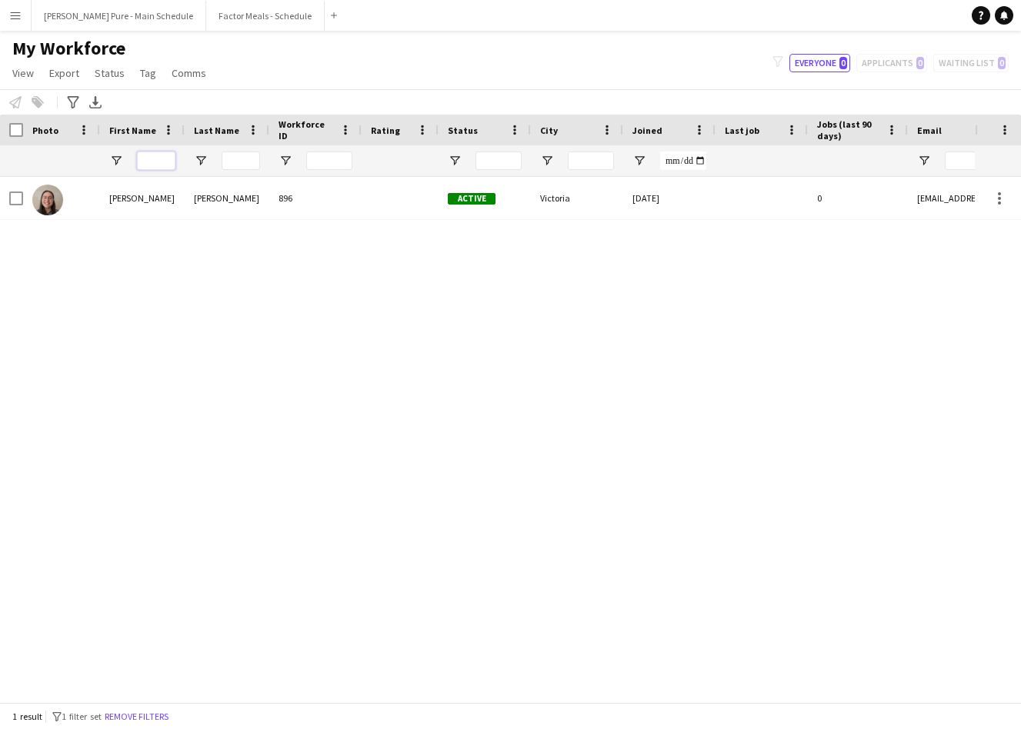
click at [150, 159] on input "First Name Filter Input" at bounding box center [156, 161] width 38 height 18
click at [242, 161] on input "Last Name Filter Input" at bounding box center [241, 161] width 38 height 18
click at [33, 75] on link "View" at bounding box center [23, 73] width 34 height 20
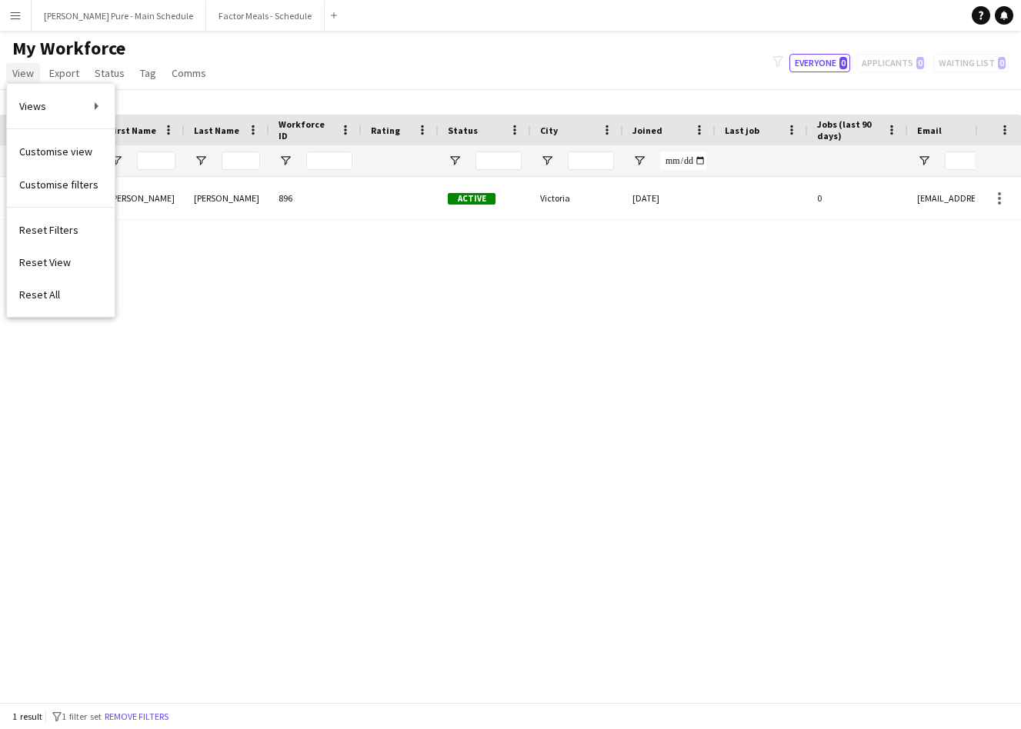
click at [33, 75] on link "View" at bounding box center [23, 73] width 34 height 20
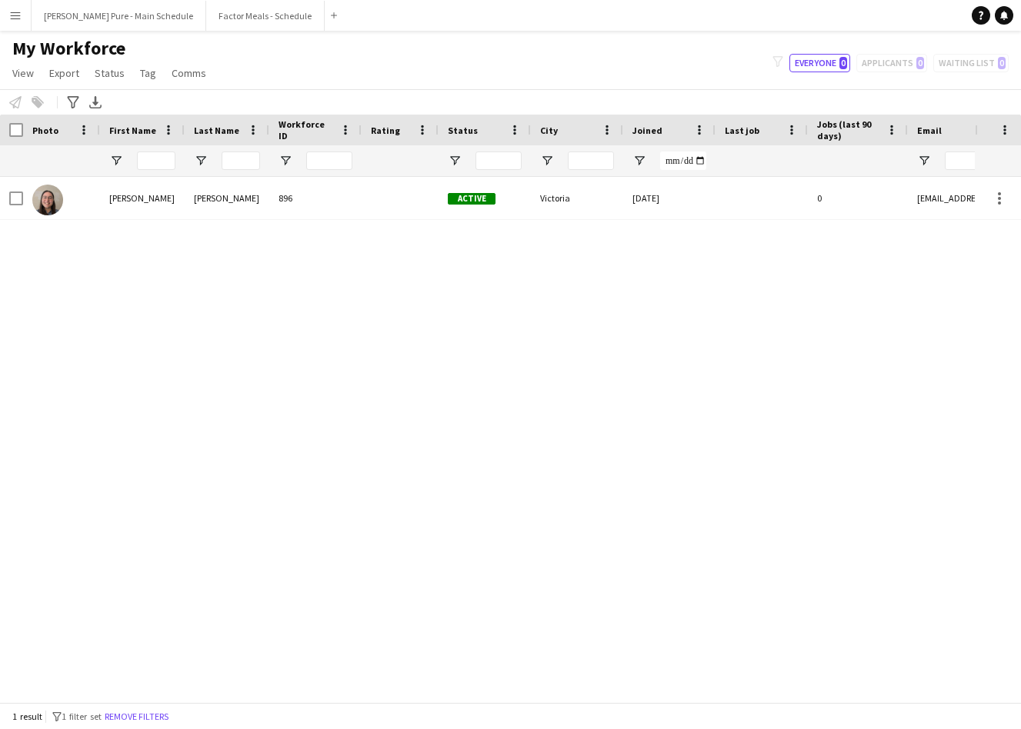
click at [135, 135] on span "First Name" at bounding box center [132, 131] width 47 height 12
click at [136, 128] on span "First Name" at bounding box center [123, 129] width 29 height 23
click at [22, 72] on span "View" at bounding box center [23, 73] width 22 height 14
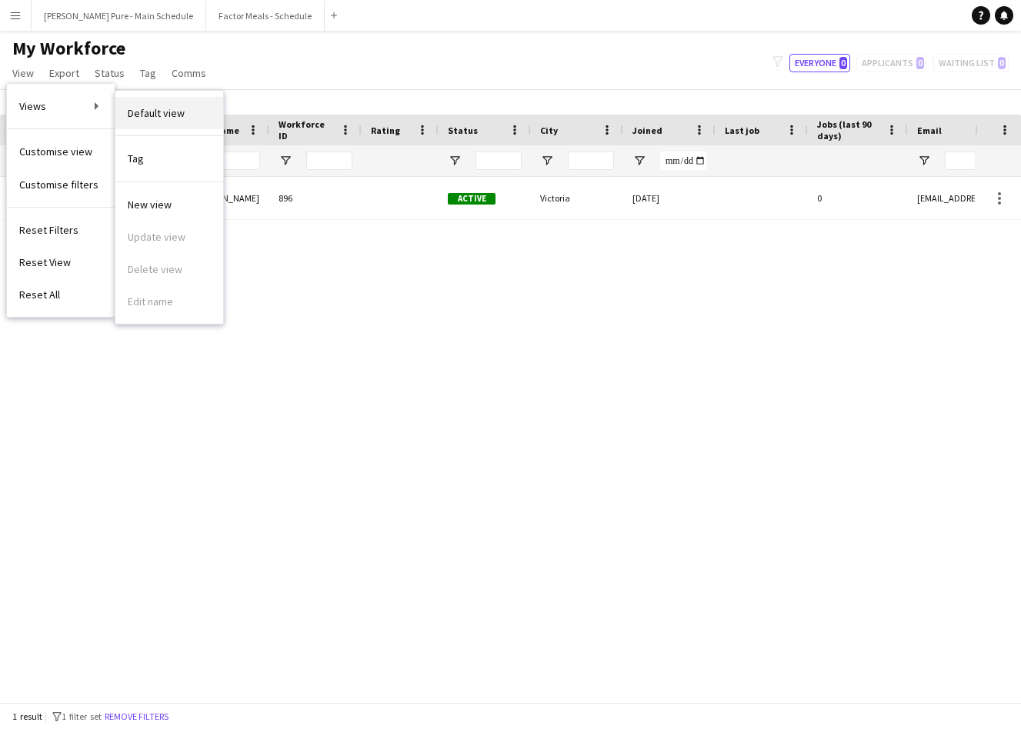
click at [167, 112] on span "Default view" at bounding box center [156, 113] width 57 height 14
type input "**********"
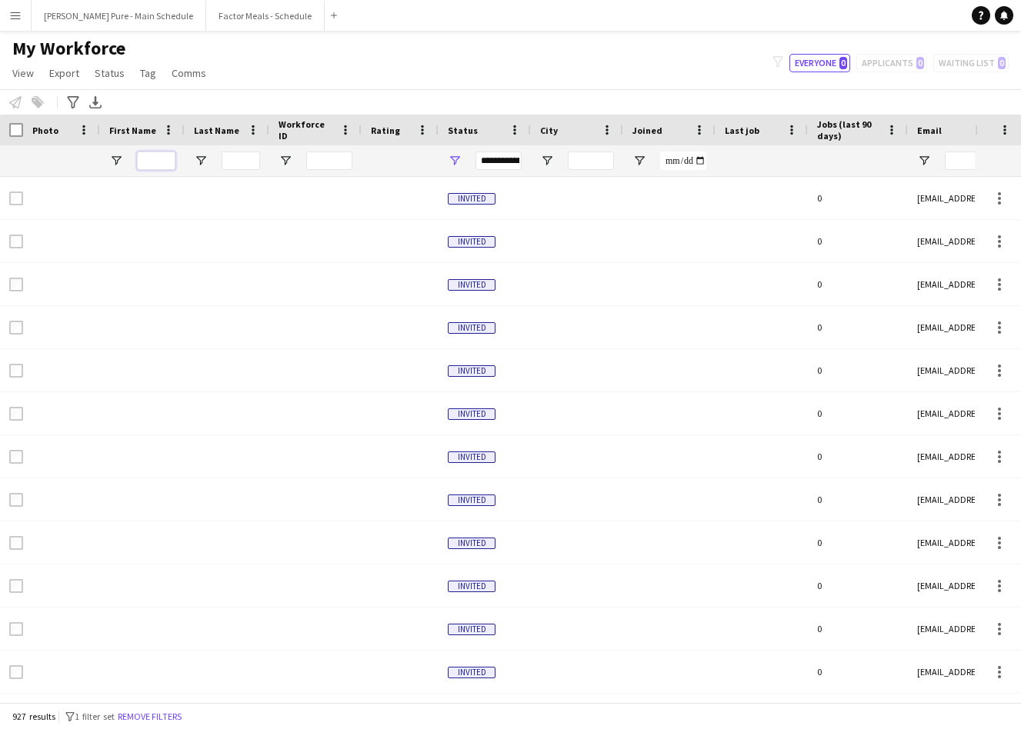
click at [150, 160] on input "First Name Filter Input" at bounding box center [156, 161] width 38 height 18
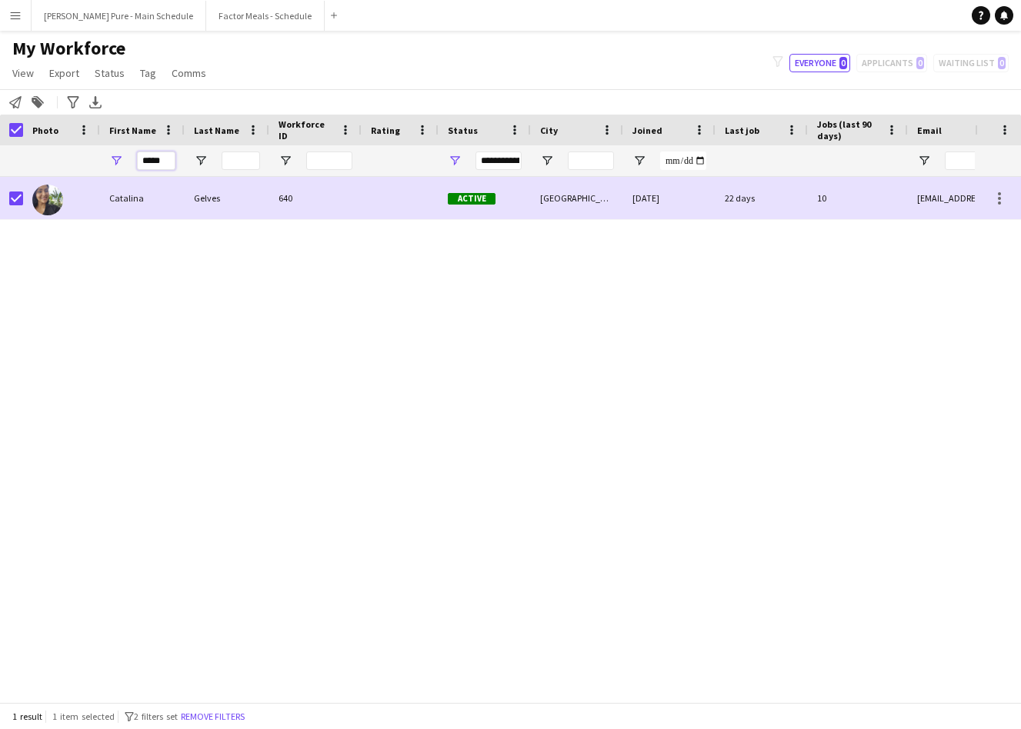
click at [154, 164] on input "*****" at bounding box center [156, 161] width 38 height 18
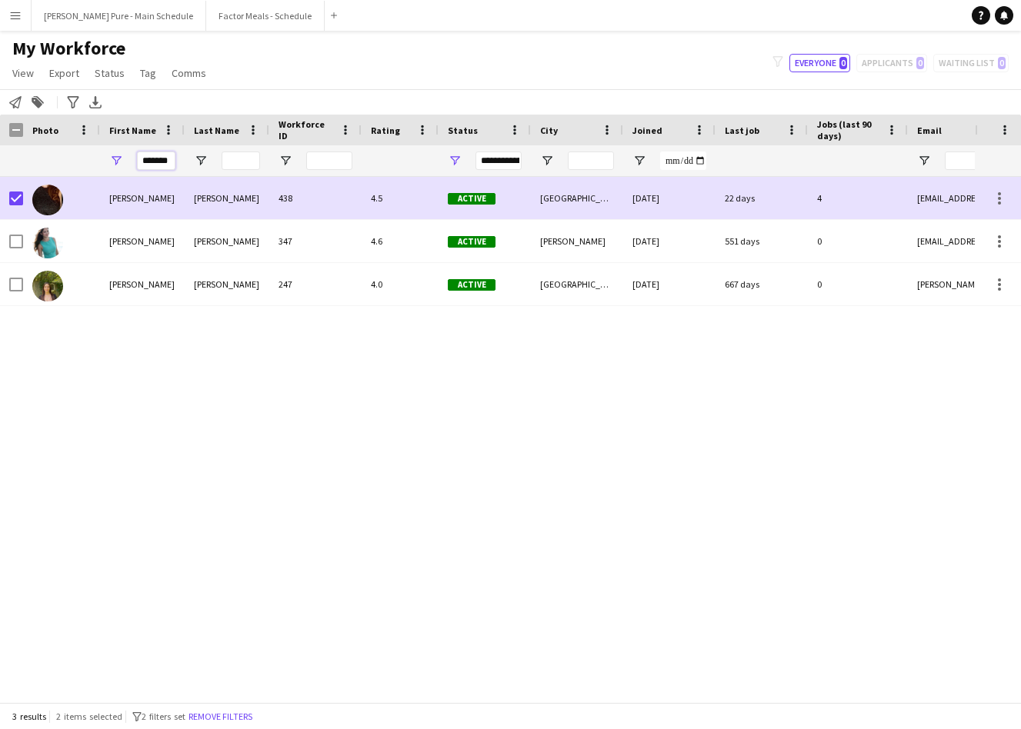
click at [165, 165] on input "*******" at bounding box center [156, 161] width 38 height 18
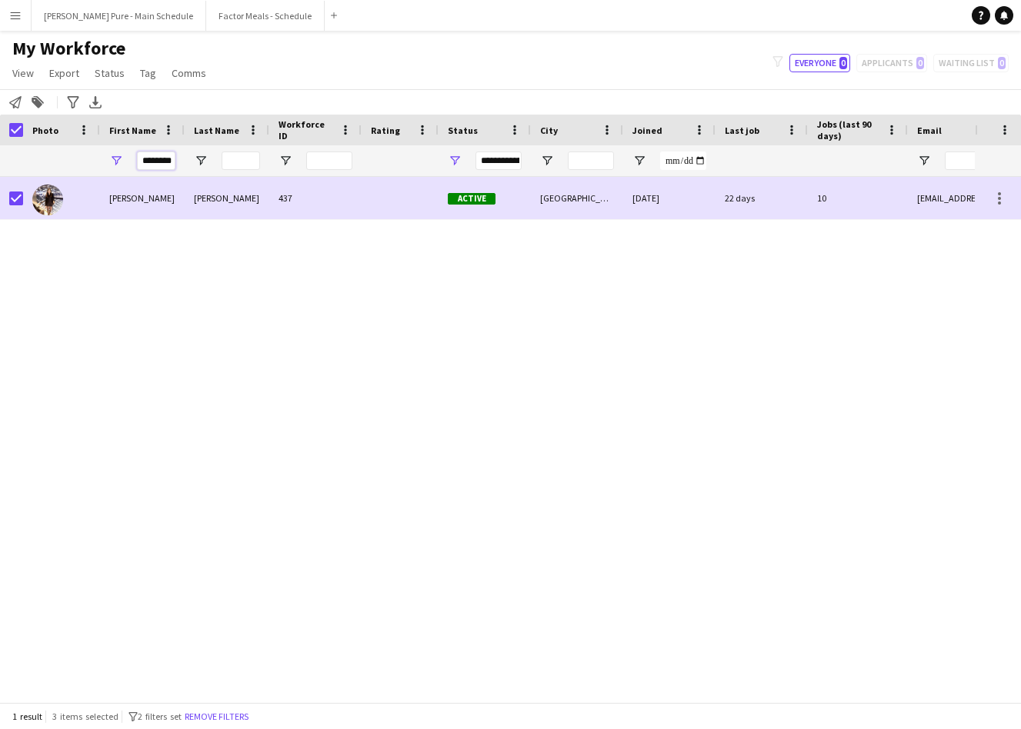
click at [167, 155] on input "********" at bounding box center [156, 161] width 38 height 18
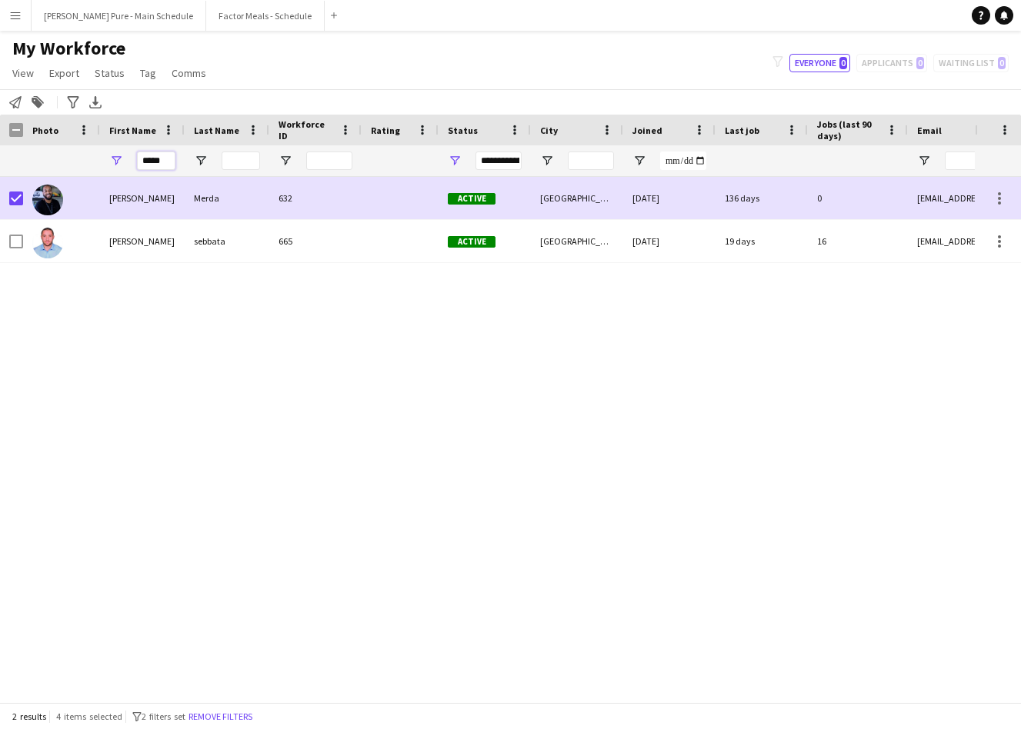
click at [151, 152] on input "*****" at bounding box center [156, 161] width 38 height 18
paste input "*******"
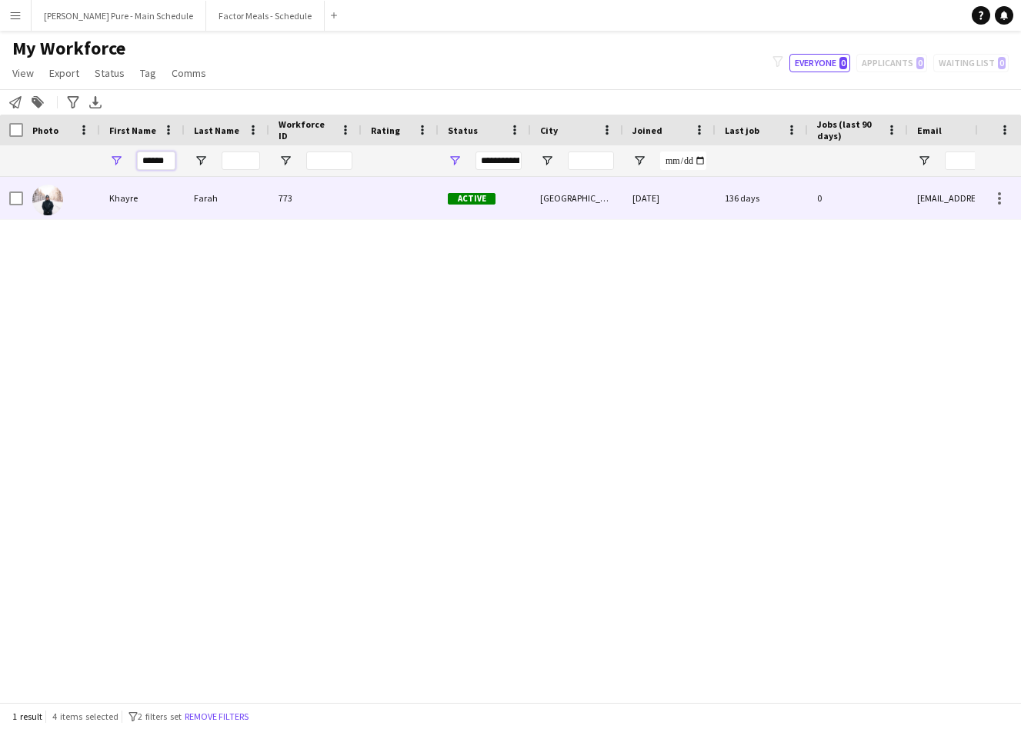
type input "******"
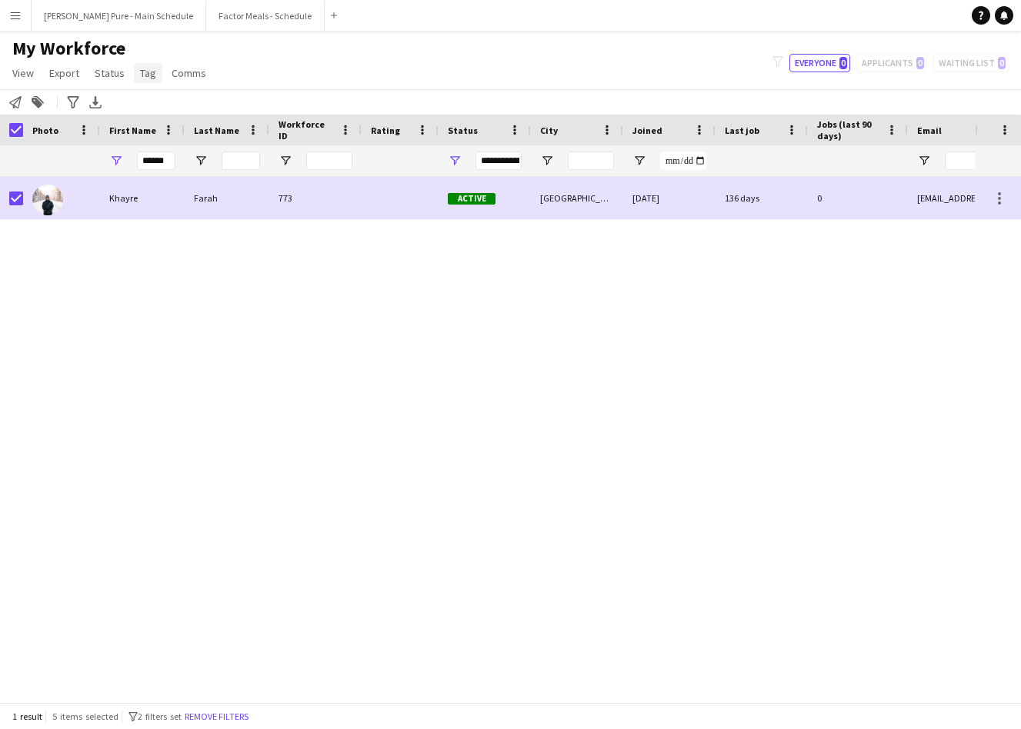
click at [135, 77] on link "Tag" at bounding box center [148, 73] width 28 height 20
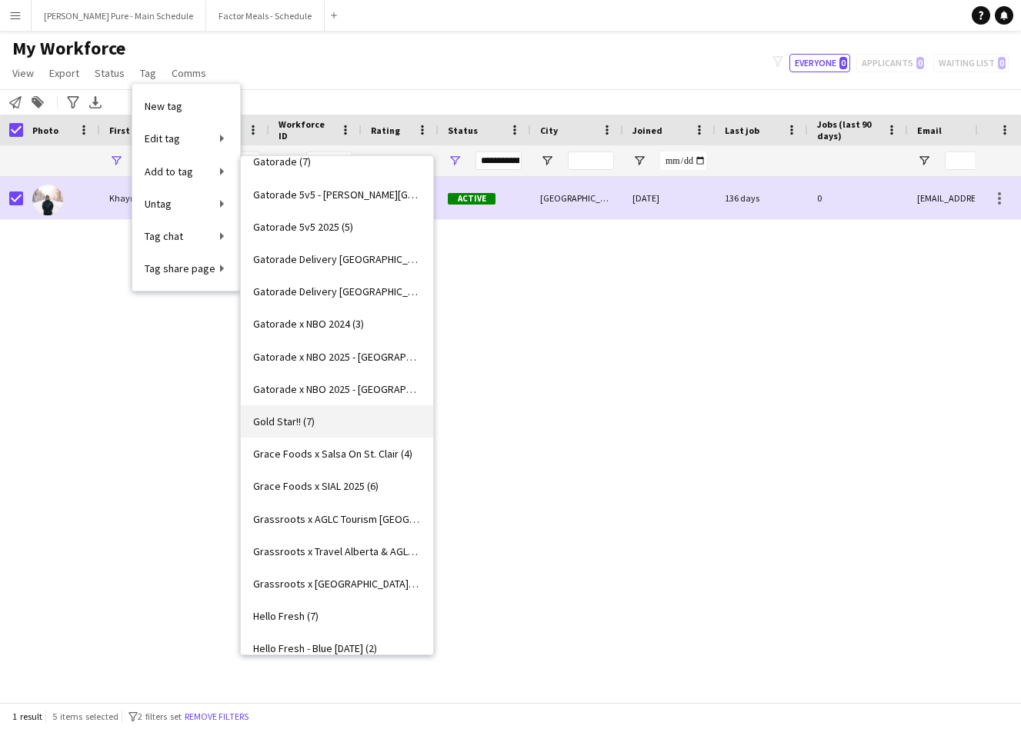
scroll to position [1090, 0]
click at [300, 590] on link "Grassroots x [GEOGRAPHIC_DATA][PERSON_NAME] Event (0)" at bounding box center [337, 582] width 192 height 32
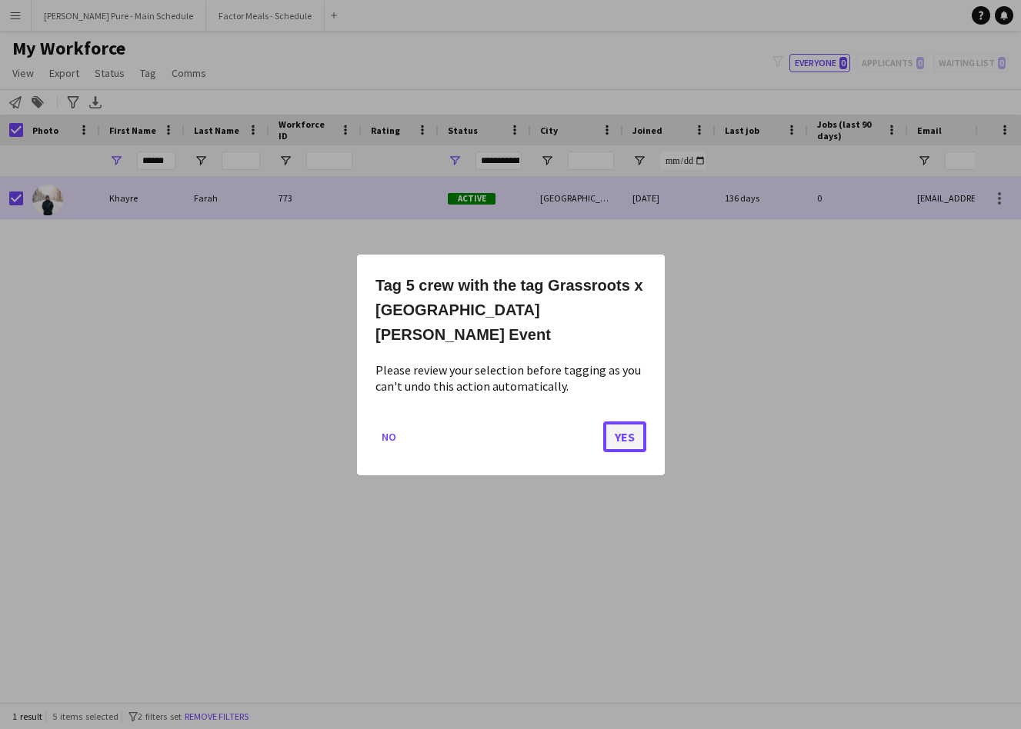
click at [630, 432] on button "Yes" at bounding box center [624, 436] width 43 height 31
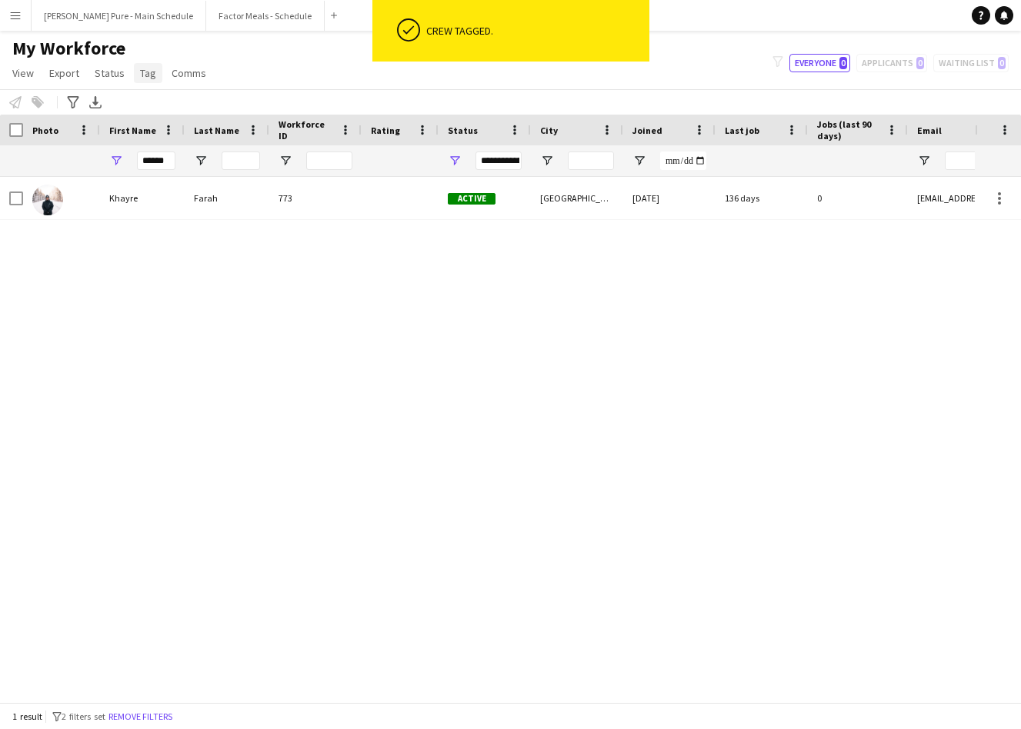
click at [144, 72] on span "Tag" at bounding box center [148, 73] width 16 height 14
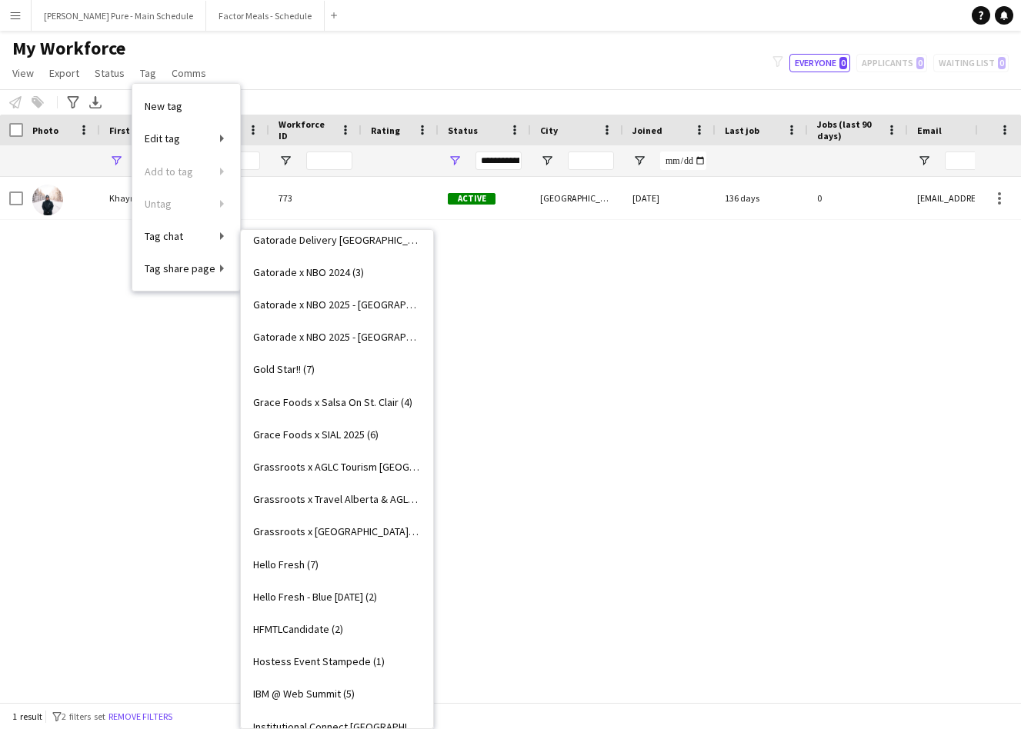
scroll to position [1296, 0]
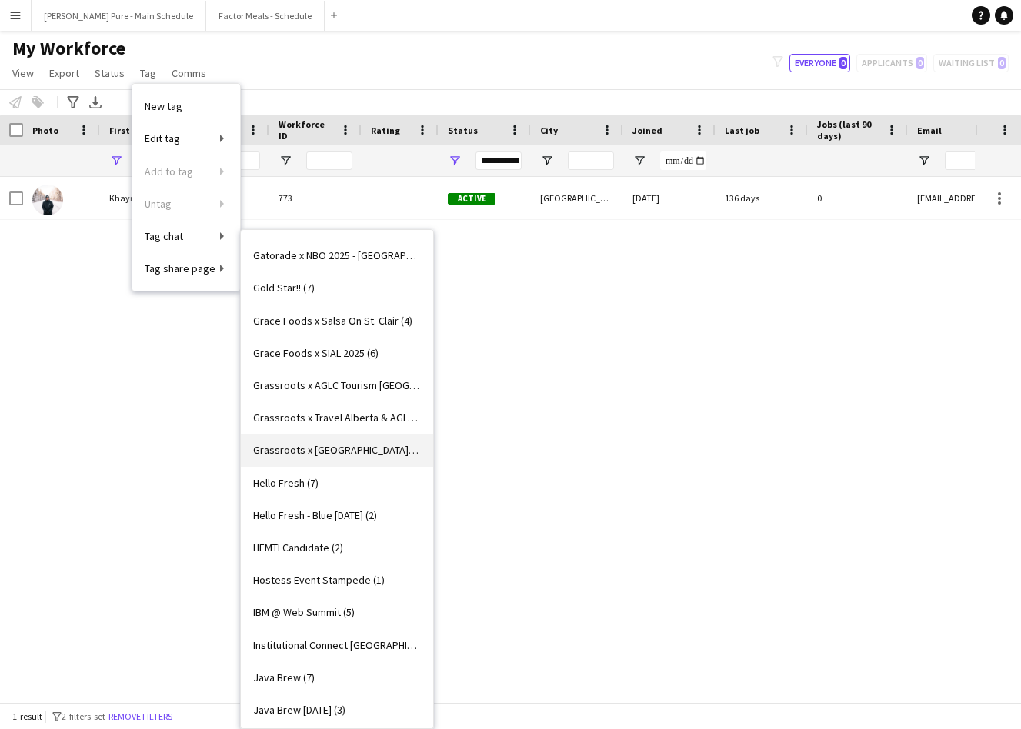
click at [342, 451] on span "Grassroots x [GEOGRAPHIC_DATA][PERSON_NAME] Event (5)" at bounding box center [337, 450] width 168 height 14
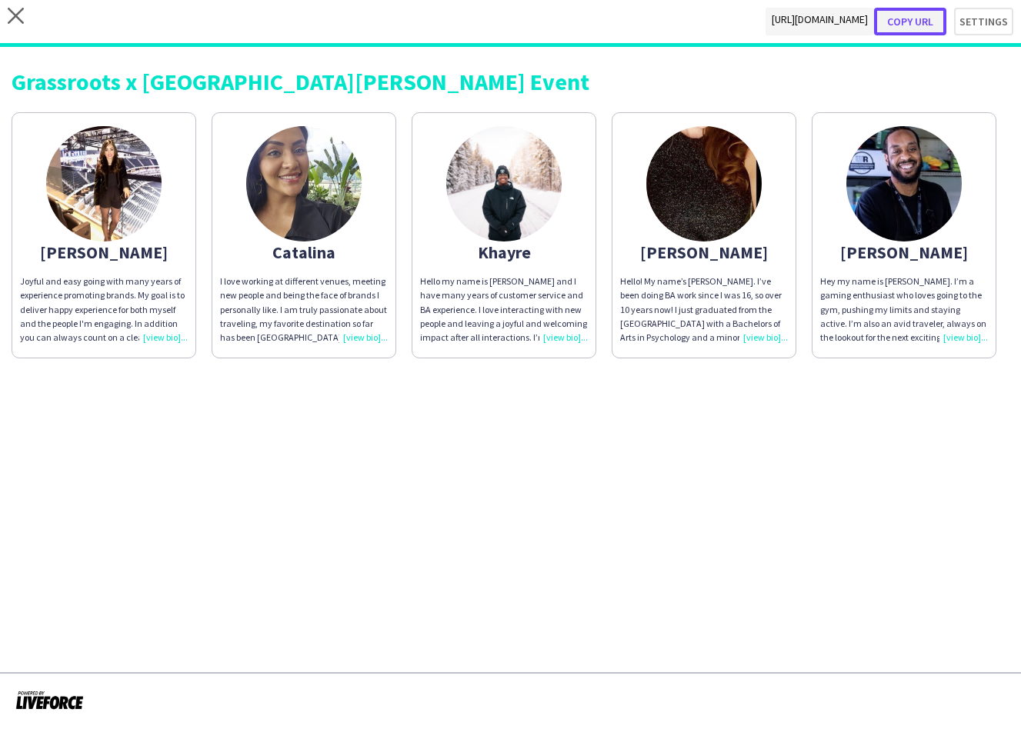
click at [914, 19] on button "Copy url" at bounding box center [910, 22] width 72 height 28
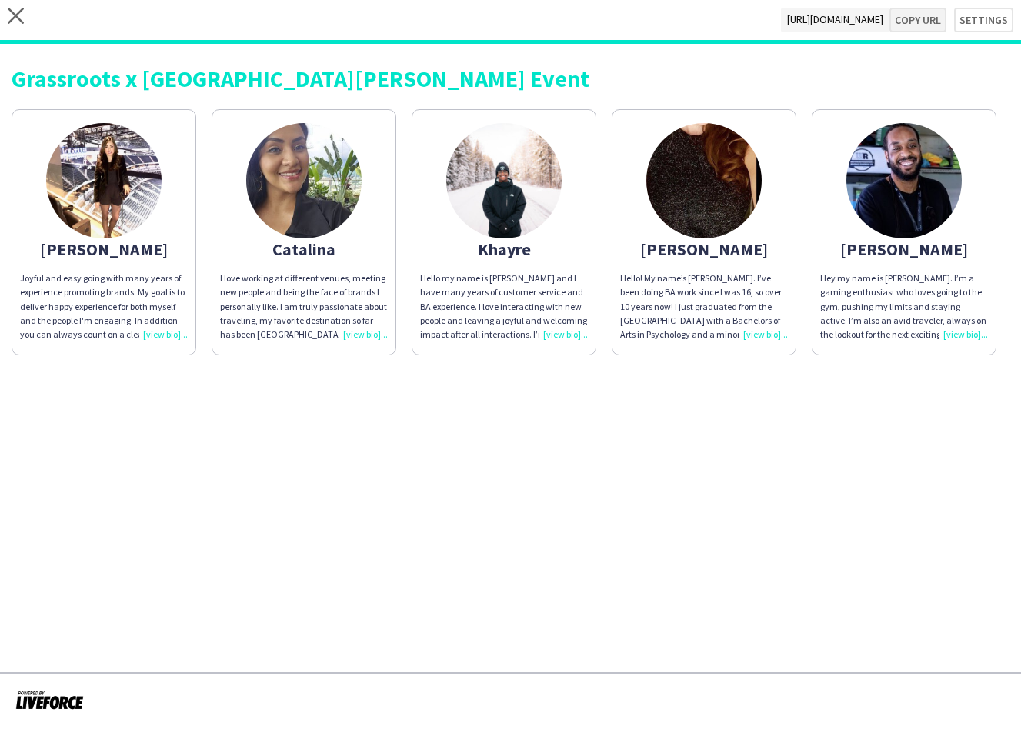
type textarea "**********"
click at [27, 18] on div "close [URL][DOMAIN_NAME] Copy url Settings" at bounding box center [510, 22] width 1021 height 44
click at [11, 11] on icon at bounding box center [16, 16] width 16 height 16
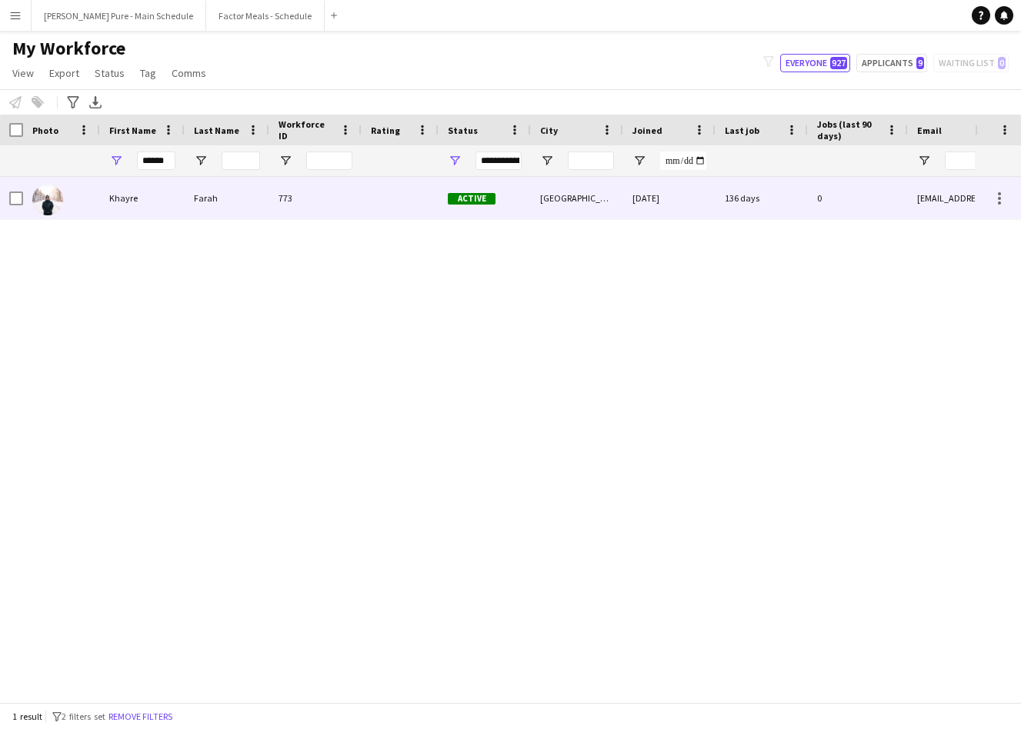
click at [128, 191] on div "Khayre" at bounding box center [142, 198] width 85 height 42
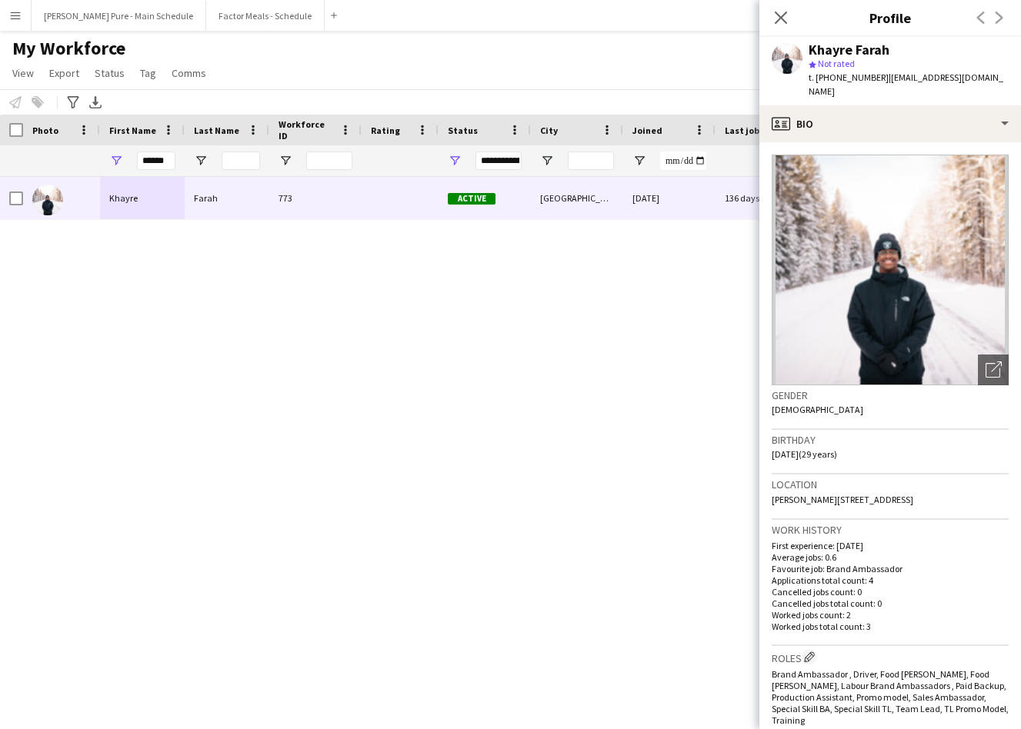
drag, startPoint x: 823, startPoint y: 77, endPoint x: 874, endPoint y: 76, distance: 50.8
click at [874, 76] on div "t. [PHONE_NUMBER] | [EMAIL_ADDRESS][DOMAIN_NAME]" at bounding box center [909, 85] width 200 height 28
click at [869, 78] on span "t. [PHONE_NUMBER]" at bounding box center [849, 78] width 80 height 12
drag, startPoint x: 869, startPoint y: 78, endPoint x: 828, endPoint y: 78, distance: 40.8
click at [828, 78] on span "t. [PHONE_NUMBER]" at bounding box center [849, 78] width 80 height 12
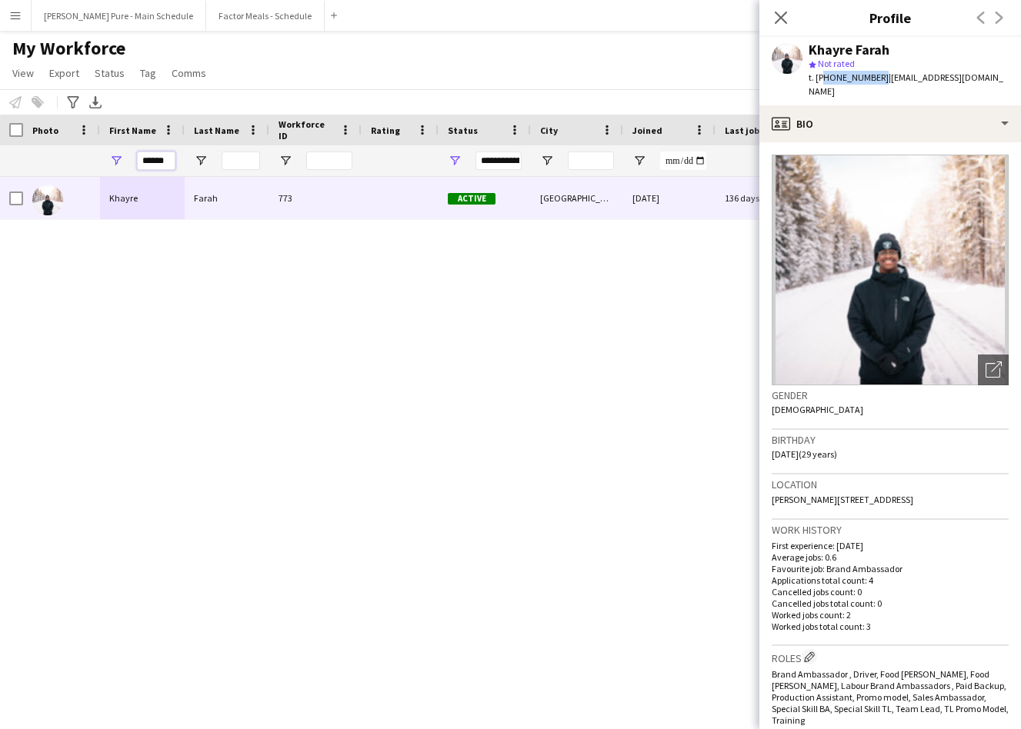
click at [152, 159] on input "******" at bounding box center [156, 161] width 38 height 18
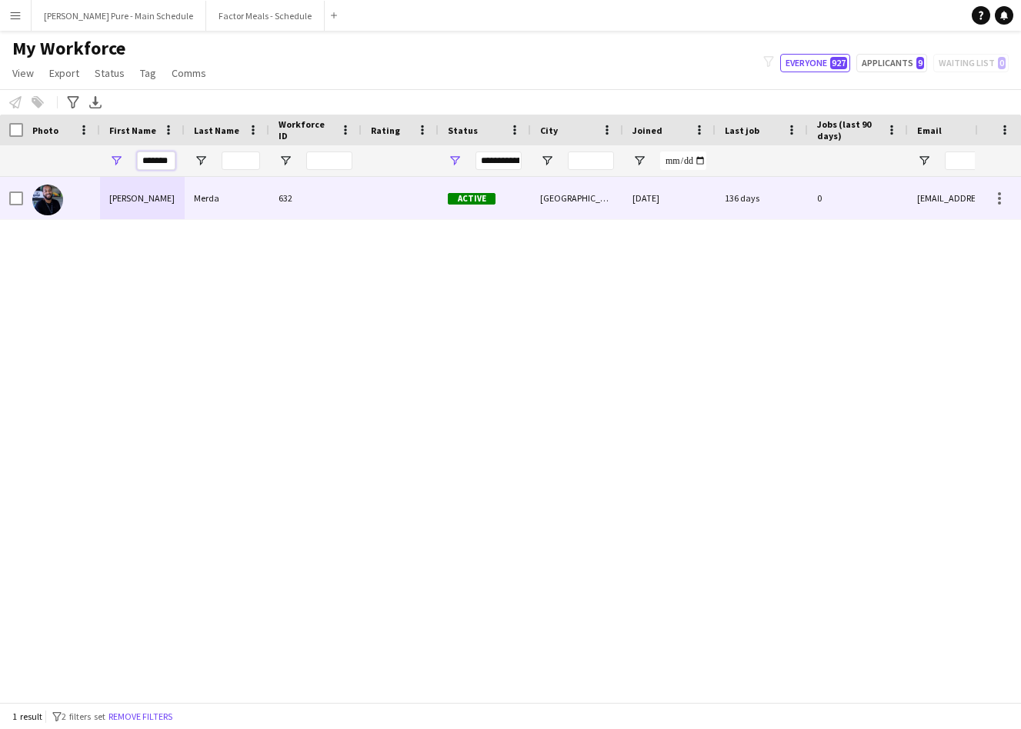
type input "*******"
click at [161, 185] on div "[PERSON_NAME]" at bounding box center [142, 198] width 85 height 42
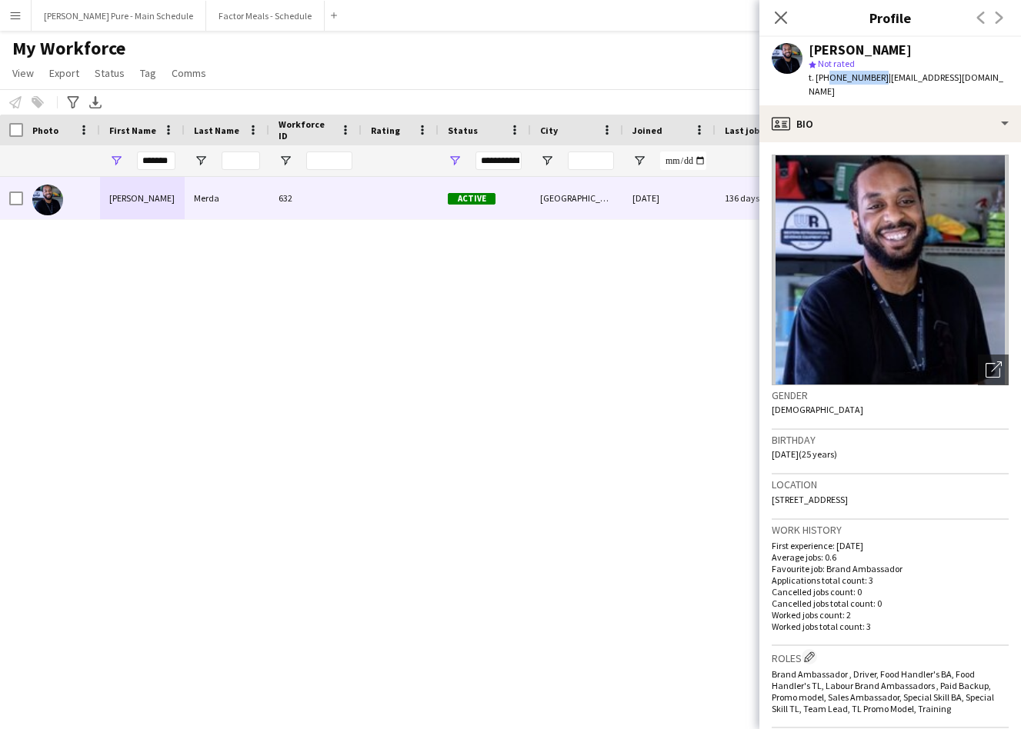
drag, startPoint x: 825, startPoint y: 78, endPoint x: 873, endPoint y: 79, distance: 47.7
click at [873, 79] on div "t. [PHONE_NUMBER] | [EMAIL_ADDRESS][DOMAIN_NAME]" at bounding box center [909, 85] width 200 height 28
copy span "7806554993"
click at [779, 15] on icon "Close pop-in" at bounding box center [780, 17] width 15 height 15
